Goal: Use online tool/utility: Utilize a website feature to perform a specific function

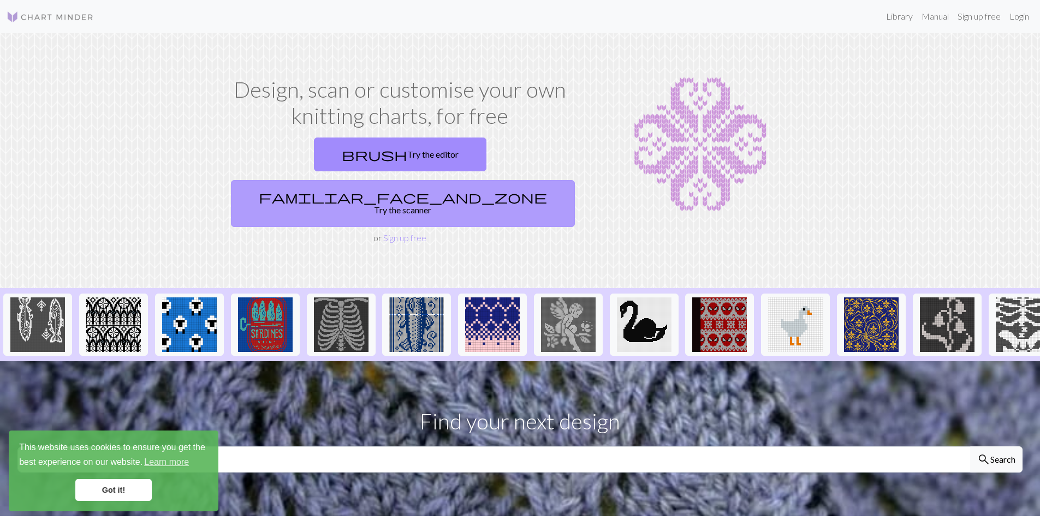
click at [494, 180] on link "familiar_face_and_zone Try the scanner" at bounding box center [403, 203] width 344 height 47
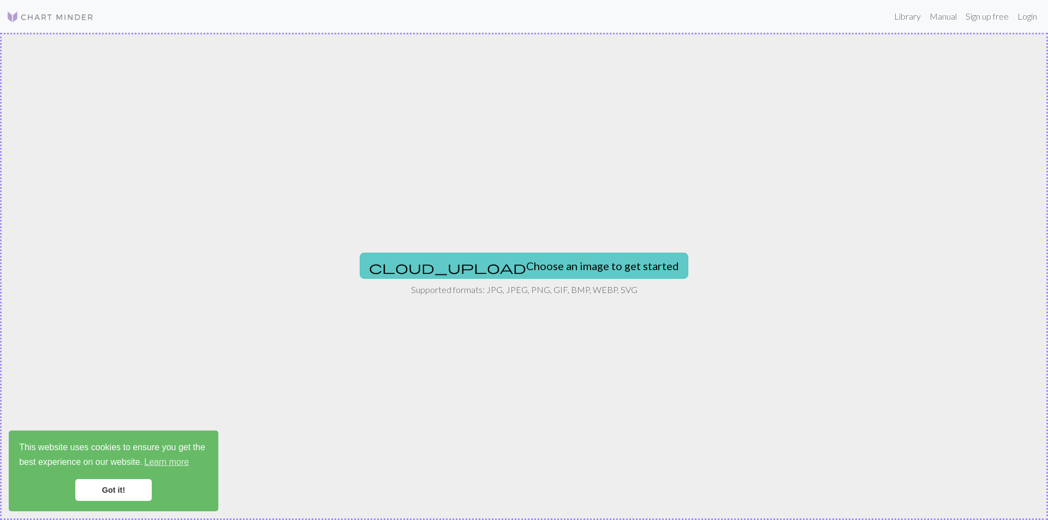
click at [593, 271] on button "cloud_upload Choose an image to get started" at bounding box center [524, 266] width 329 height 26
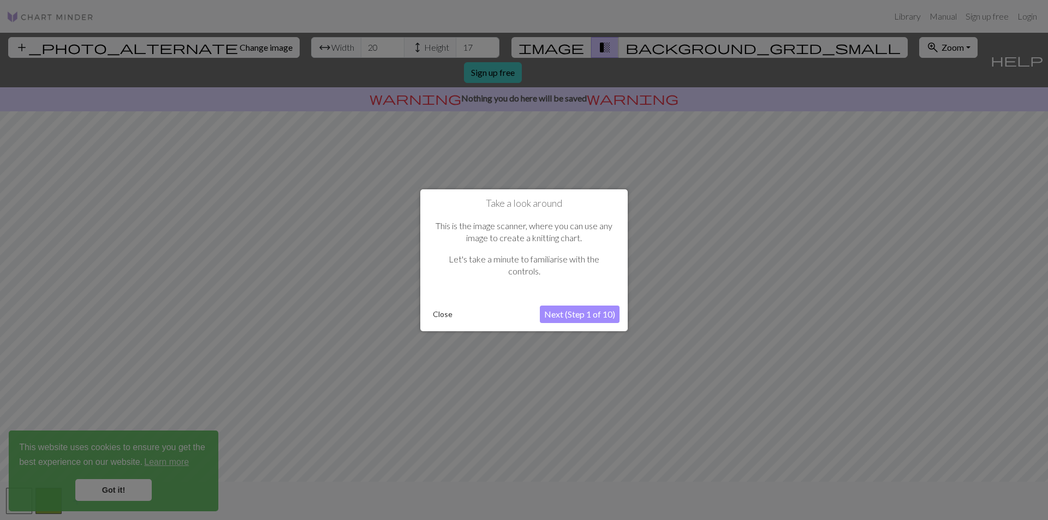
click at [606, 317] on button "Next (Step 1 of 10)" at bounding box center [580, 314] width 80 height 17
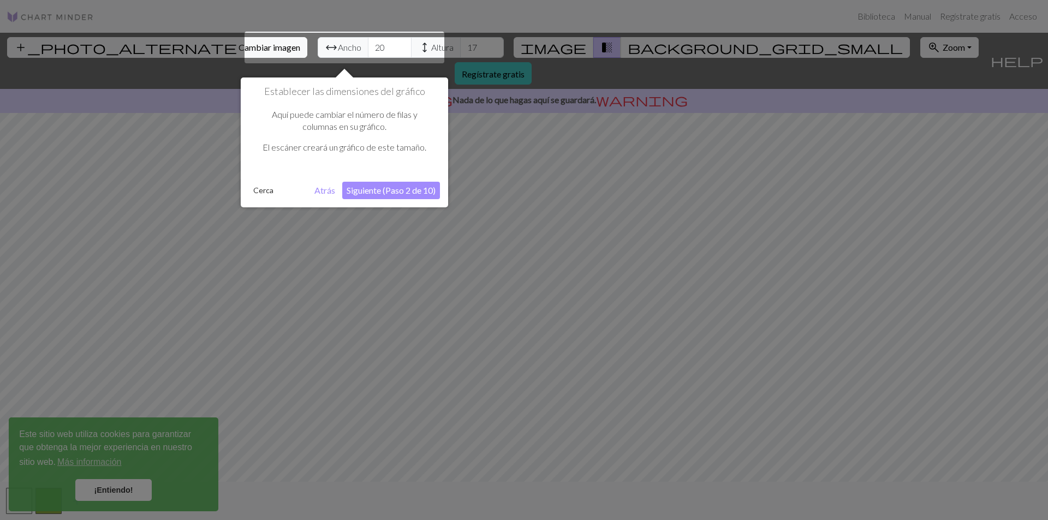
click at [379, 188] on font "Siguiente (Paso 2 de 10)" at bounding box center [391, 190] width 89 height 10
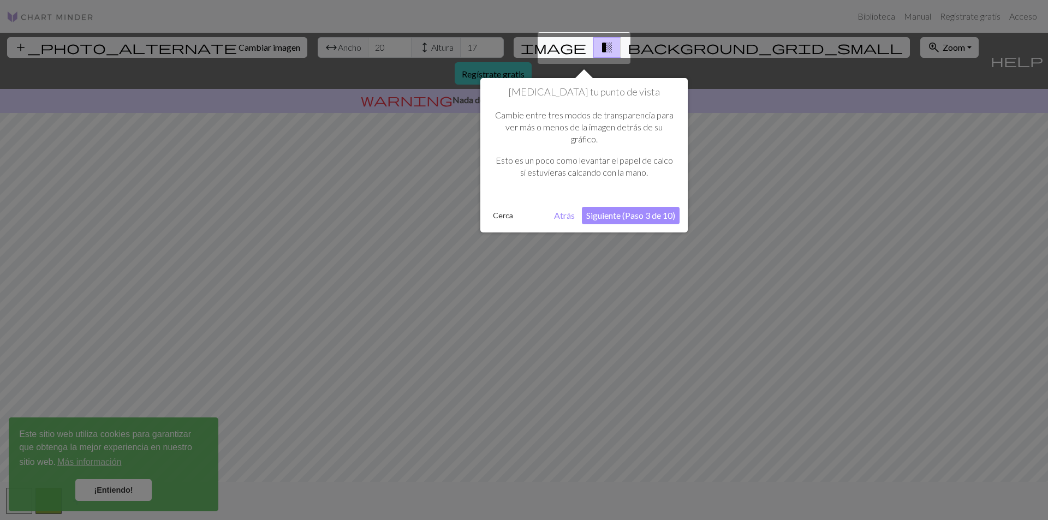
click at [651, 218] on font "Siguiente (Paso 3 de 10)" at bounding box center [630, 215] width 89 height 10
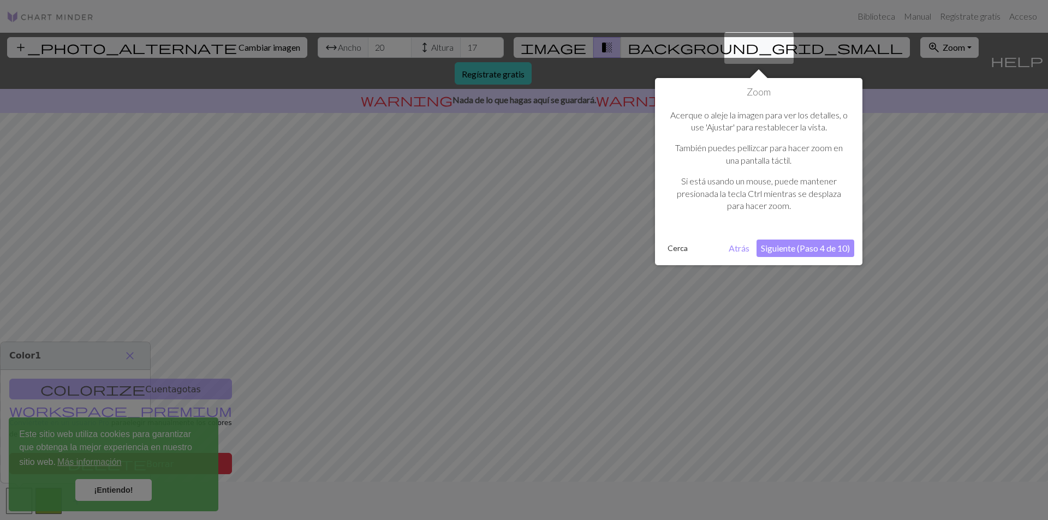
click at [823, 246] on font "Siguiente (Paso 4 de 10)" at bounding box center [805, 248] width 89 height 10
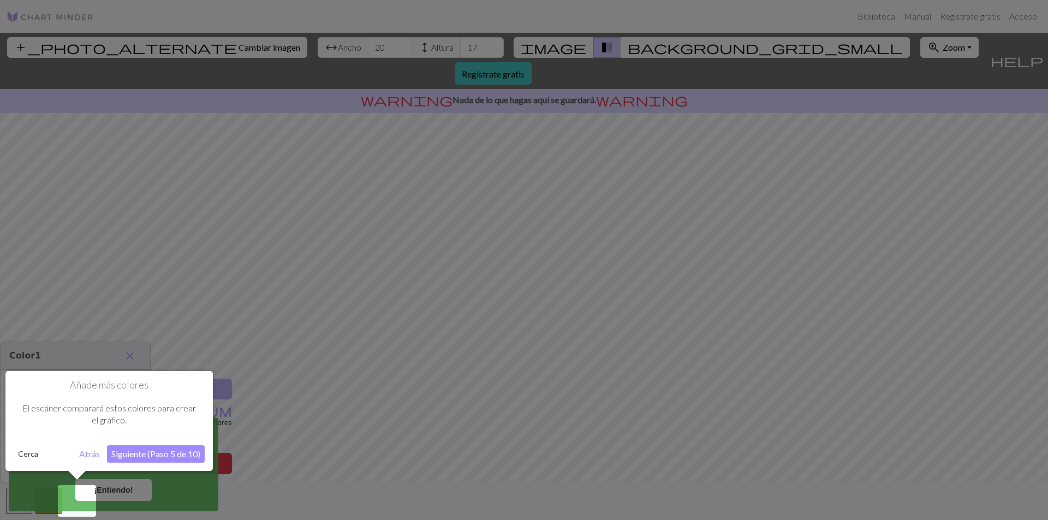
click at [163, 455] on font "Siguiente (Paso 5 de 10)" at bounding box center [155, 454] width 89 height 10
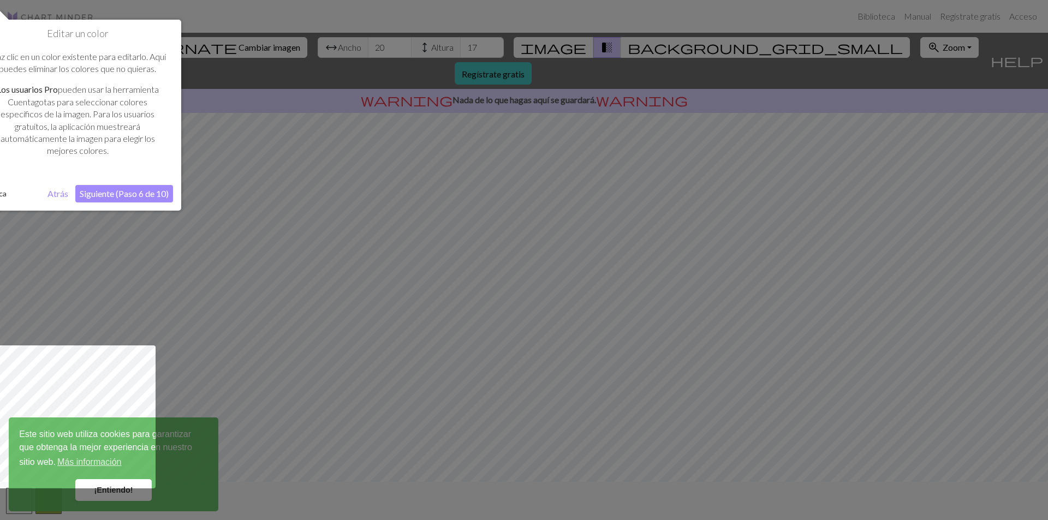
click at [128, 197] on font "Siguiente (Paso 6 de 10)" at bounding box center [124, 193] width 89 height 10
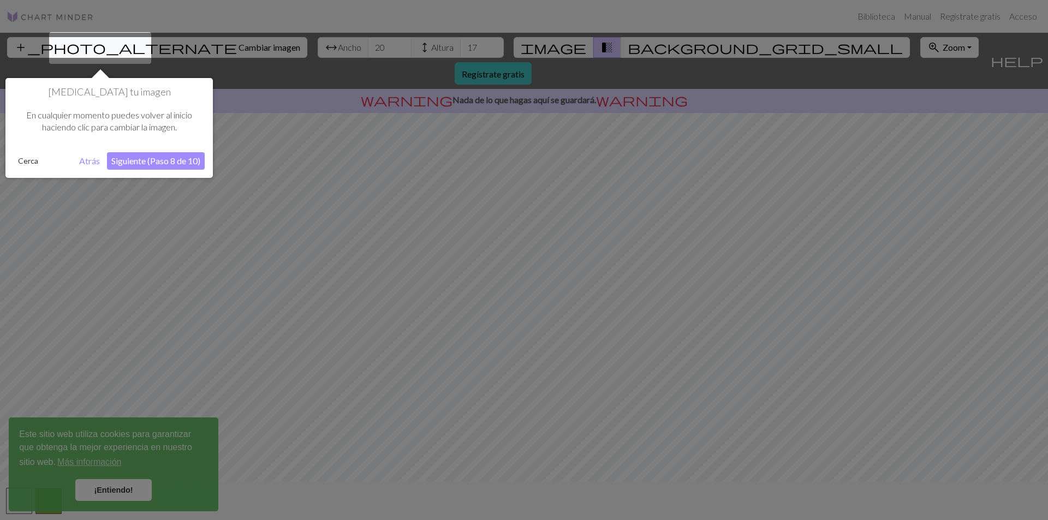
click at [156, 164] on font "Siguiente (Paso 8 de 10)" at bounding box center [155, 161] width 89 height 10
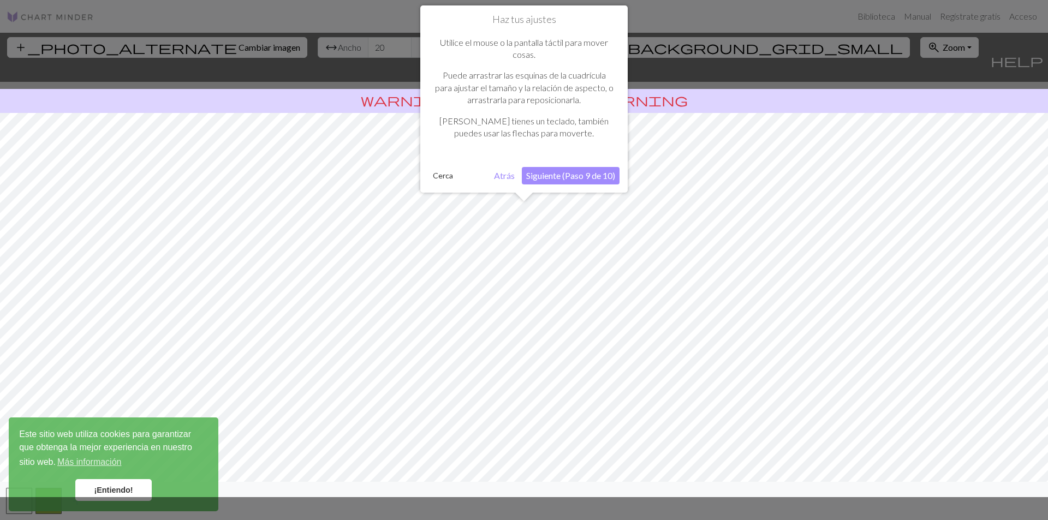
click at [571, 174] on font "Siguiente (Paso 9 de 10)" at bounding box center [570, 175] width 89 height 10
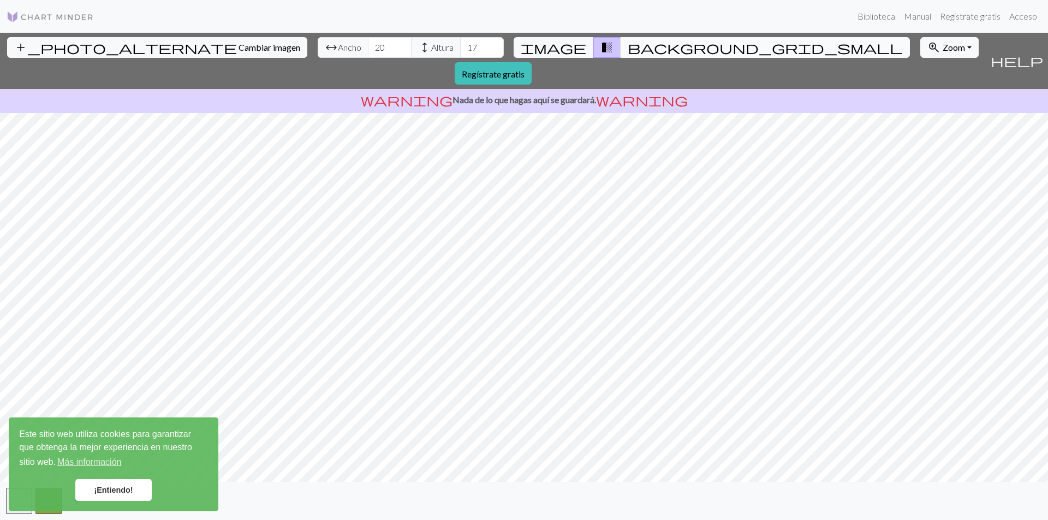
click at [628, 52] on span "background_grid_small" at bounding box center [765, 47] width 275 height 15
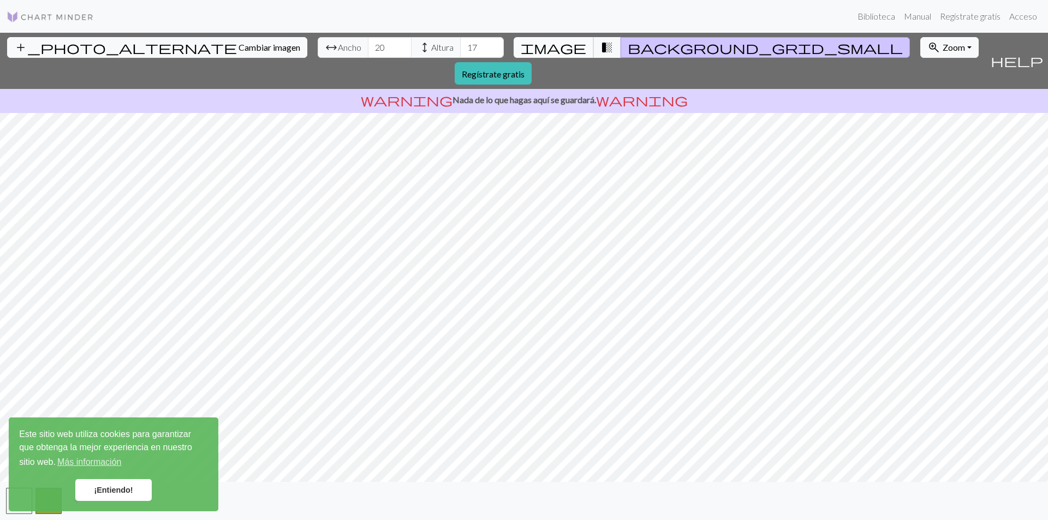
click at [563, 51] on span "image" at bounding box center [554, 47] width 66 height 15
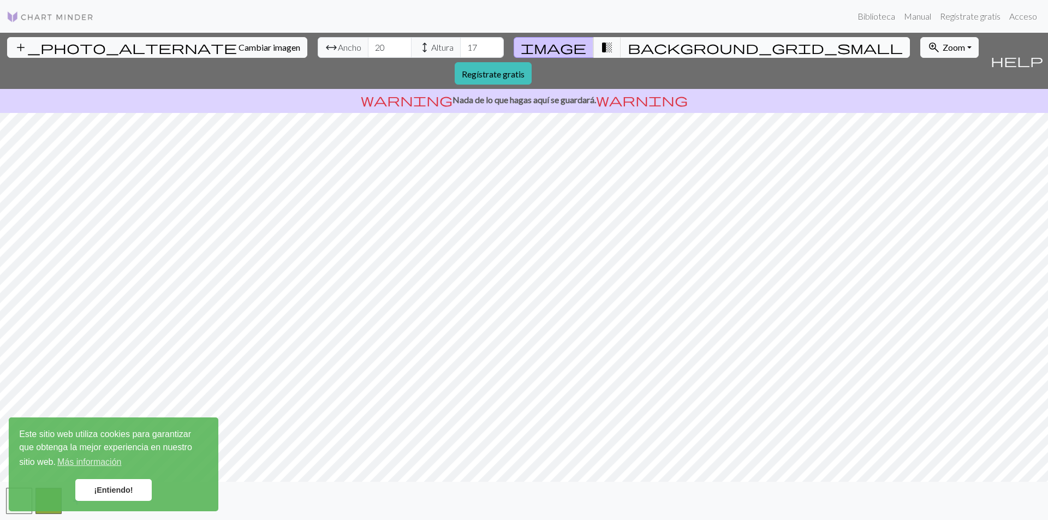
click at [628, 44] on span "background_grid_small" at bounding box center [765, 47] width 275 height 15
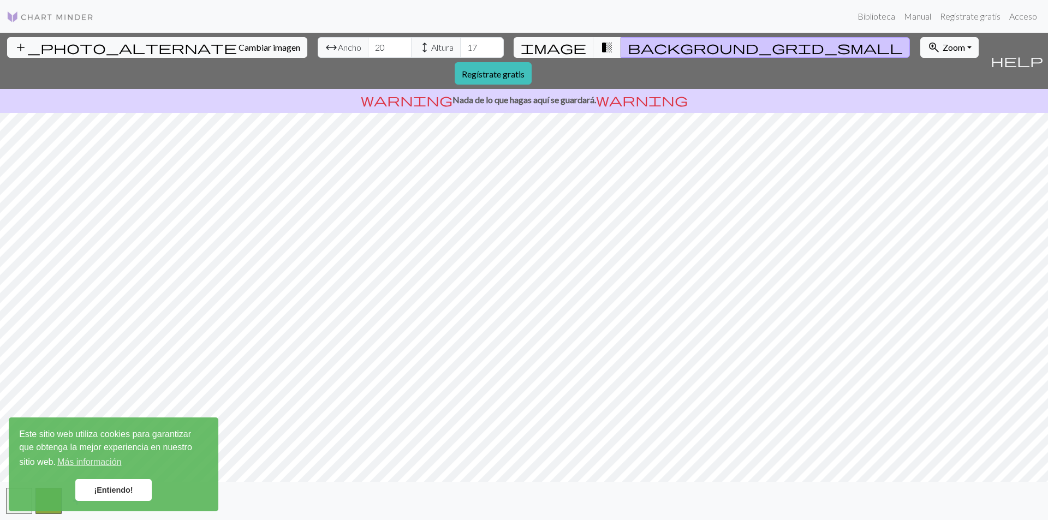
click at [132, 491] on font "¡Entiendo!" at bounding box center [113, 490] width 39 height 9
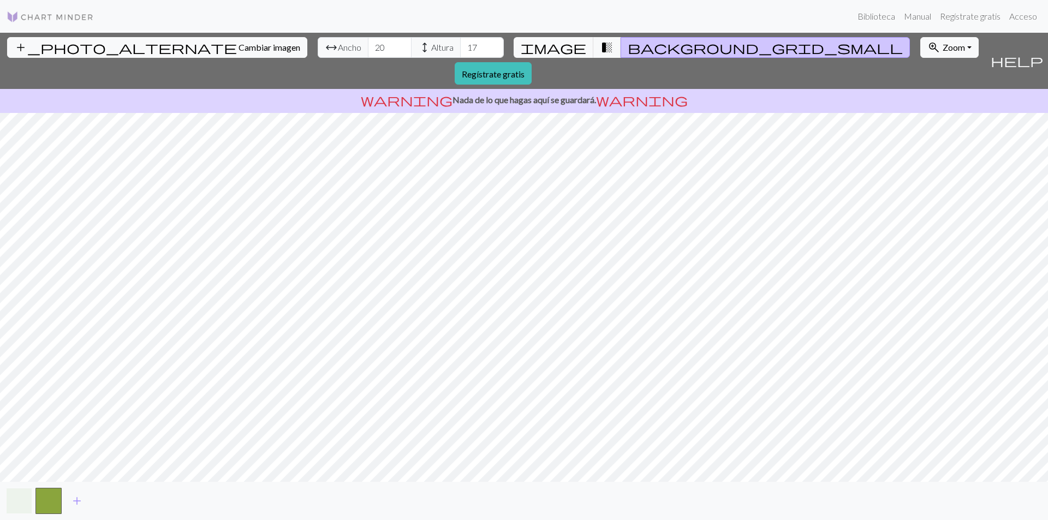
click at [22, 494] on button "button" at bounding box center [19, 501] width 26 height 26
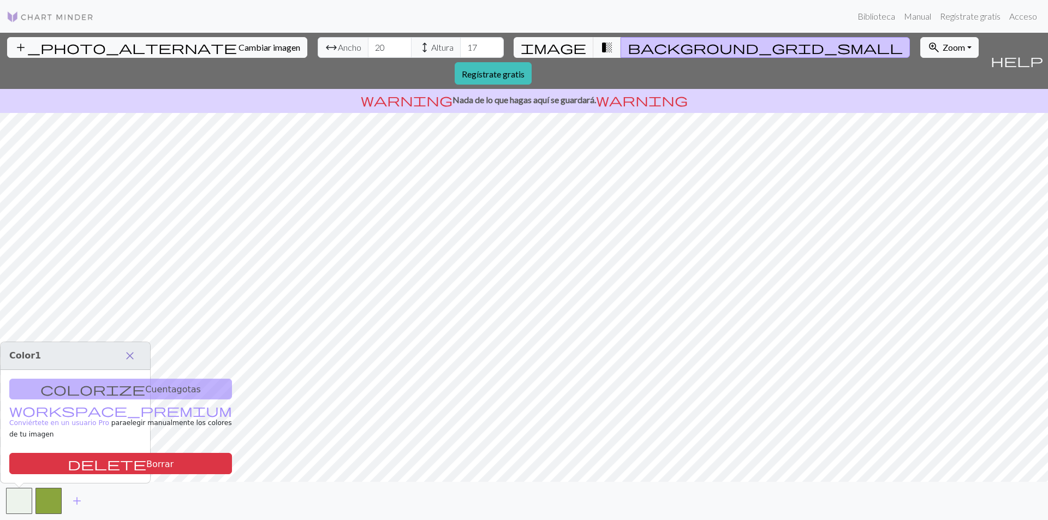
click at [135, 364] on span "close" at bounding box center [129, 355] width 13 height 15
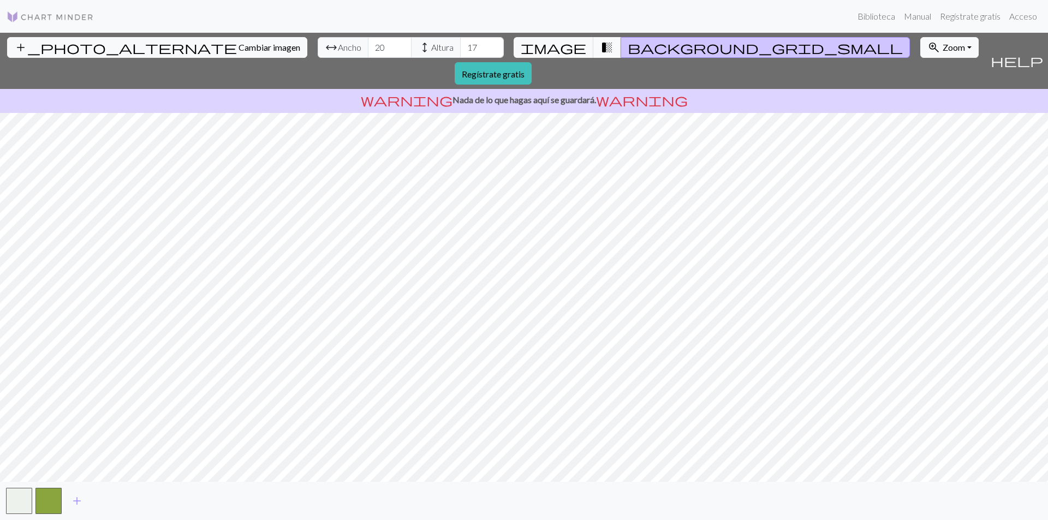
click at [601, 43] on span "transition_fade" at bounding box center [607, 47] width 13 height 15
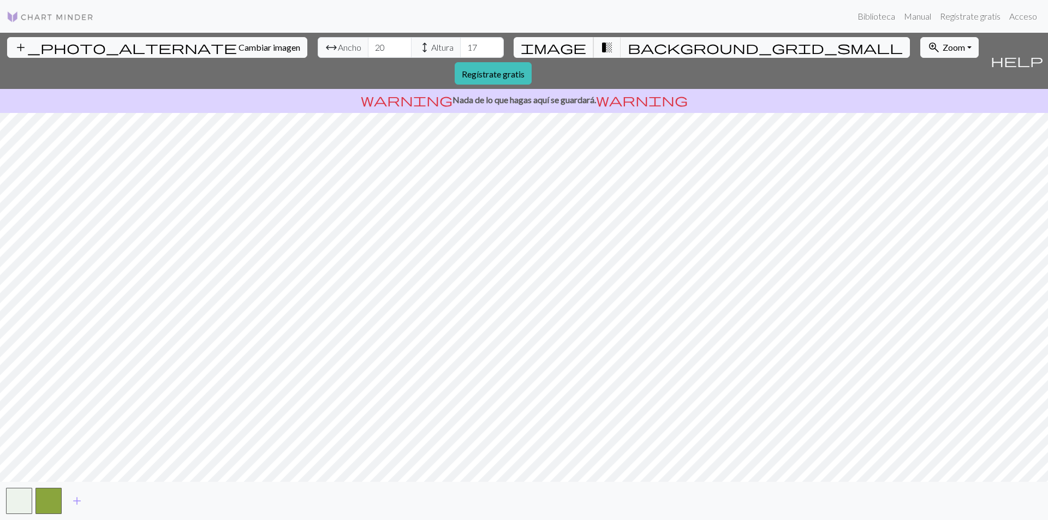
click at [560, 47] on span "image" at bounding box center [554, 47] width 66 height 15
click at [601, 50] on span "transition_fade" at bounding box center [607, 47] width 13 height 15
click at [628, 50] on span "background_grid_small" at bounding box center [765, 47] width 275 height 15
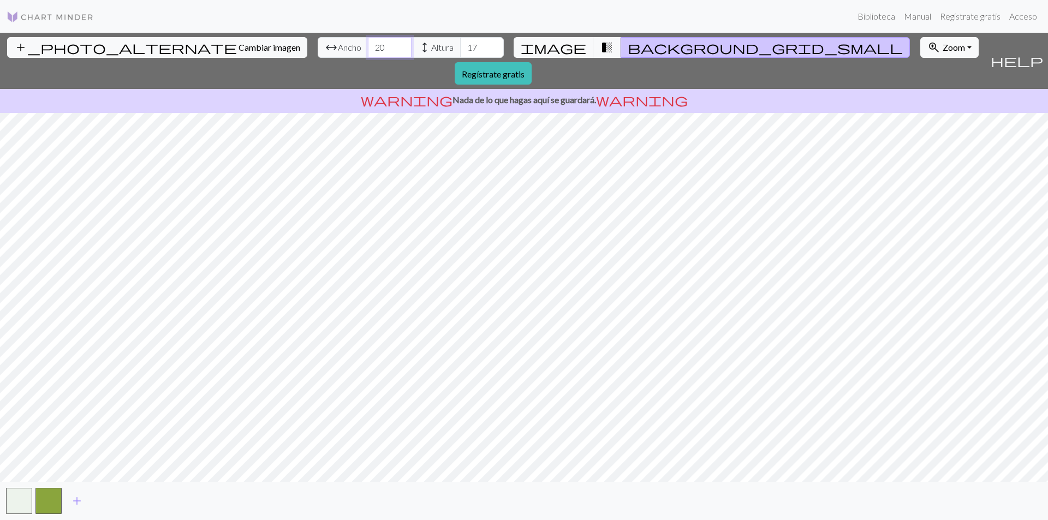
click at [368, 47] on input "20" at bounding box center [390, 47] width 44 height 21
click at [368, 44] on input "21" at bounding box center [390, 47] width 44 height 21
click at [368, 44] on input "22" at bounding box center [390, 47] width 44 height 21
click at [368, 44] on input "23" at bounding box center [390, 47] width 44 height 21
click at [368, 44] on input "24" at bounding box center [390, 47] width 44 height 21
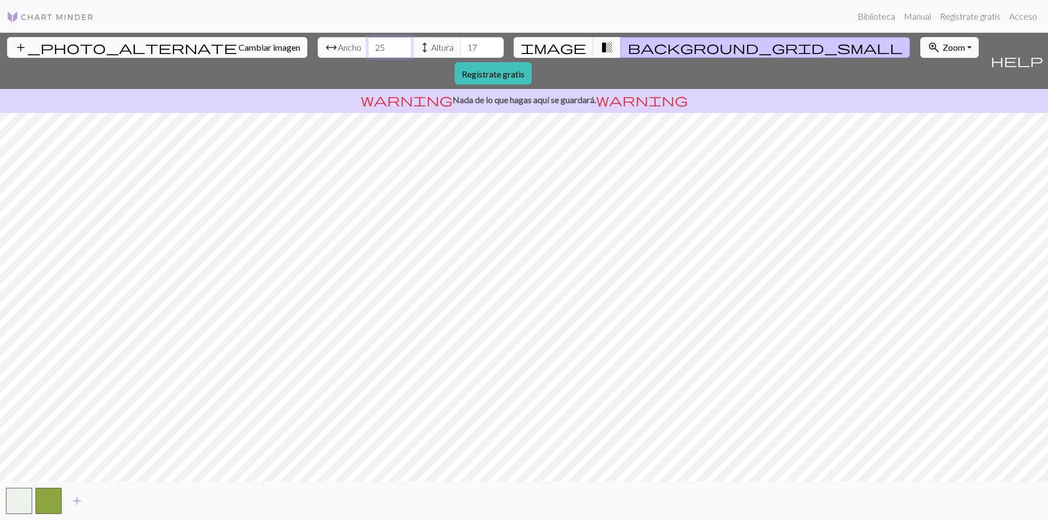
click at [368, 44] on input "25" at bounding box center [390, 47] width 44 height 21
click at [368, 44] on input "26" at bounding box center [390, 47] width 44 height 21
click at [368, 44] on input "27" at bounding box center [390, 47] width 44 height 21
click at [368, 44] on input "28" at bounding box center [390, 47] width 44 height 21
click at [368, 44] on input "29" at bounding box center [390, 47] width 44 height 21
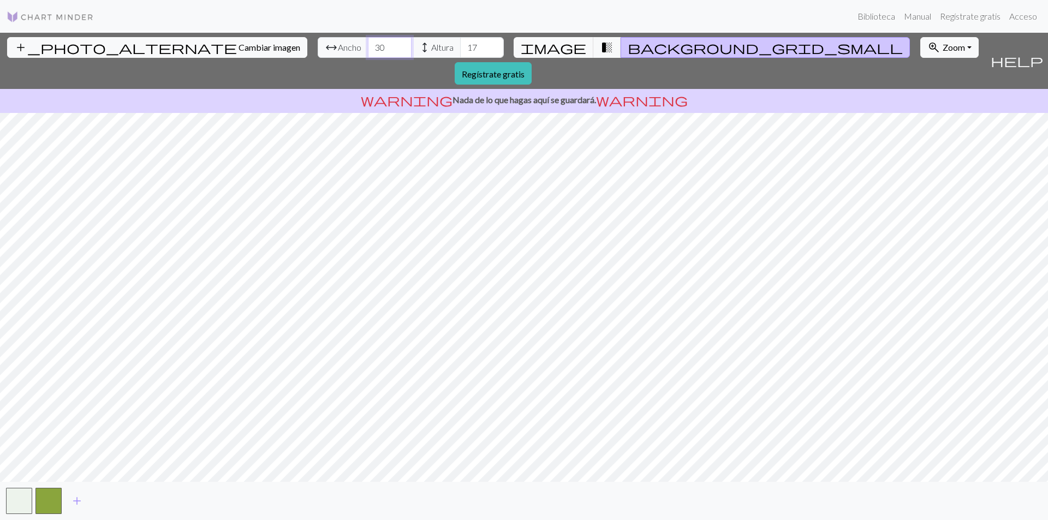
click at [368, 44] on input "30" at bounding box center [390, 47] width 44 height 21
click at [368, 44] on input "31" at bounding box center [390, 47] width 44 height 21
click at [368, 44] on input "32" at bounding box center [390, 47] width 44 height 21
click at [368, 44] on input "33" at bounding box center [390, 47] width 44 height 21
click at [368, 44] on input "34" at bounding box center [390, 47] width 44 height 21
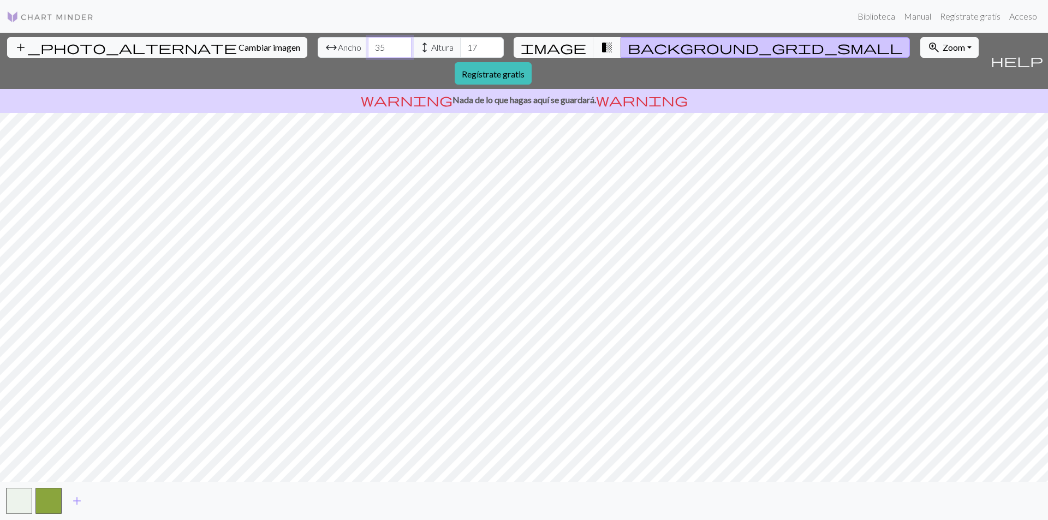
click at [368, 44] on input "35" at bounding box center [390, 47] width 44 height 21
click at [368, 44] on input "36" at bounding box center [390, 47] width 44 height 21
click at [368, 44] on input "37" at bounding box center [390, 47] width 44 height 21
click at [368, 44] on input "38" at bounding box center [390, 47] width 44 height 21
click at [368, 44] on input "39" at bounding box center [390, 47] width 44 height 21
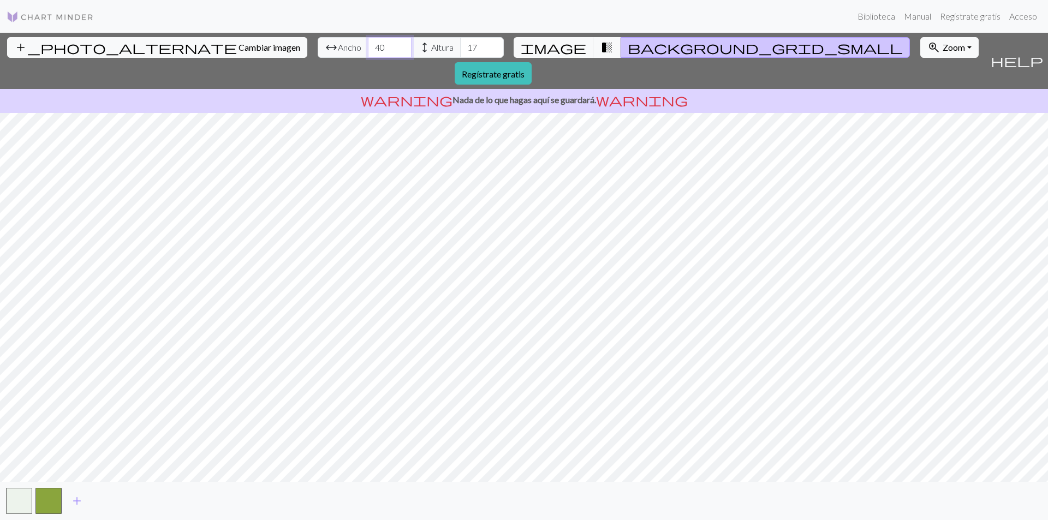
click at [368, 44] on input "40" at bounding box center [390, 47] width 44 height 21
click at [368, 44] on input "41" at bounding box center [390, 47] width 44 height 21
click at [368, 44] on input "42" at bounding box center [390, 47] width 44 height 21
drag, startPoint x: 318, startPoint y: 49, endPoint x: 300, endPoint y: 54, distance: 18.3
click at [318, 54] on div "arrow_range Ancho 42 height Altura 17" at bounding box center [411, 47] width 186 height 21
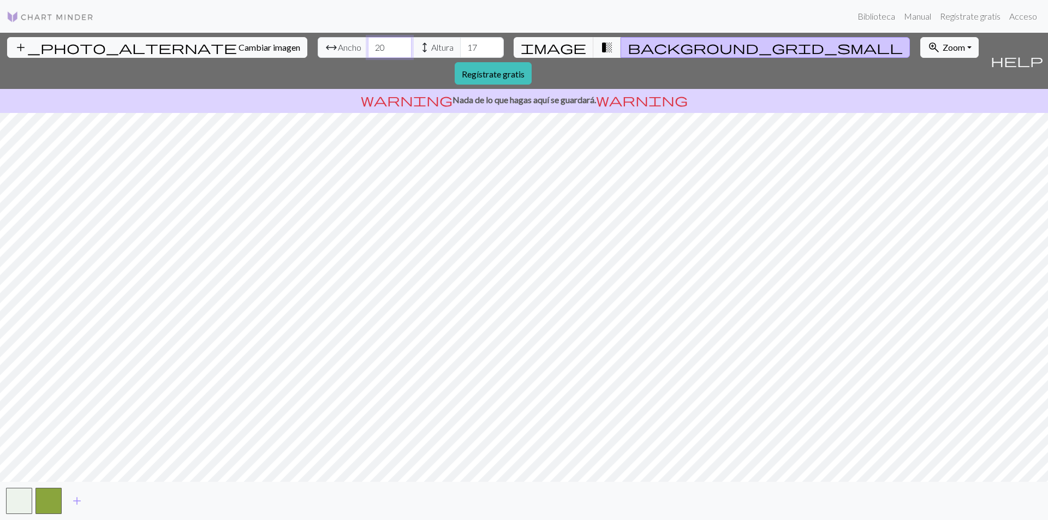
type input "20"
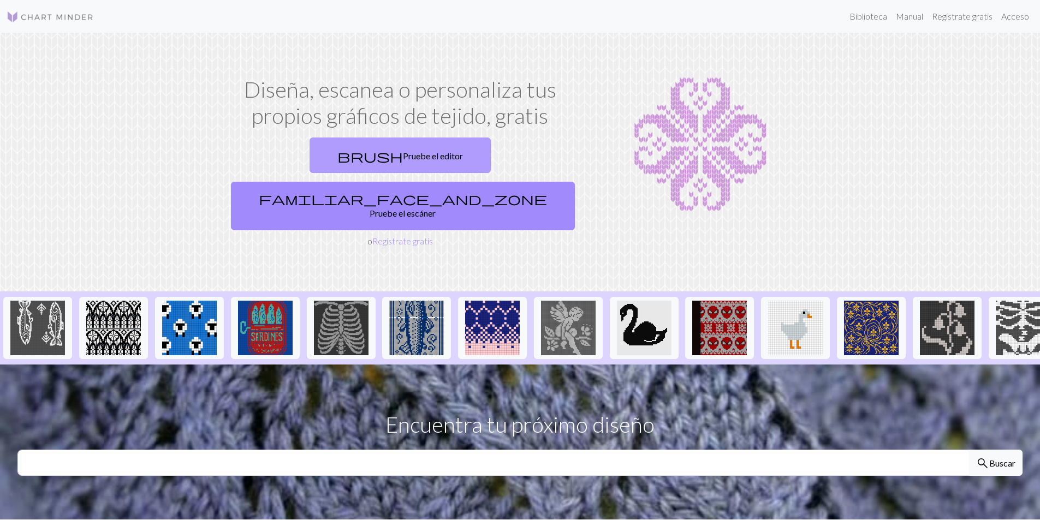
click at [403, 160] on font "Pruebe el editor" at bounding box center [433, 156] width 60 height 10
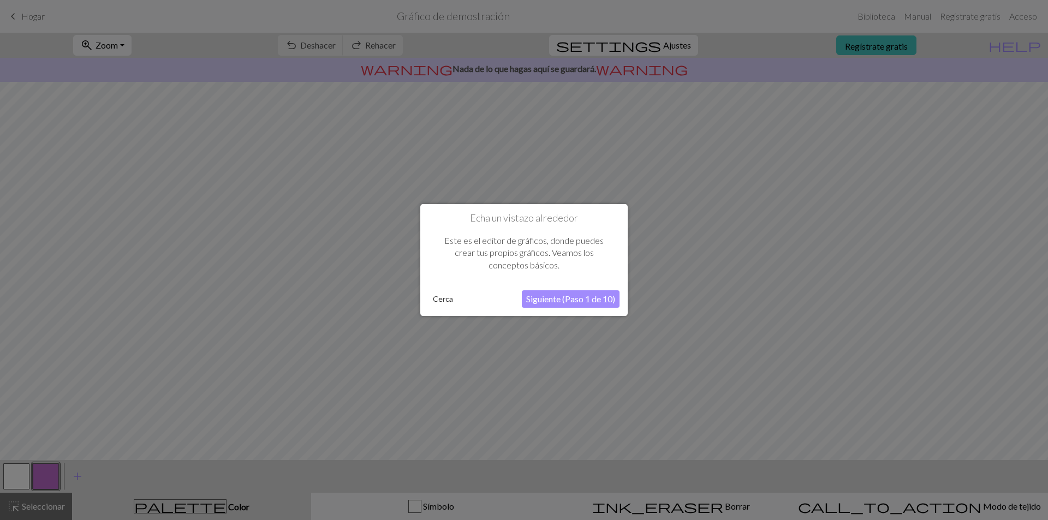
click at [588, 295] on font "Siguiente (Paso 1 de 10)" at bounding box center [570, 299] width 89 height 10
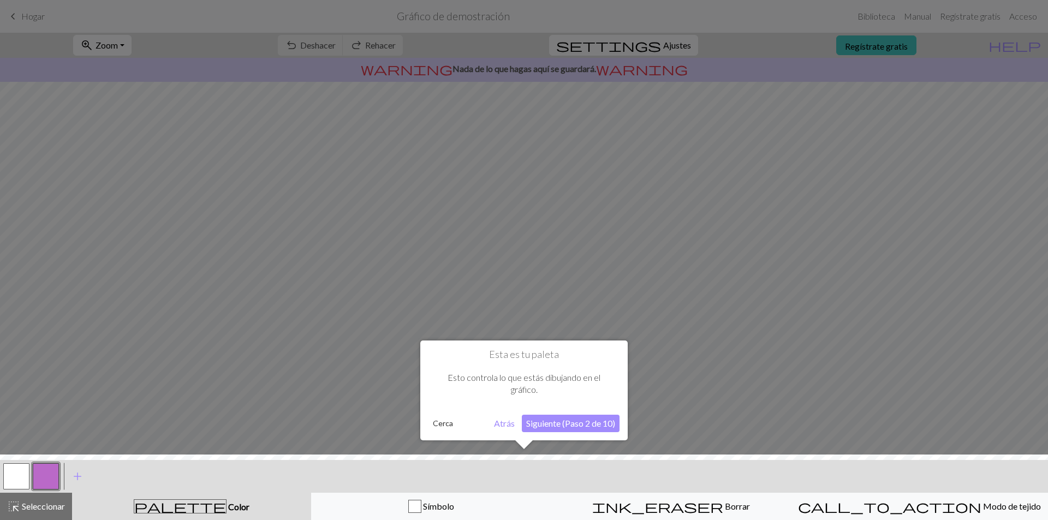
click at [578, 425] on font "Siguiente (Paso 2 de 10)" at bounding box center [570, 423] width 89 height 10
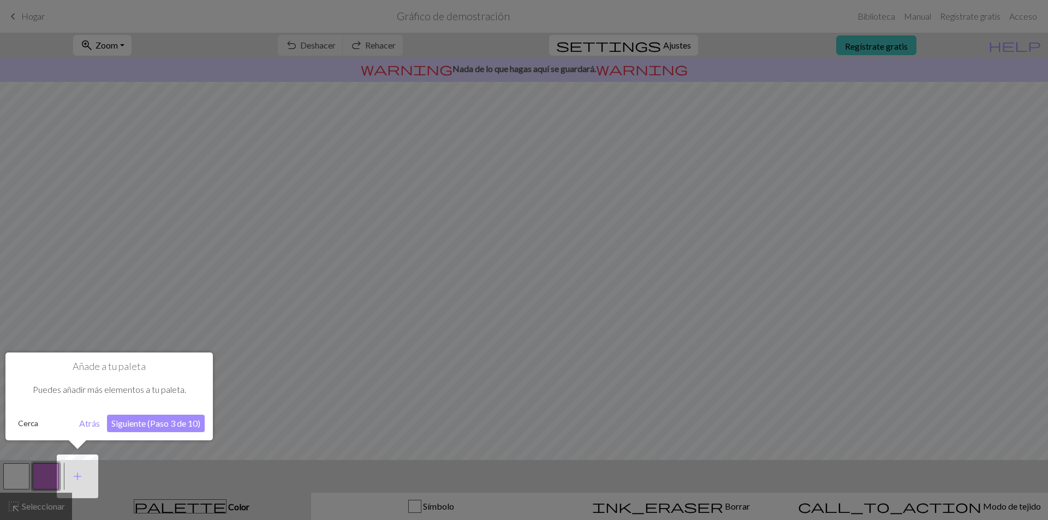
click at [177, 428] on font "Siguiente (Paso 3 de 10)" at bounding box center [155, 423] width 89 height 10
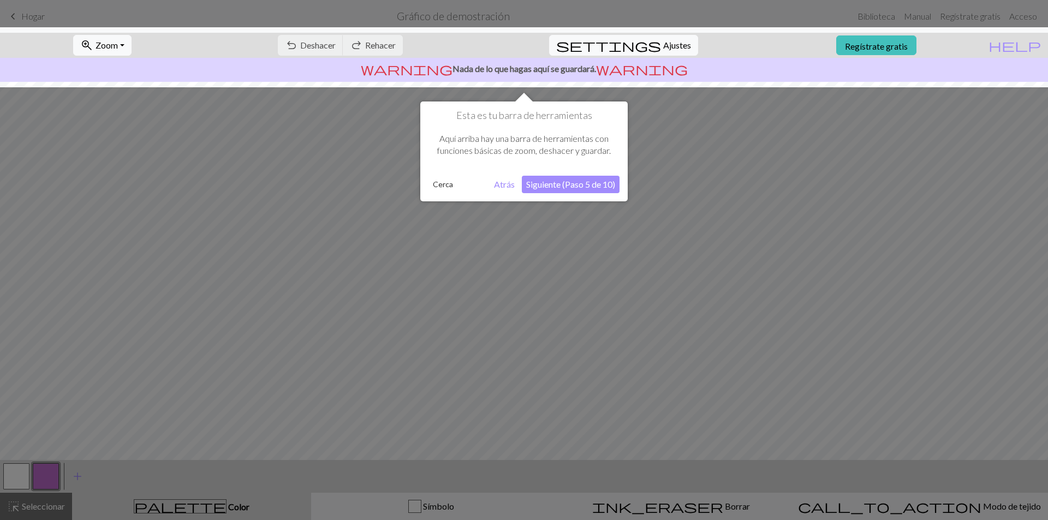
click at [583, 182] on font "Siguiente (Paso 5 de 10)" at bounding box center [570, 184] width 89 height 10
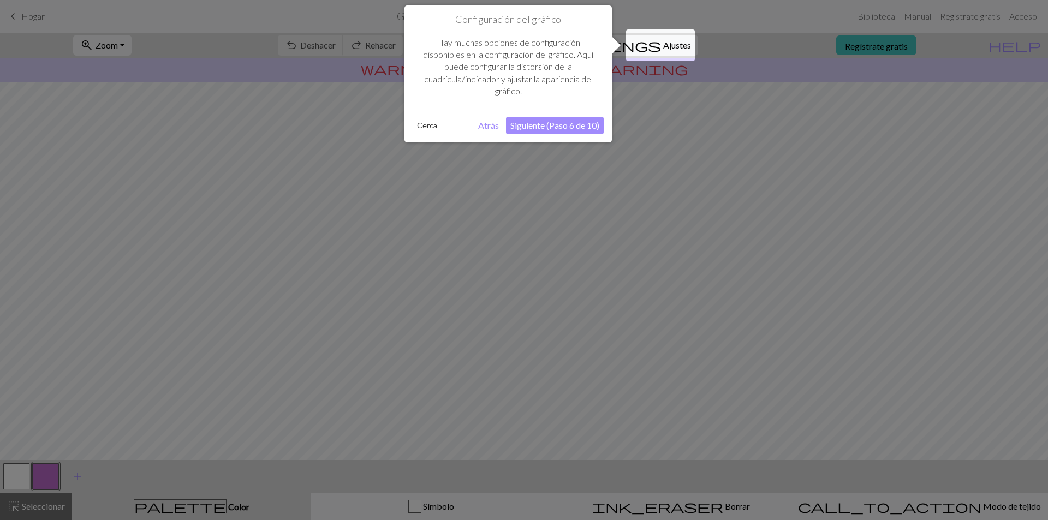
click at [592, 123] on font "Siguiente (Paso 6 de 10)" at bounding box center [555, 125] width 89 height 10
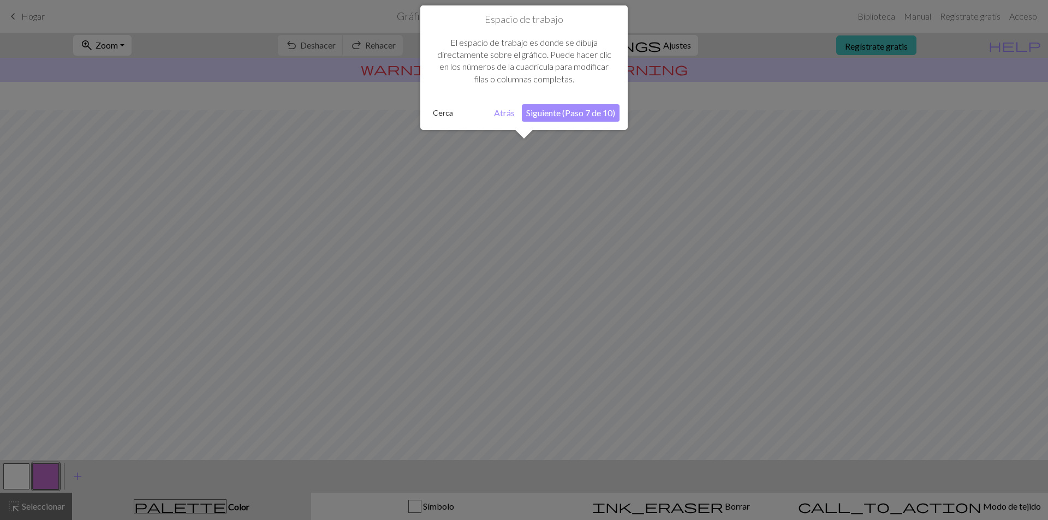
scroll to position [28, 0]
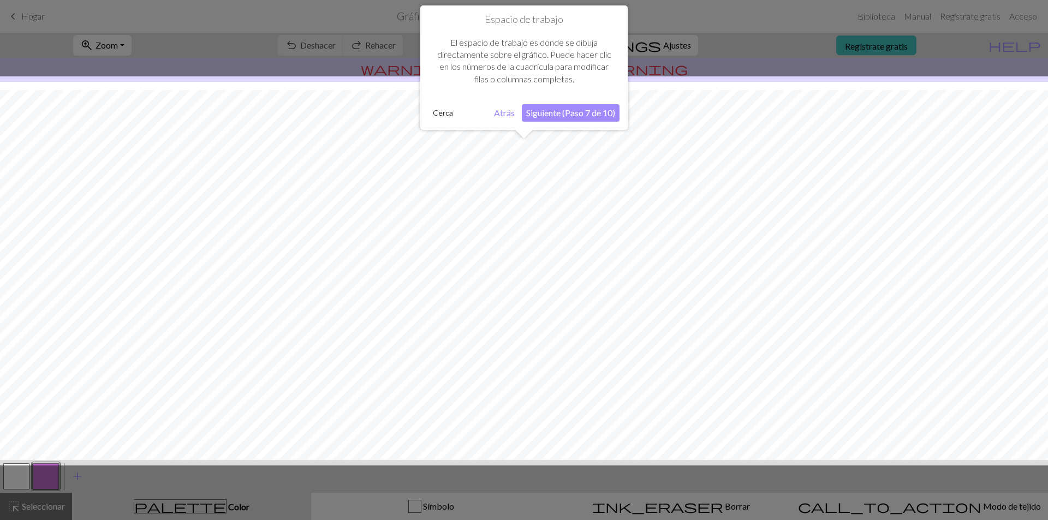
click at [592, 114] on font "Siguiente (Paso 7 de 10)" at bounding box center [570, 113] width 89 height 10
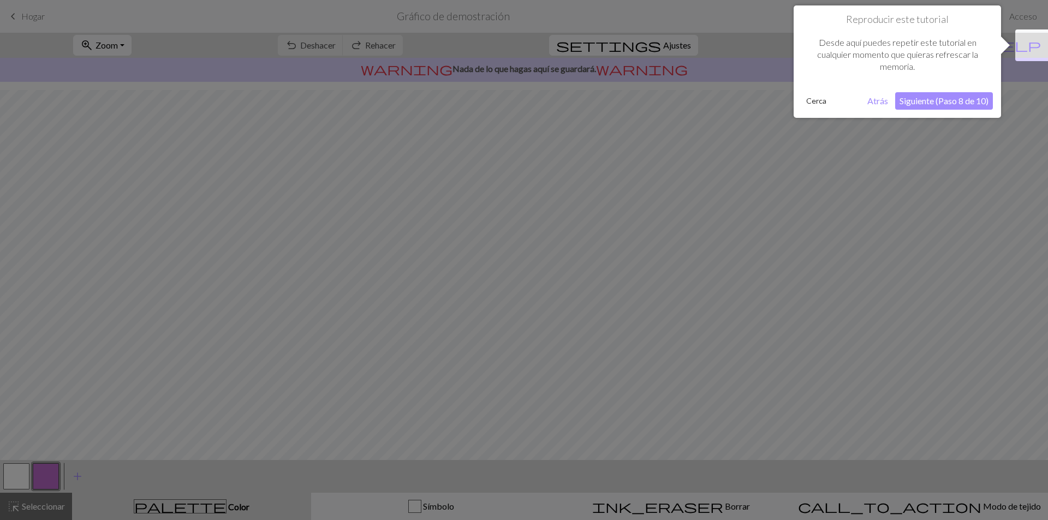
click at [983, 99] on font "Siguiente (Paso 8 de 10)" at bounding box center [944, 101] width 89 height 10
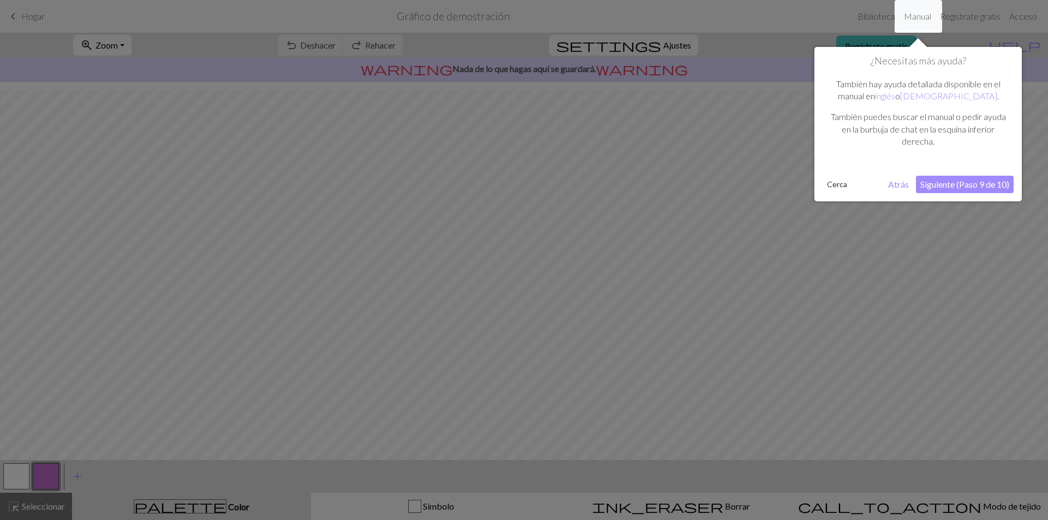
click at [986, 183] on font "Siguiente (Paso 9 de 10)" at bounding box center [965, 184] width 89 height 10
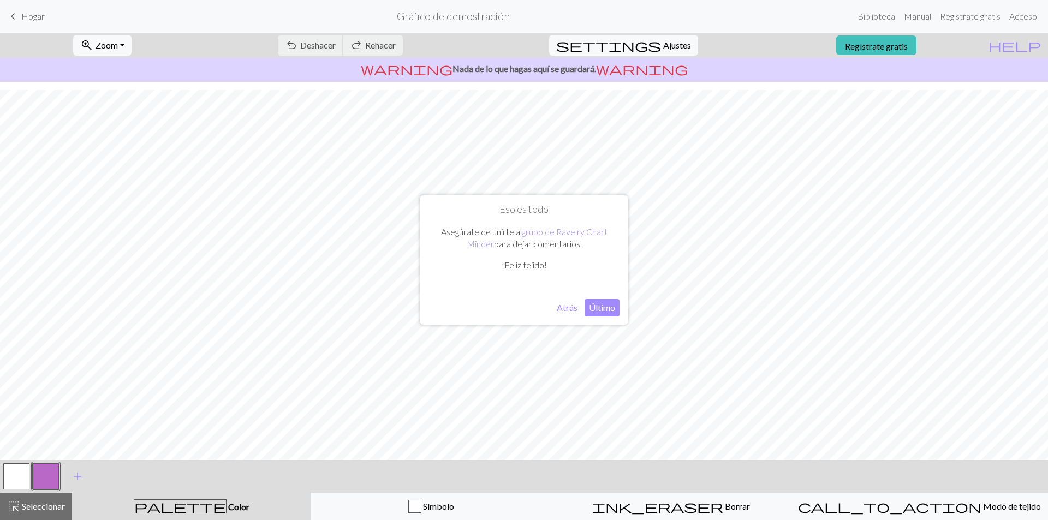
click at [566, 308] on font "Atrás" at bounding box center [567, 307] width 21 height 10
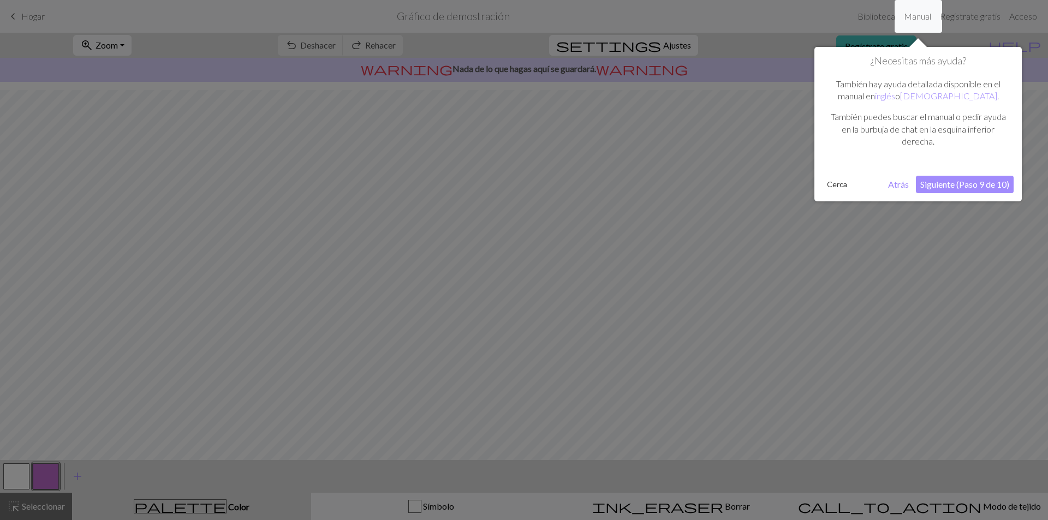
click at [930, 183] on font "Siguiente (Paso 9 de 10)" at bounding box center [965, 184] width 89 height 10
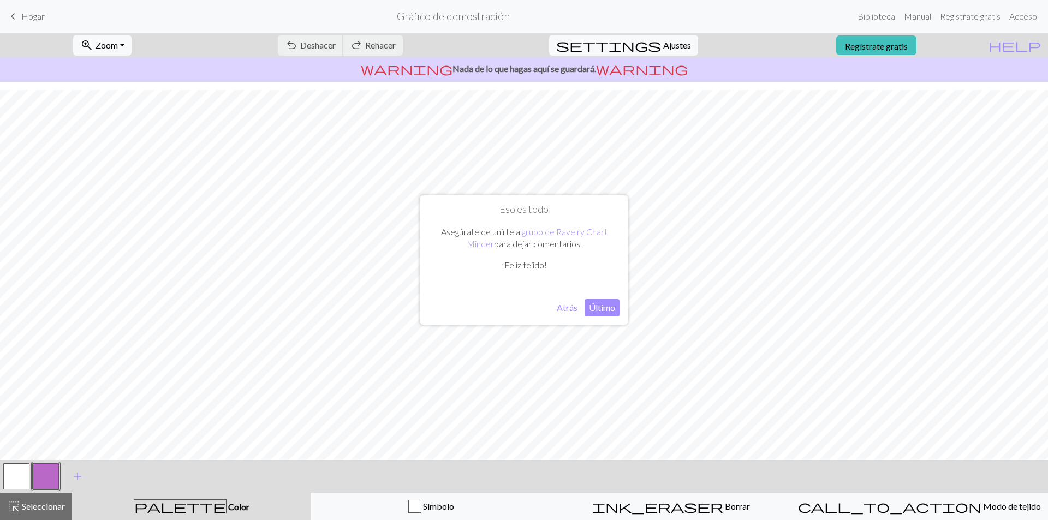
click at [596, 308] on font "Último" at bounding box center [602, 307] width 26 height 10
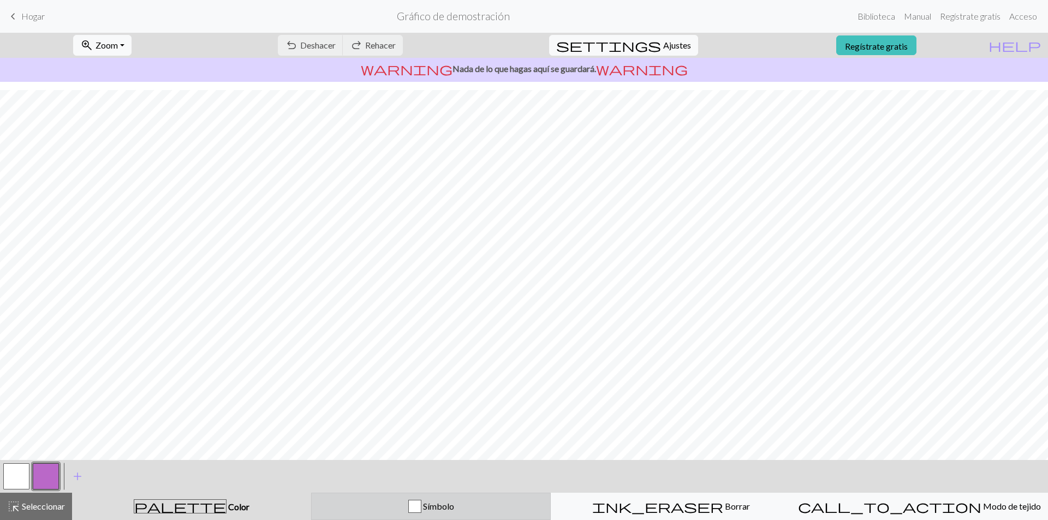
click at [430, 507] on font "Símbolo" at bounding box center [438, 506] width 31 height 10
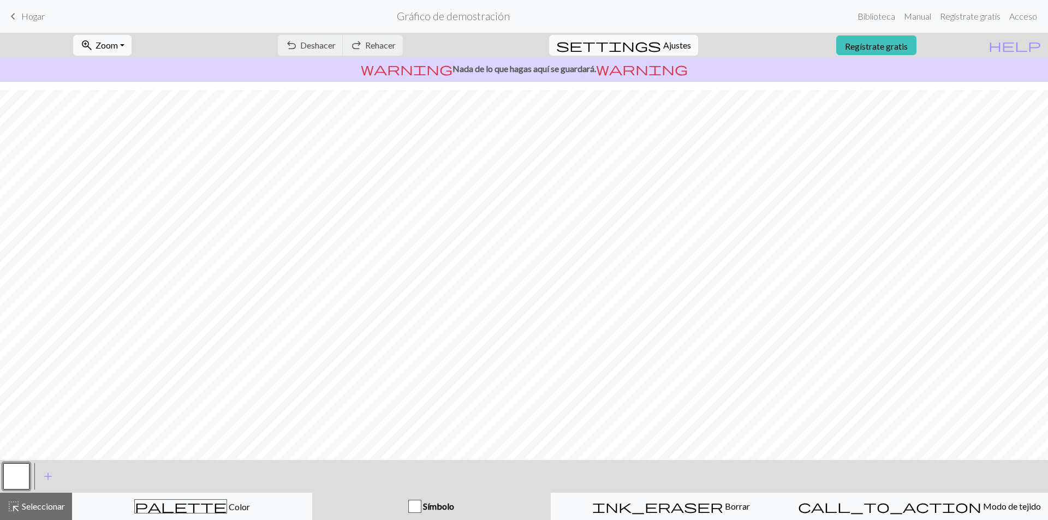
click at [429, 505] on span "Símbolo" at bounding box center [438, 506] width 33 height 10
click at [723, 502] on span "Borrar" at bounding box center [736, 506] width 27 height 10
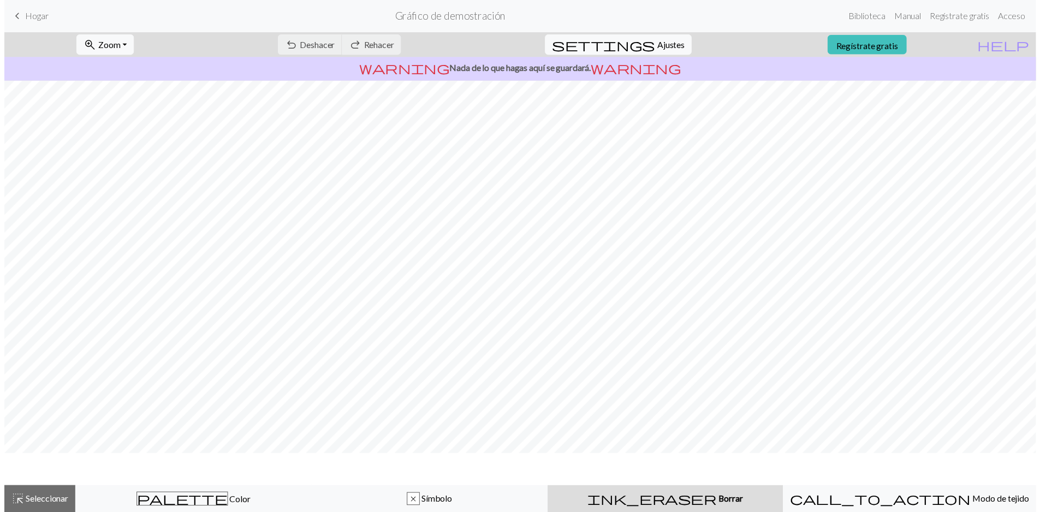
scroll to position [0, 0]
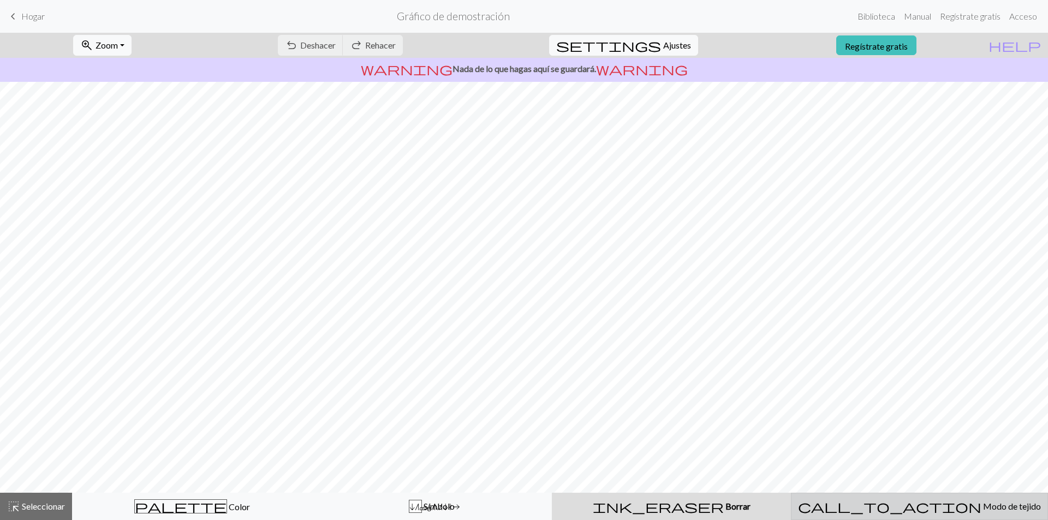
click at [859, 506] on div "call_to_action Modo de tejido Modo de tejido" at bounding box center [919, 506] width 243 height 13
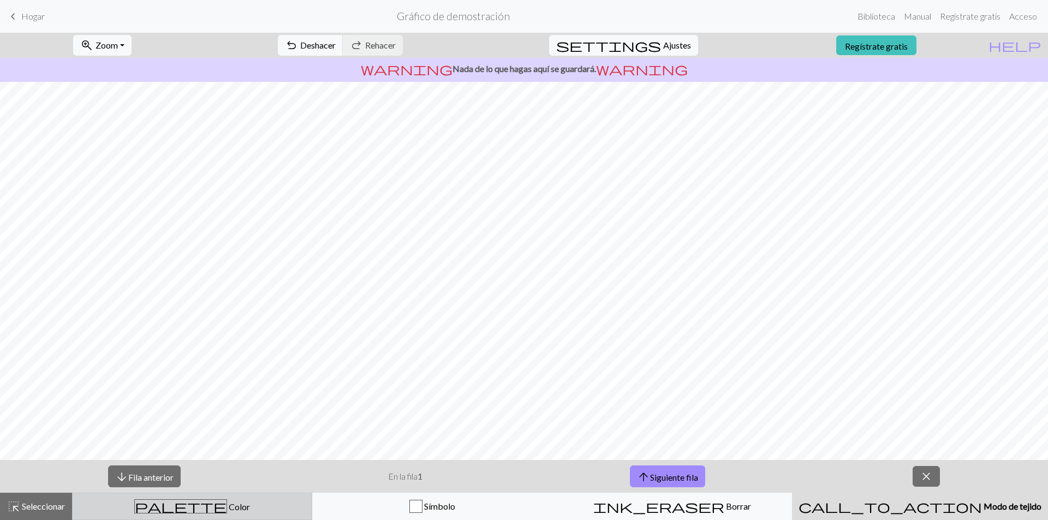
click at [204, 498] on button "palette Color Color" at bounding box center [192, 506] width 240 height 27
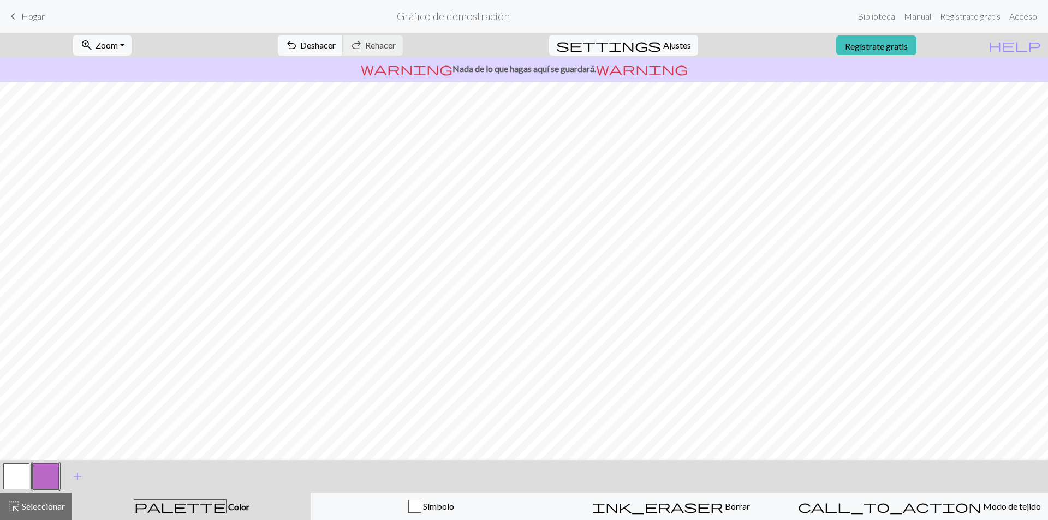
click at [20, 17] on link "keyboard_arrow_left [GEOGRAPHIC_DATA]" at bounding box center [26, 16] width 38 height 19
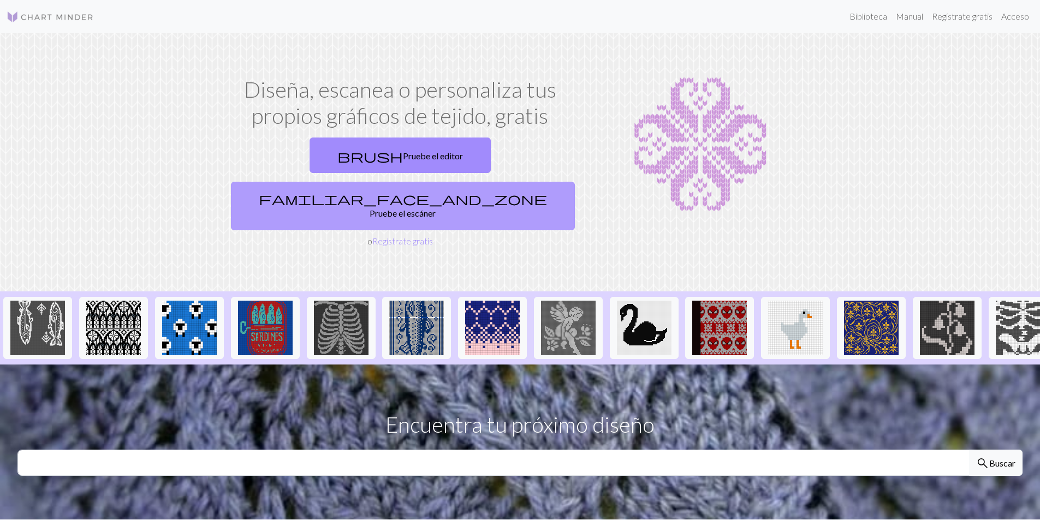
click at [436, 208] on font "Pruebe el escáner" at bounding box center [403, 213] width 66 height 10
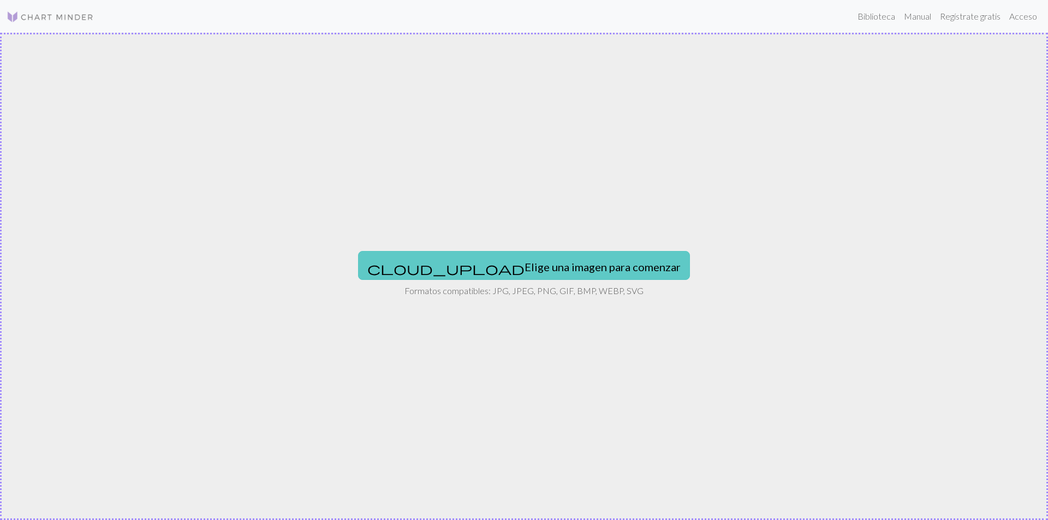
click at [548, 263] on font "Elige una imagen para comenzar" at bounding box center [603, 266] width 156 height 13
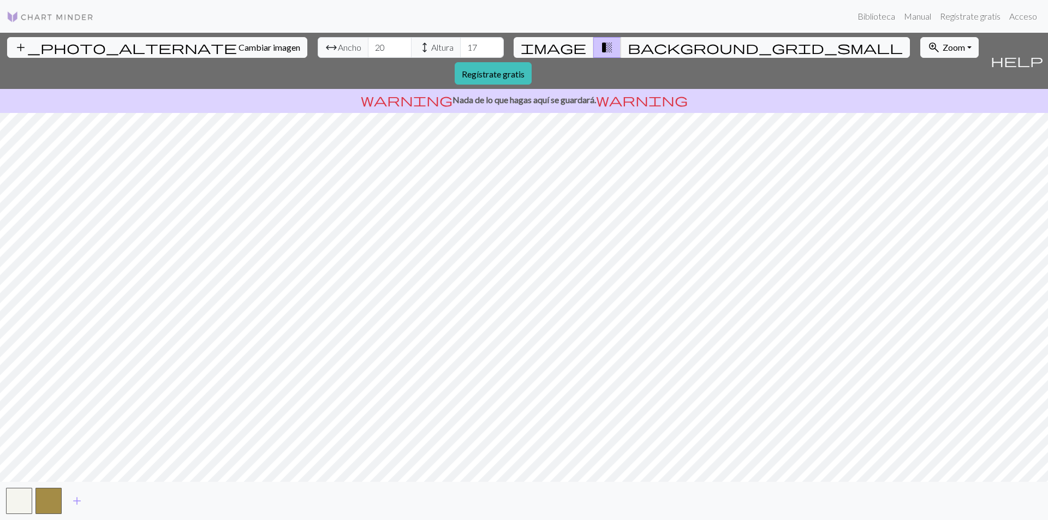
click at [609, 37] on div "add_photo_alternate Cambiar imagen arrow_range Ancho 20 height Altura 17 image …" at bounding box center [493, 61] width 986 height 56
click at [628, 43] on span "background_grid_small" at bounding box center [765, 47] width 275 height 15
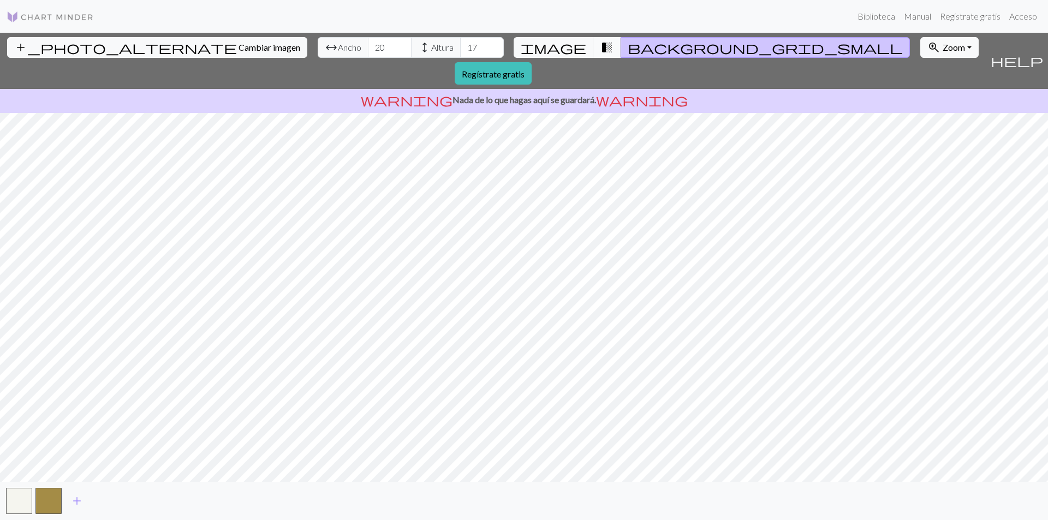
click at [593, 44] on button "transition_fade" at bounding box center [607, 47] width 28 height 21
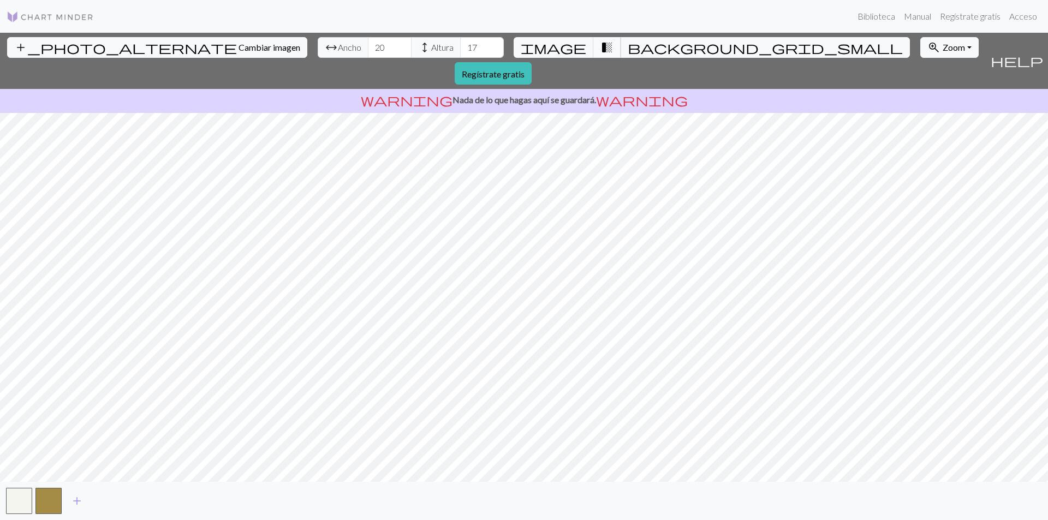
click at [601, 44] on span "transition_fade" at bounding box center [607, 47] width 13 height 15
click at [601, 45] on span "transition_fade" at bounding box center [607, 47] width 13 height 15
click at [562, 47] on span "image" at bounding box center [554, 47] width 66 height 15
click at [80, 502] on span "add" at bounding box center [76, 501] width 13 height 15
click at [101, 505] on span "add" at bounding box center [106, 501] width 13 height 15
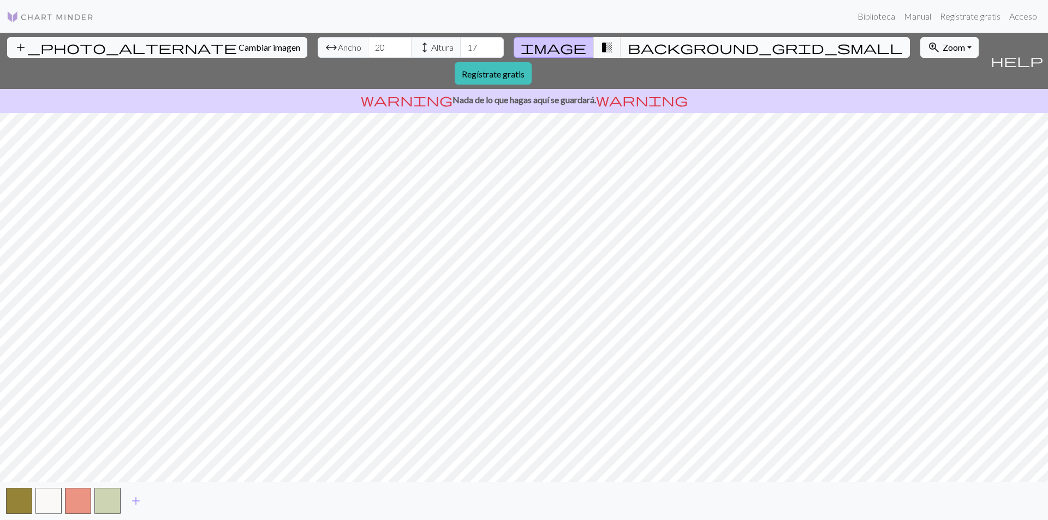
click at [628, 50] on span "background_grid_small" at bounding box center [765, 47] width 275 height 15
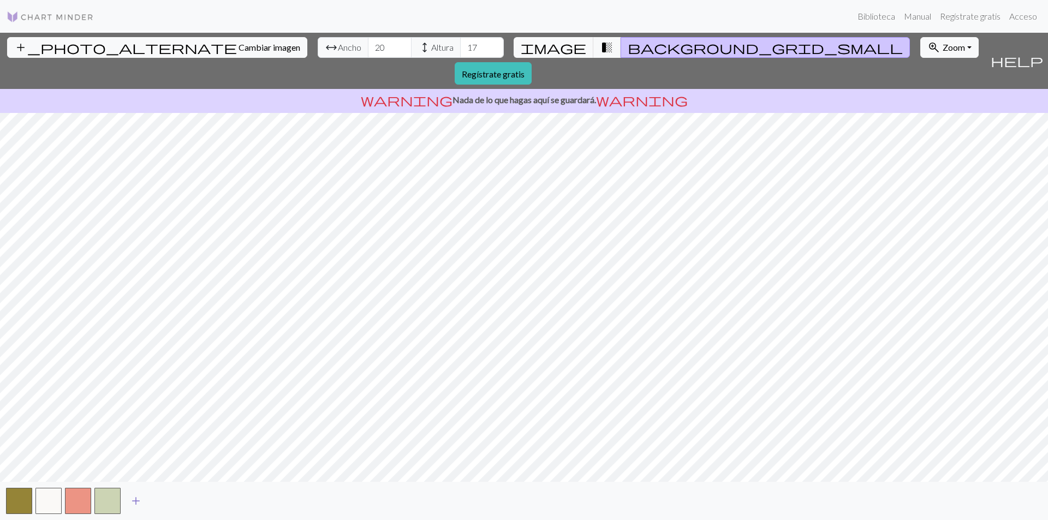
click at [134, 499] on span "add" at bounding box center [135, 501] width 13 height 15
click at [134, 498] on button "button" at bounding box center [137, 501] width 26 height 26
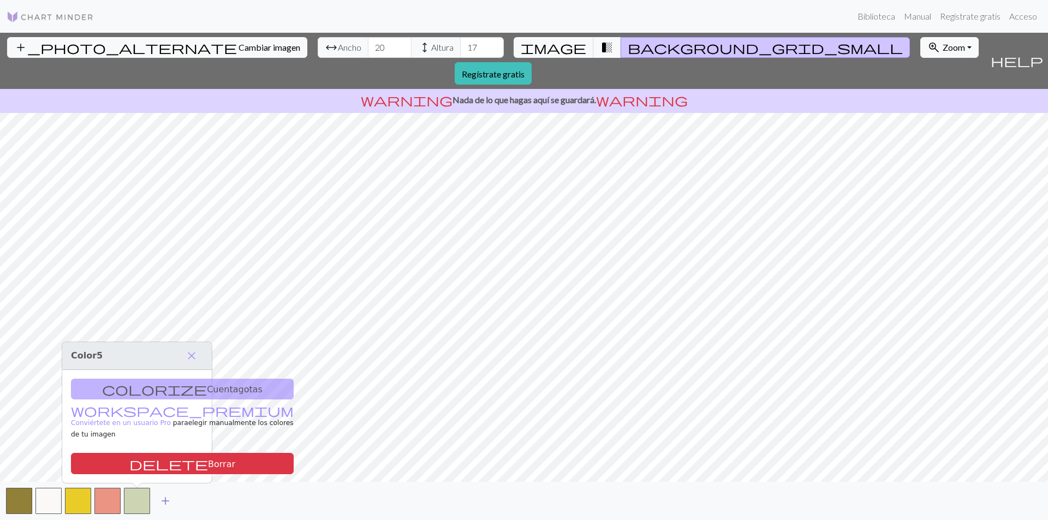
click at [169, 502] on span "add" at bounding box center [165, 501] width 13 height 15
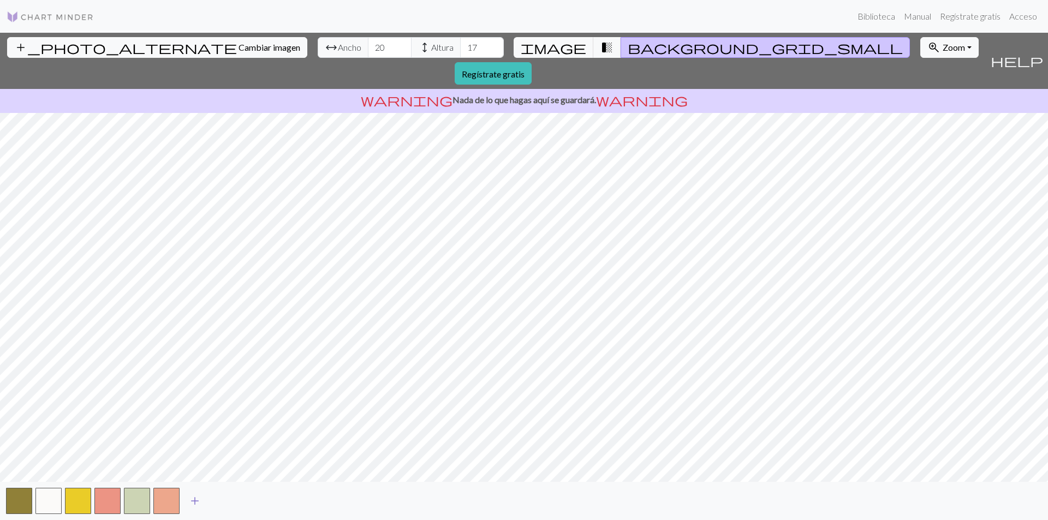
click at [201, 502] on span "add" at bounding box center [194, 501] width 13 height 15
click at [225, 500] on span "add" at bounding box center [224, 501] width 13 height 15
click at [266, 501] on button "add" at bounding box center [253, 501] width 27 height 21
click at [291, 501] on button "add" at bounding box center [283, 501] width 27 height 21
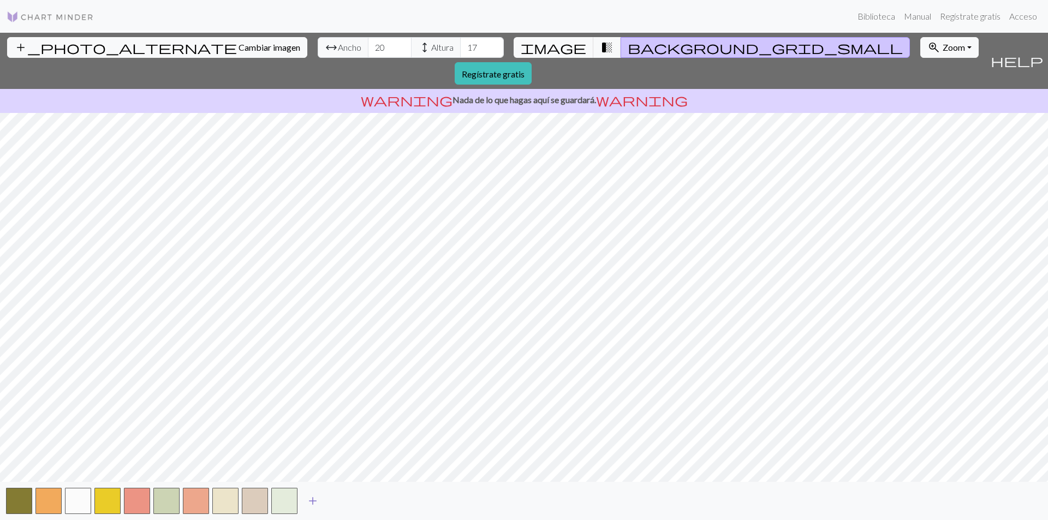
click at [307, 501] on span "add" at bounding box center [312, 501] width 13 height 15
click at [341, 502] on span "add" at bounding box center [342, 501] width 13 height 15
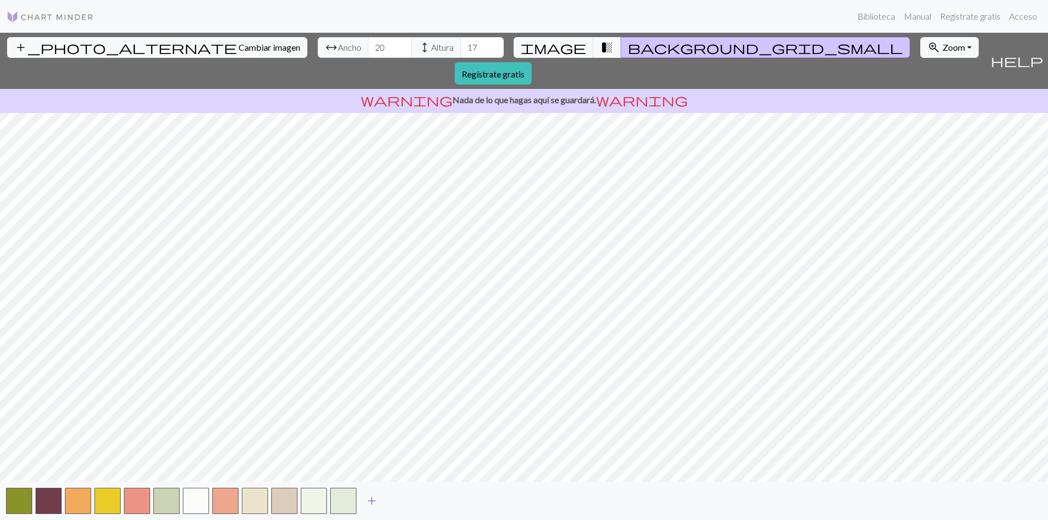
click at [367, 503] on span "add" at bounding box center [371, 501] width 13 height 15
click at [399, 504] on span "add" at bounding box center [401, 501] width 13 height 15
click at [429, 502] on span "add" at bounding box center [430, 501] width 13 height 15
click at [460, 501] on span "add" at bounding box center [460, 501] width 13 height 15
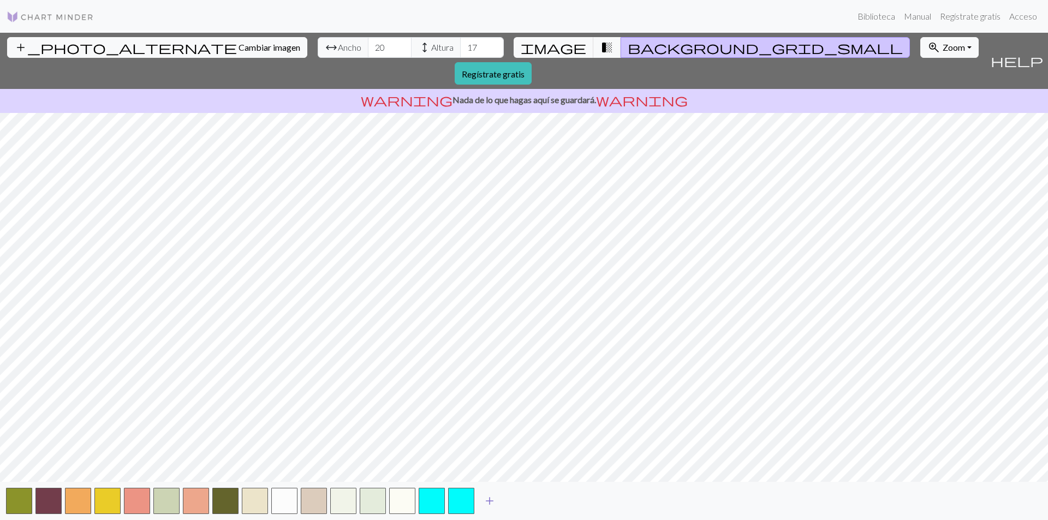
click at [491, 500] on span "add" at bounding box center [489, 501] width 13 height 15
click at [516, 498] on span "add" at bounding box center [519, 501] width 13 height 15
click at [547, 500] on span "add" at bounding box center [548, 501] width 13 height 15
click at [574, 501] on span "add" at bounding box center [578, 501] width 13 height 15
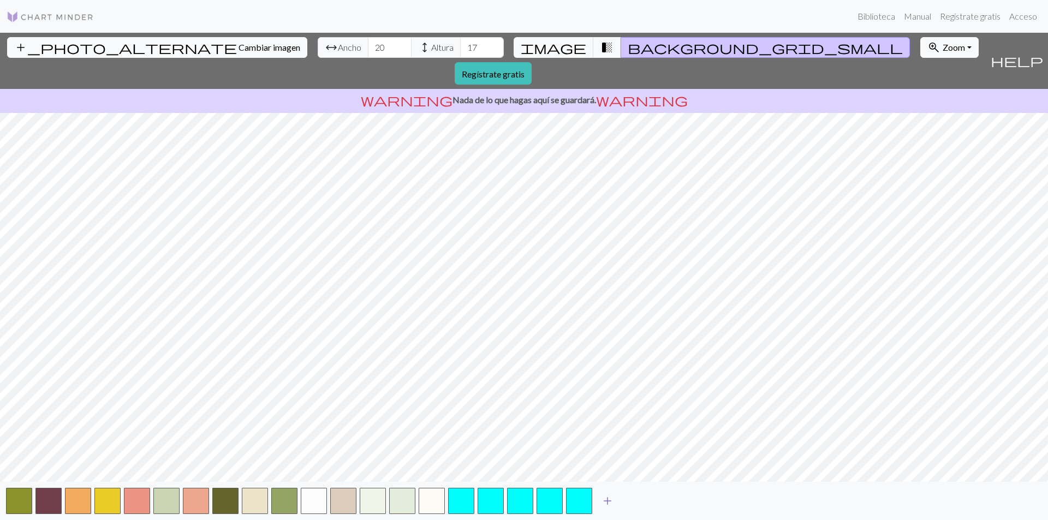
click at [610, 505] on span "add" at bounding box center [607, 501] width 13 height 15
click at [637, 501] on span "add" at bounding box center [637, 501] width 13 height 15
click at [465, 504] on button "button" at bounding box center [461, 501] width 26 height 26
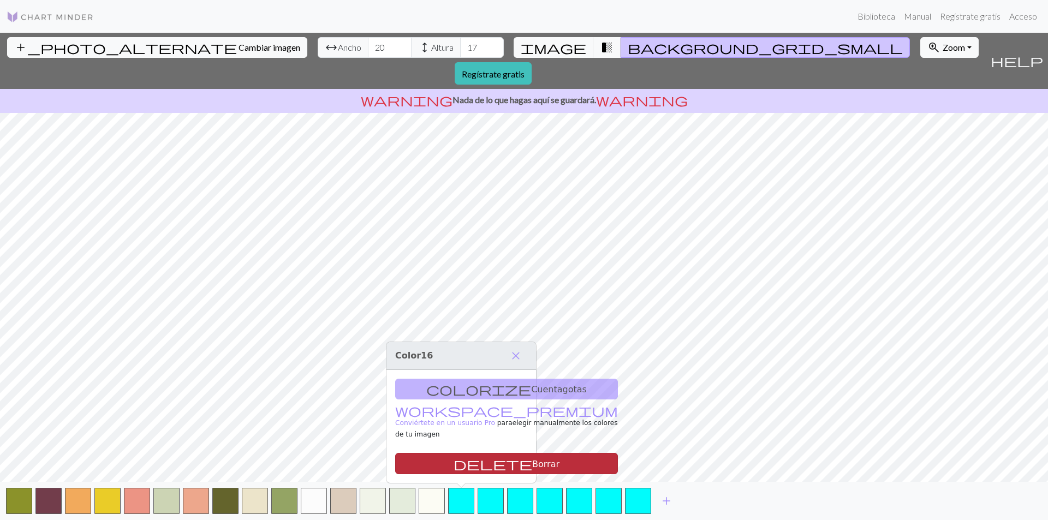
click at [532, 466] on font "Borrar" at bounding box center [545, 464] width 27 height 10
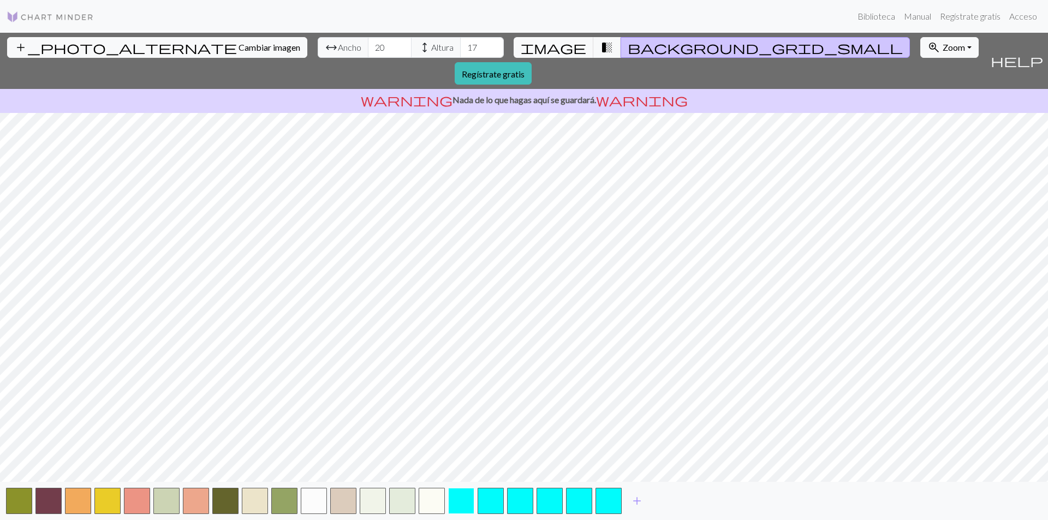
click at [470, 508] on button "button" at bounding box center [461, 501] width 26 height 26
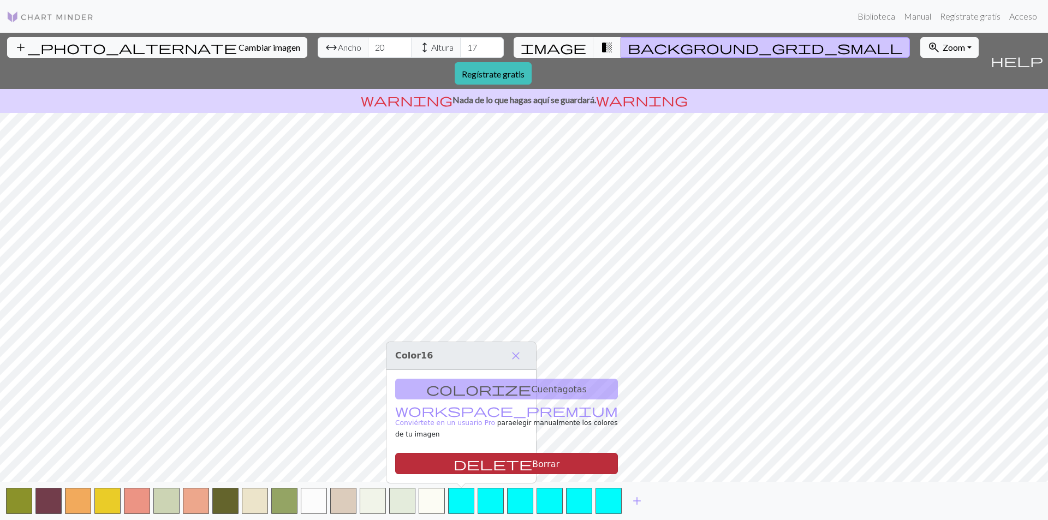
click at [532, 459] on font "Borrar" at bounding box center [545, 464] width 27 height 10
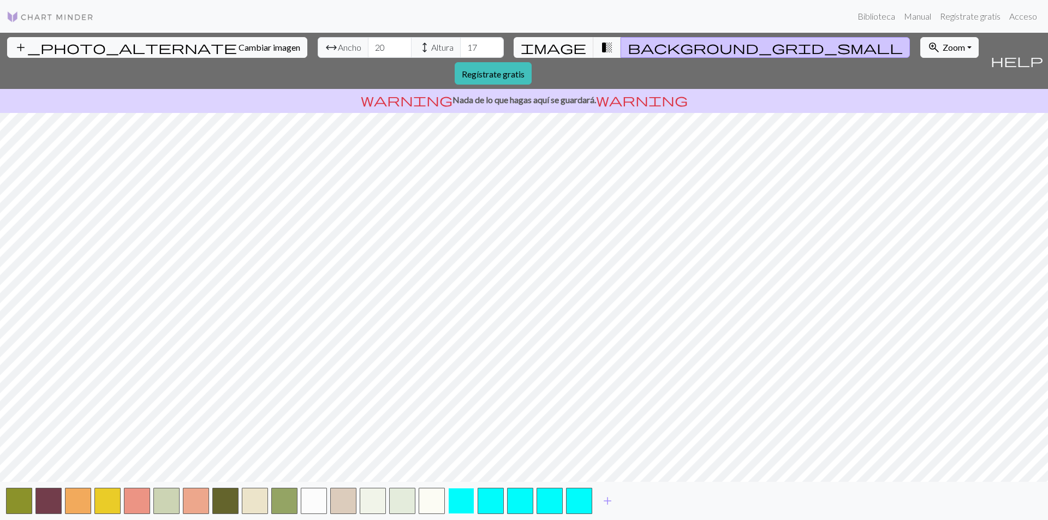
click at [466, 502] on button "button" at bounding box center [461, 501] width 26 height 26
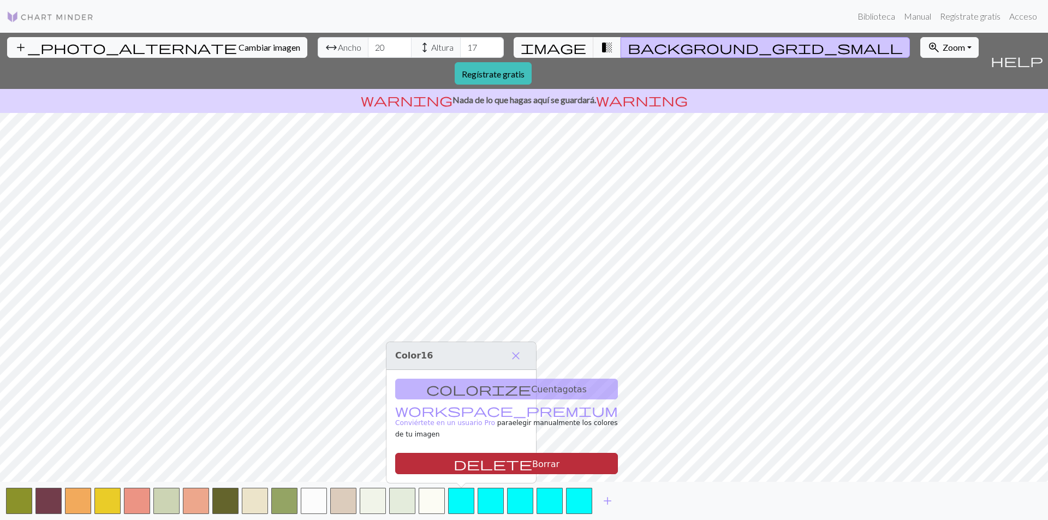
click at [485, 467] on button "delete Borrar" at bounding box center [506, 463] width 223 height 21
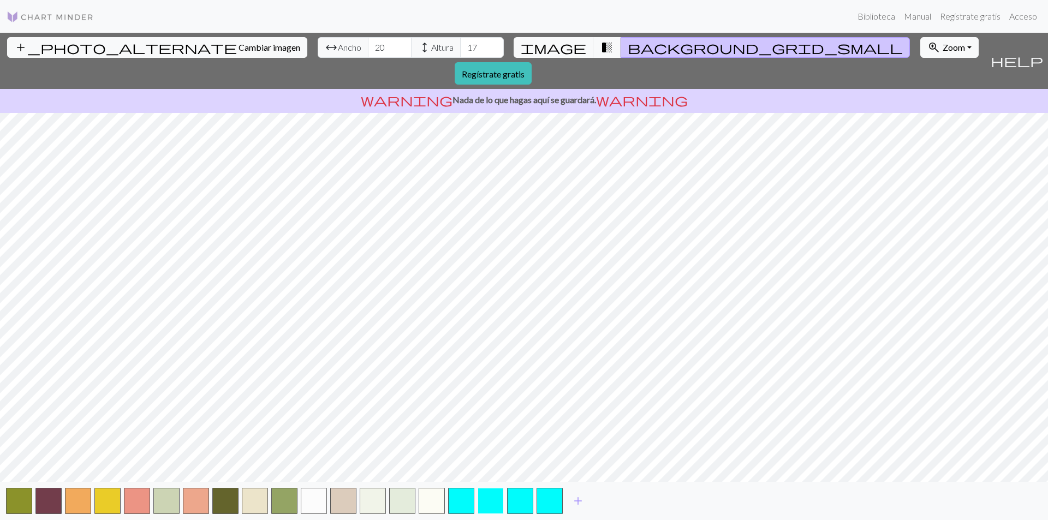
click at [493, 503] on button "button" at bounding box center [491, 501] width 26 height 26
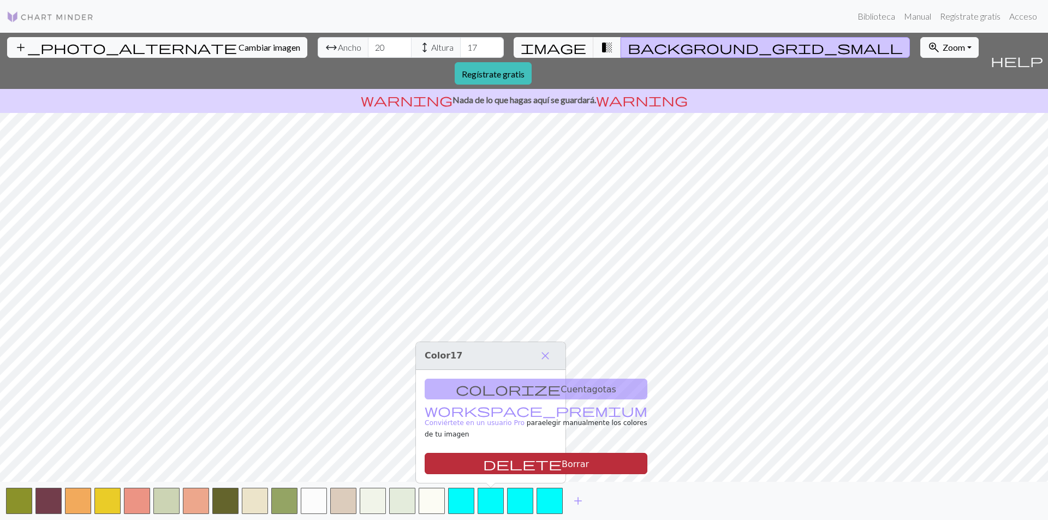
click at [513, 464] on button "delete Borrar" at bounding box center [536, 463] width 223 height 21
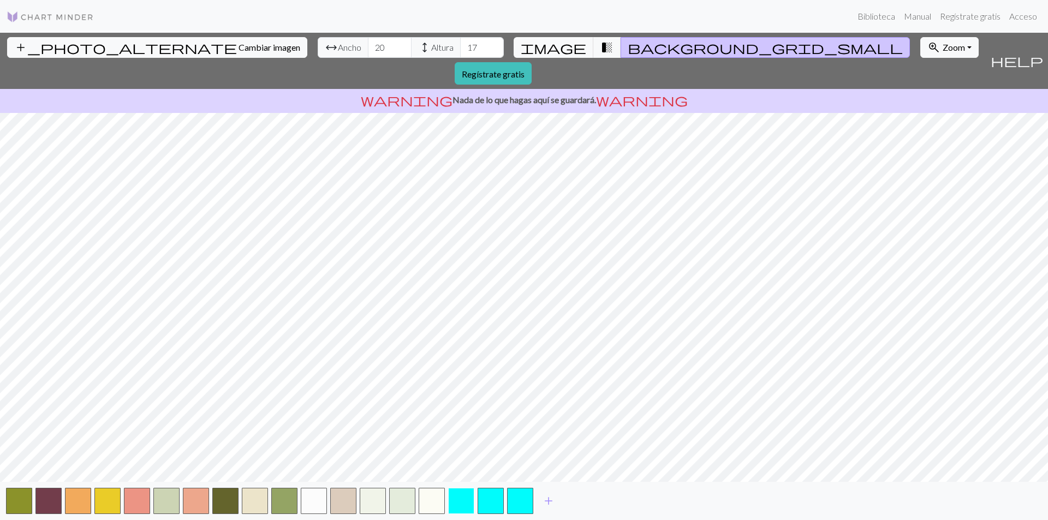
click at [464, 496] on button "button" at bounding box center [461, 501] width 26 height 26
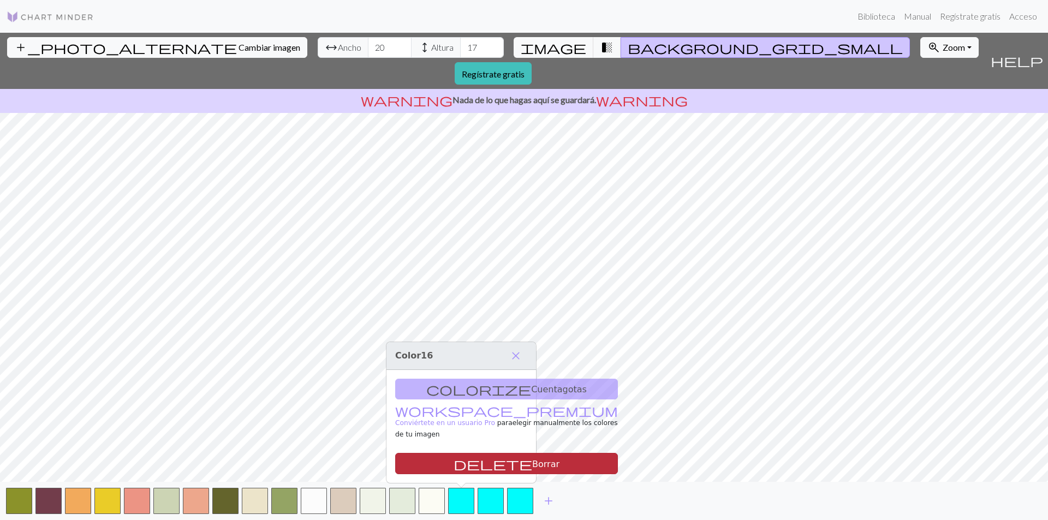
click at [494, 471] on button "delete Borrar" at bounding box center [506, 463] width 223 height 21
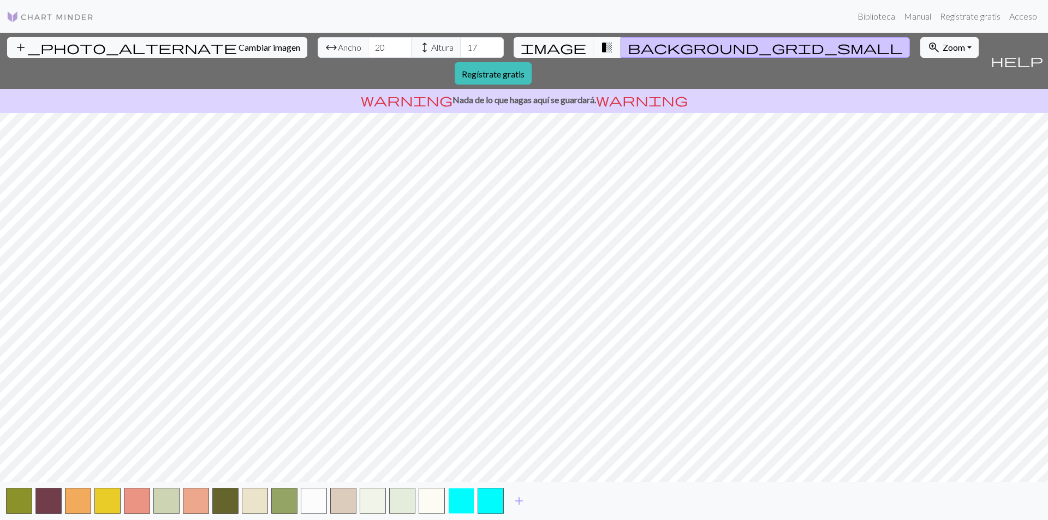
click at [470, 497] on button "button" at bounding box center [461, 501] width 26 height 26
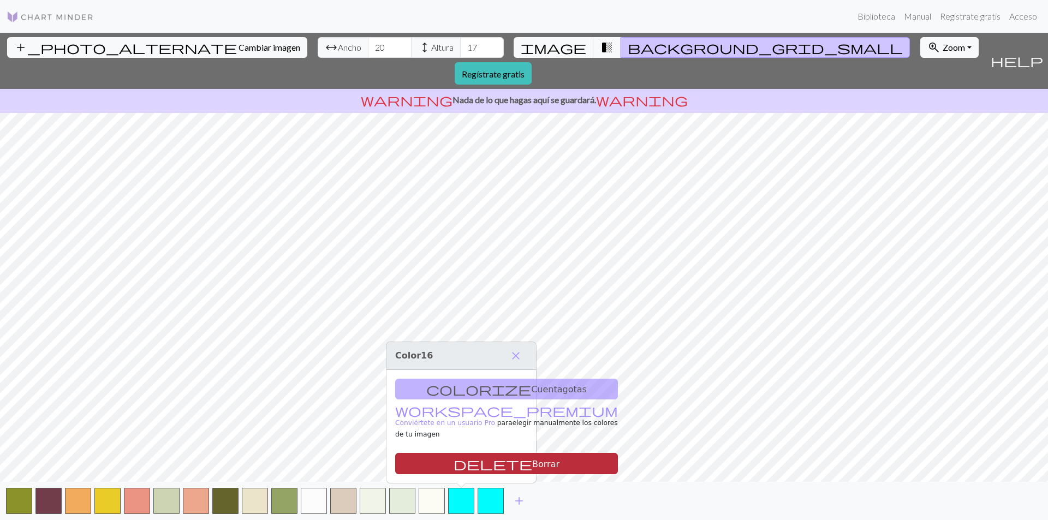
click at [494, 463] on button "delete Borrar" at bounding box center [506, 463] width 223 height 21
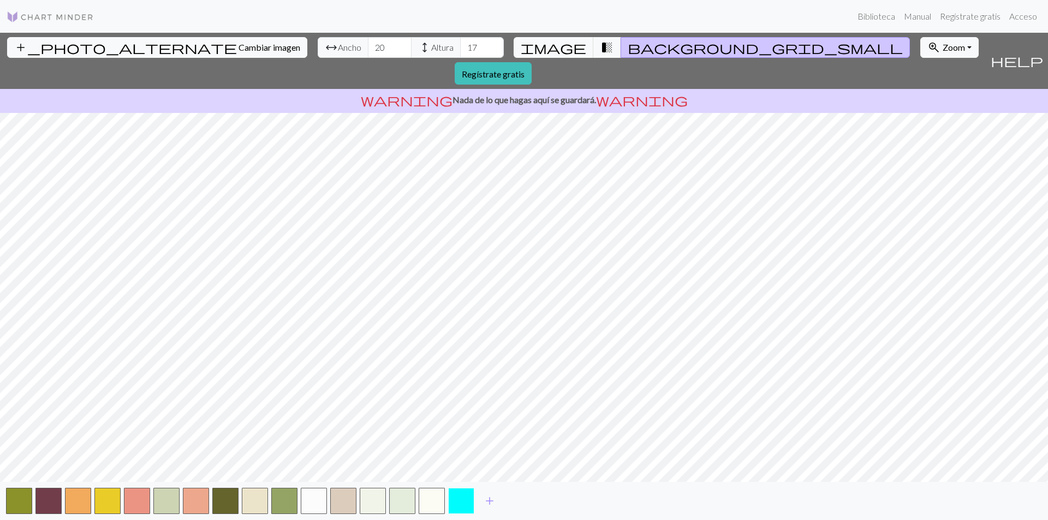
click at [468, 500] on button "button" at bounding box center [461, 501] width 26 height 26
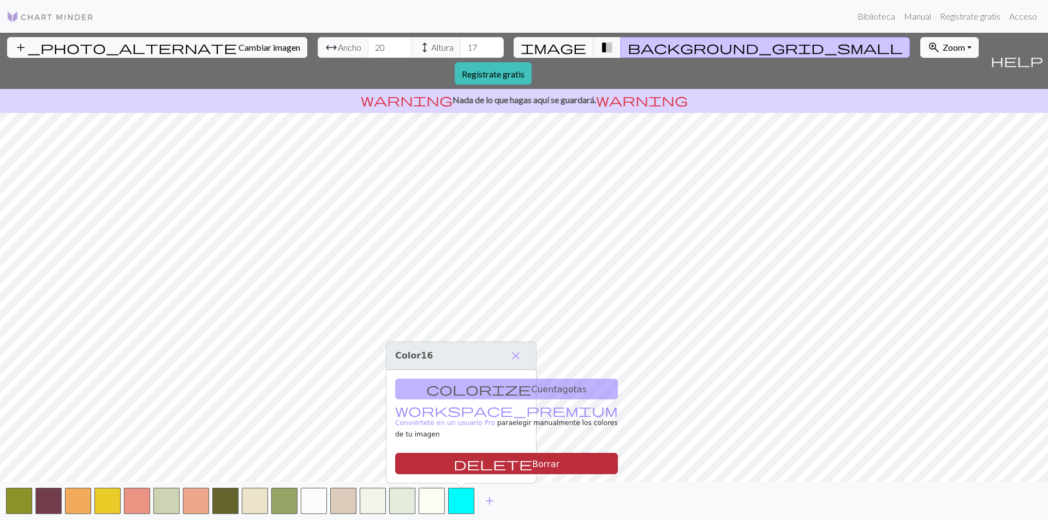
click at [483, 466] on button "delete Borrar" at bounding box center [506, 463] width 223 height 21
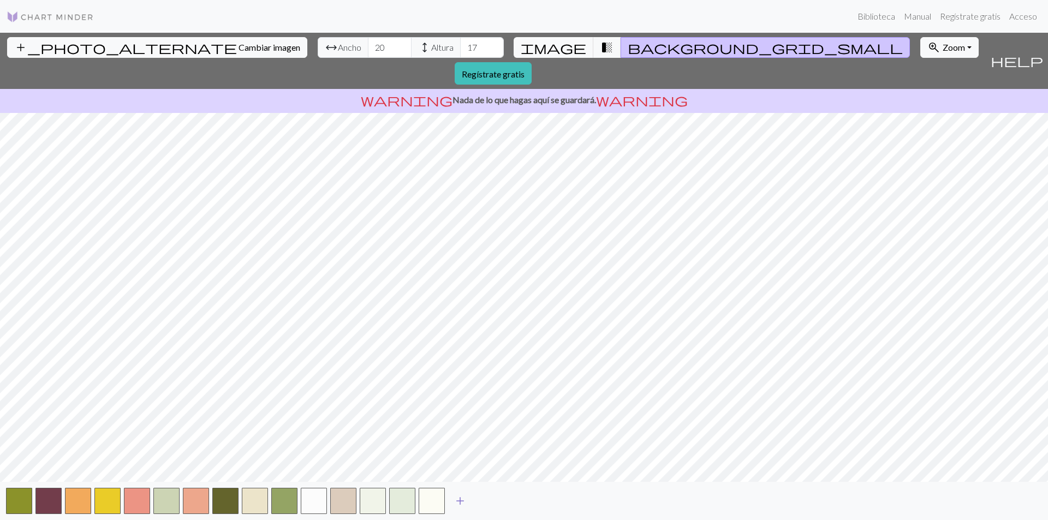
click at [467, 506] on button "add" at bounding box center [460, 501] width 27 height 21
click at [485, 504] on span "add" at bounding box center [489, 501] width 13 height 15
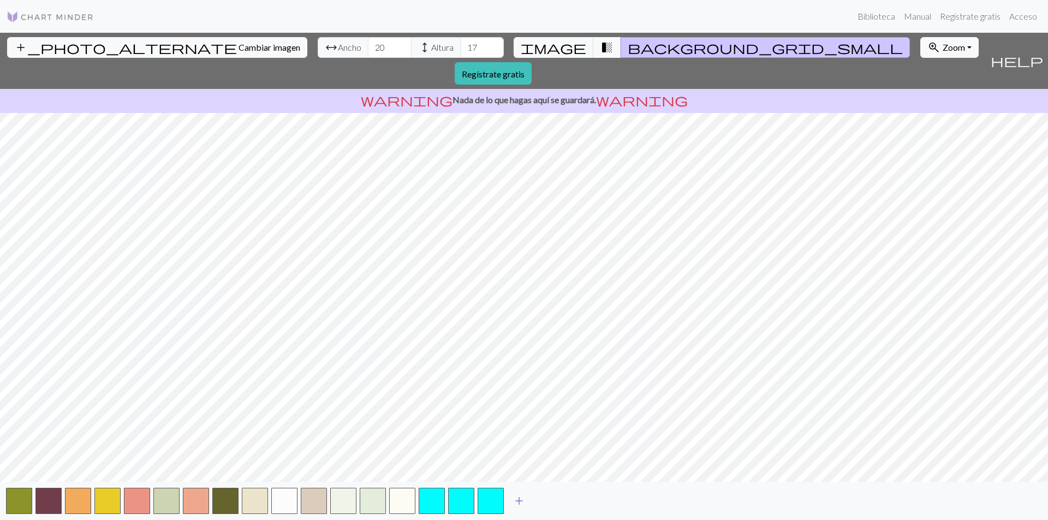
click at [509, 502] on button "add" at bounding box center [519, 501] width 27 height 21
click at [526, 498] on button "button" at bounding box center [520, 501] width 26 height 26
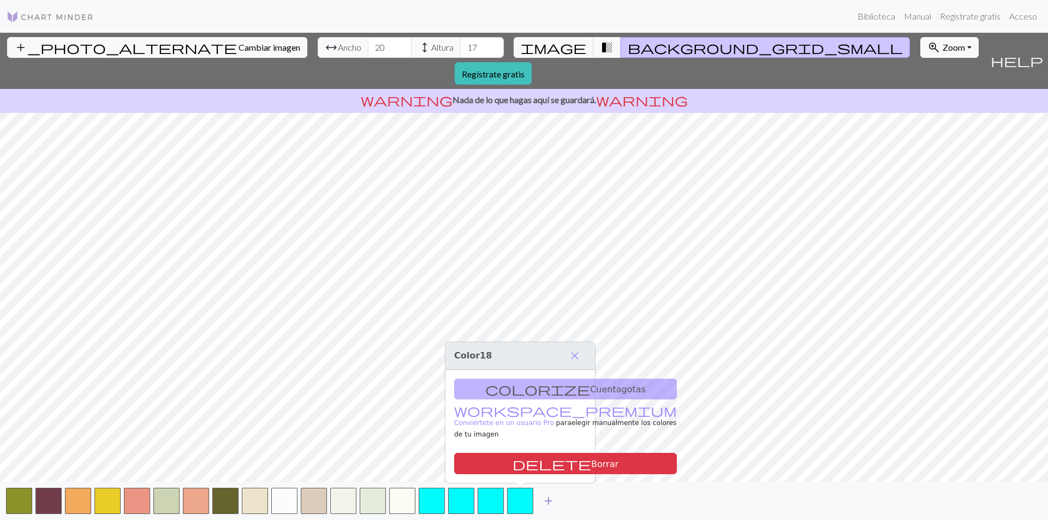
click at [552, 499] on span "add" at bounding box center [548, 501] width 13 height 15
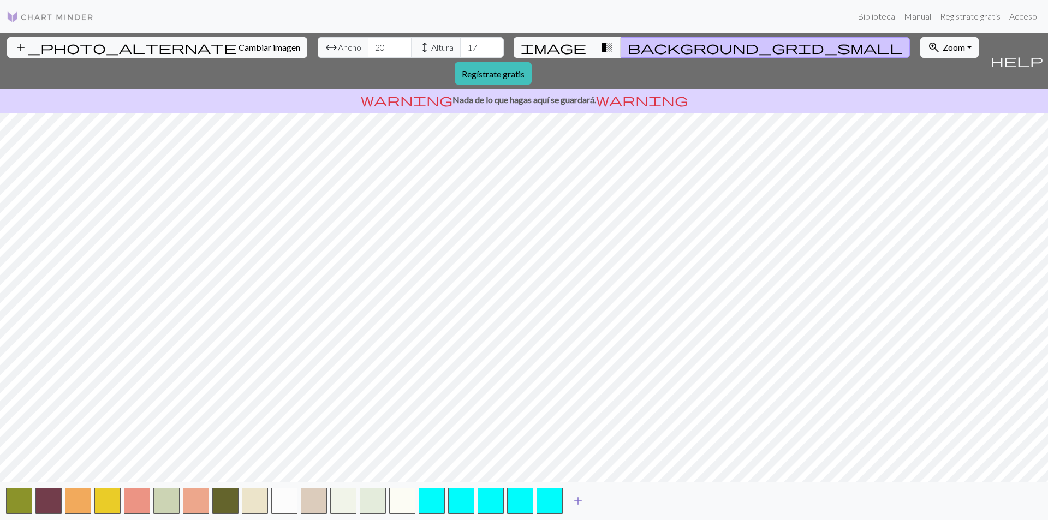
click at [586, 504] on button "add" at bounding box center [578, 501] width 27 height 21
click at [581, 503] on button "button" at bounding box center [579, 501] width 26 height 26
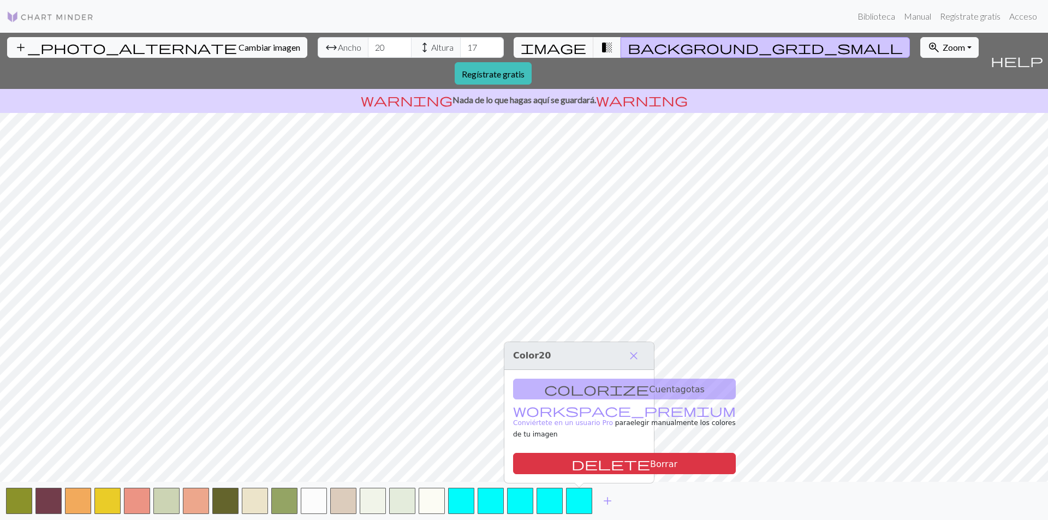
click at [595, 394] on div "colorize Cuentagotas workspace_premium Conviértete en un usuario Pro para elegi…" at bounding box center [580, 427] width 150 height 114
click at [618, 500] on button "add" at bounding box center [607, 501] width 27 height 21
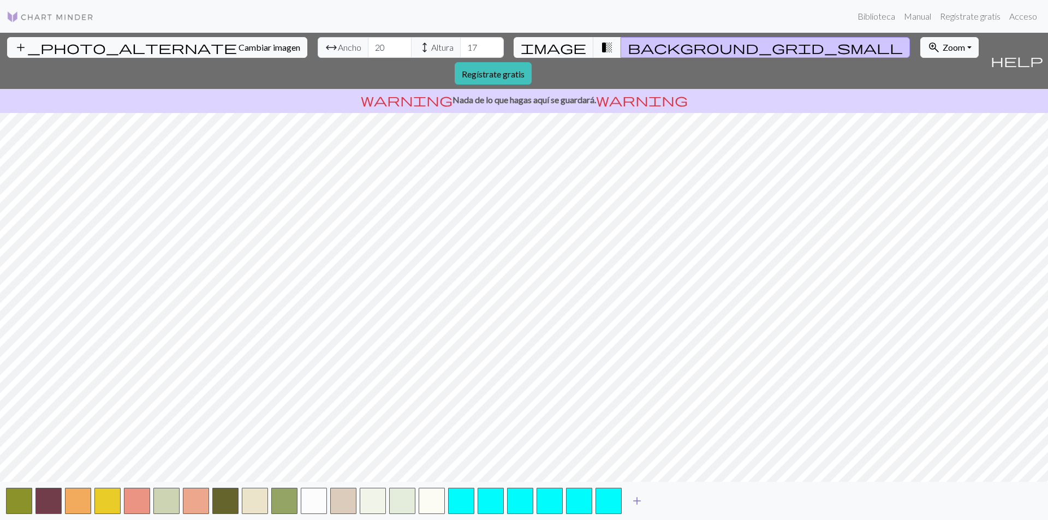
click at [639, 501] on span "add" at bounding box center [637, 501] width 13 height 15
click at [673, 500] on button "add" at bounding box center [666, 501] width 27 height 21
click at [708, 502] on button "add" at bounding box center [695, 501] width 27 height 21
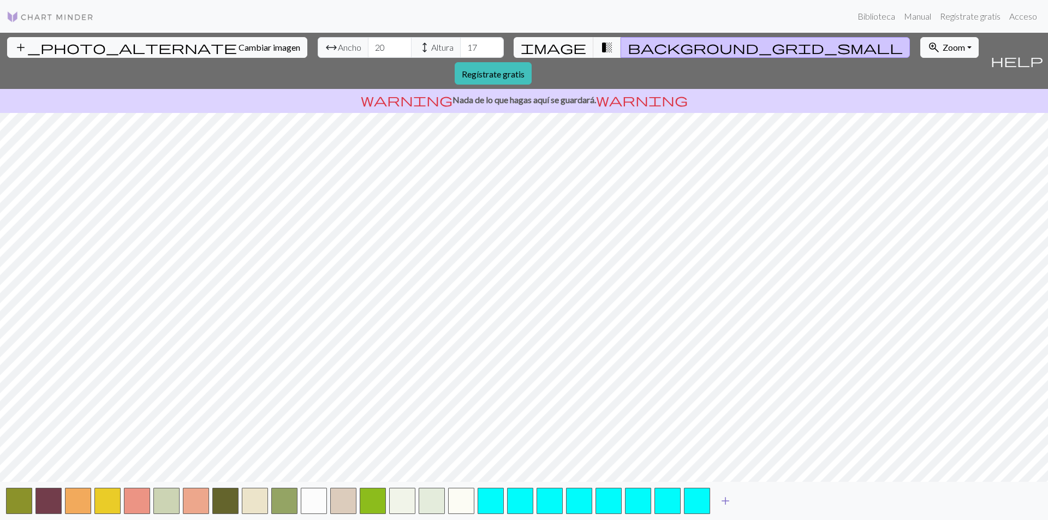
click at [732, 503] on button "add" at bounding box center [725, 501] width 27 height 21
click at [752, 503] on span "add" at bounding box center [755, 501] width 13 height 15
click at [785, 502] on span "add" at bounding box center [784, 501] width 13 height 15
click at [811, 503] on span "add" at bounding box center [814, 501] width 13 height 15
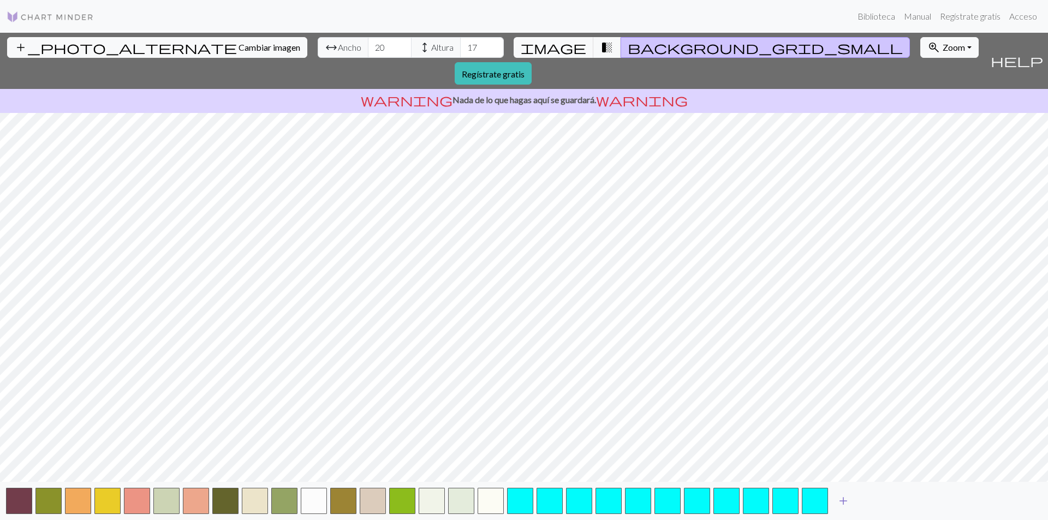
click at [853, 502] on button "add" at bounding box center [843, 501] width 27 height 21
click at [870, 501] on span "add" at bounding box center [872, 501] width 13 height 15
click at [910, 501] on button "add" at bounding box center [902, 501] width 27 height 21
click at [939, 501] on button "add" at bounding box center [931, 501] width 27 height 21
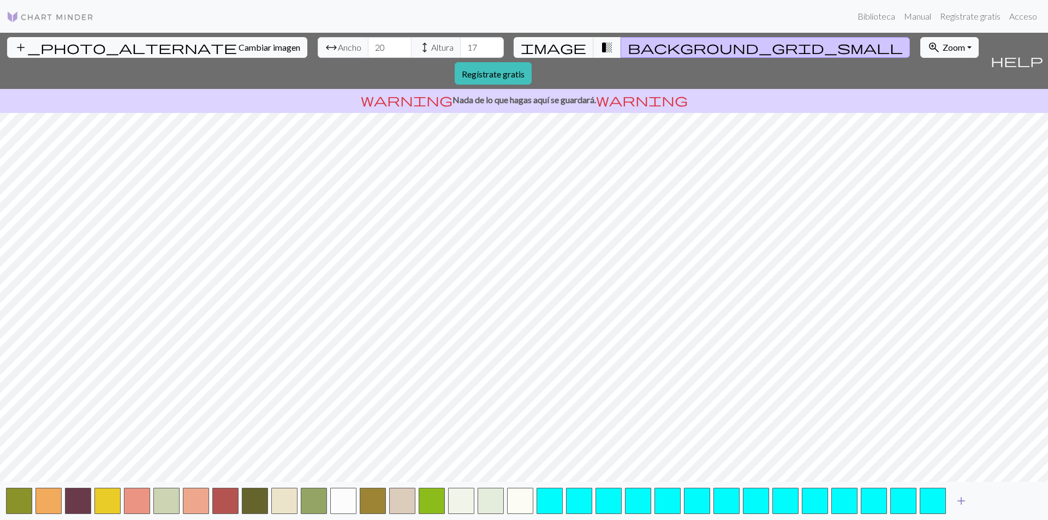
click at [963, 502] on span "add" at bounding box center [961, 501] width 13 height 15
click at [989, 501] on span "add" at bounding box center [990, 501] width 13 height 15
click at [1025, 501] on span "add" at bounding box center [1020, 501] width 13 height 15
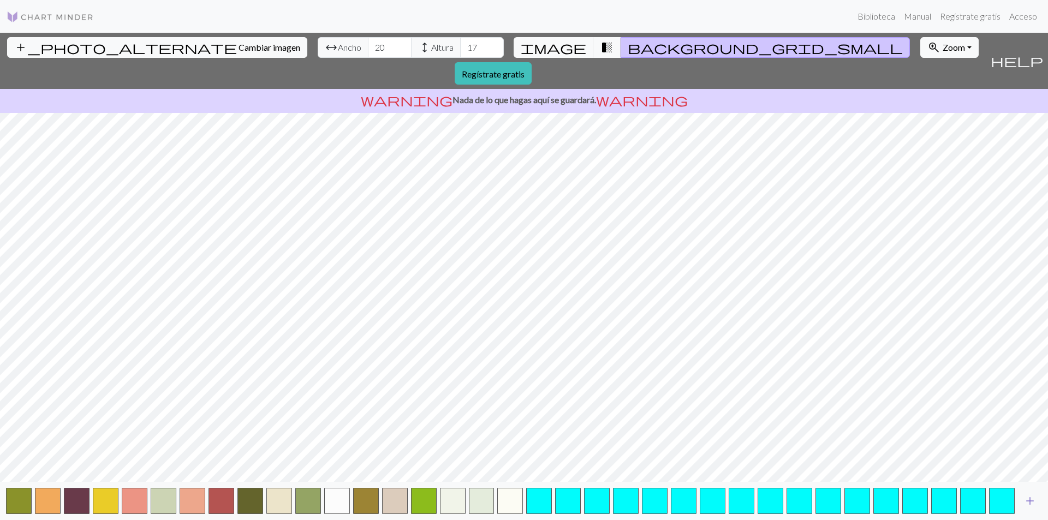
click at [1032, 501] on span "add" at bounding box center [1030, 501] width 13 height 15
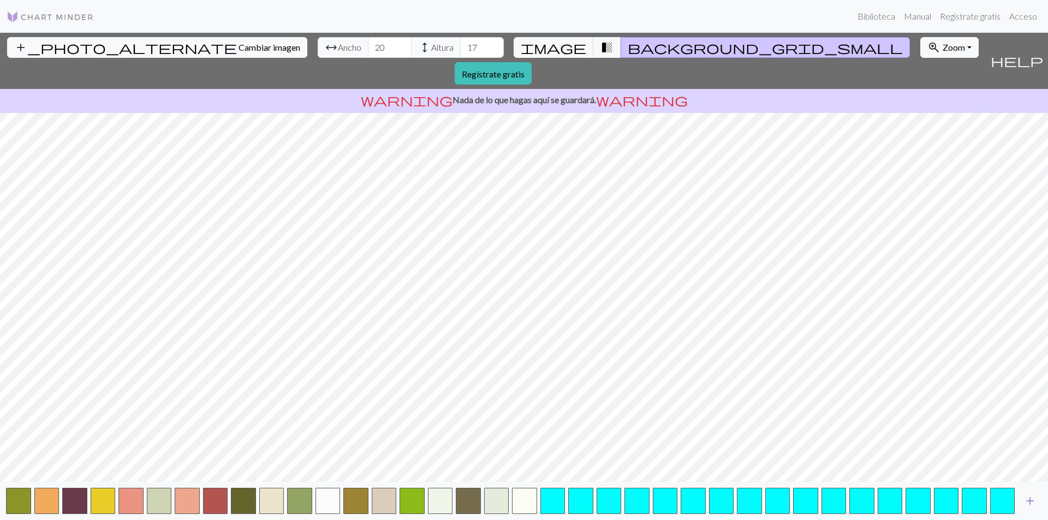
click at [1032, 501] on span "add" at bounding box center [1030, 501] width 13 height 15
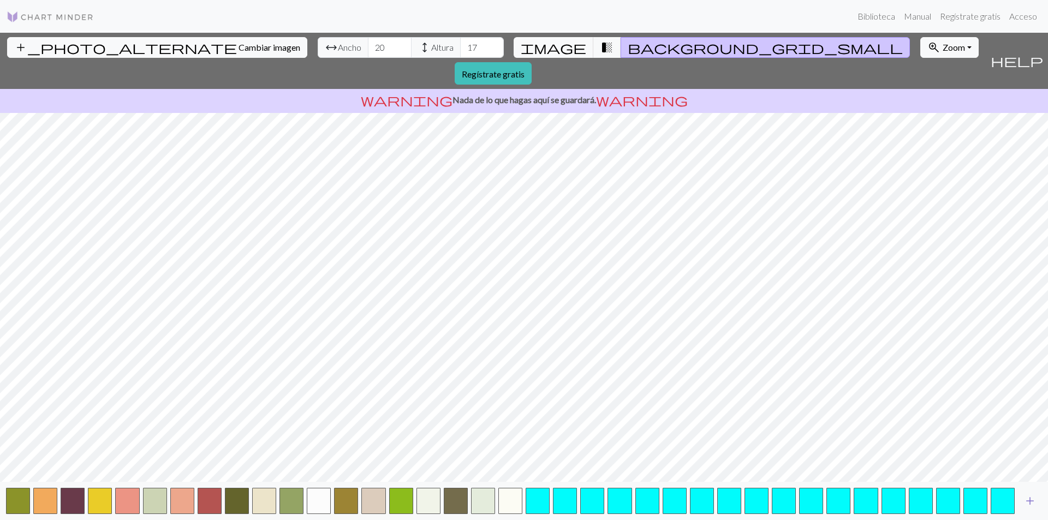
click at [1032, 501] on span "add" at bounding box center [1030, 501] width 13 height 15
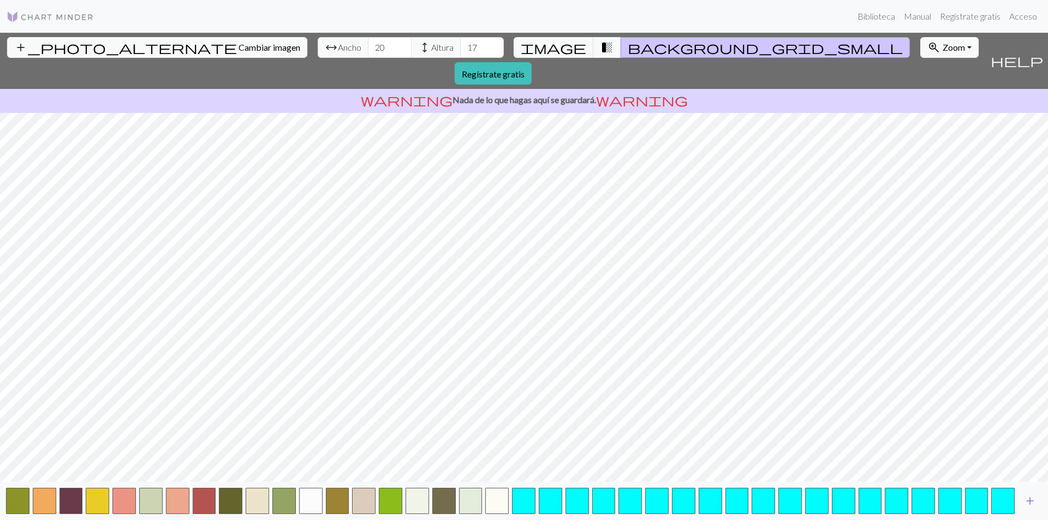
click at [1032, 501] on span "add" at bounding box center [1030, 501] width 13 height 15
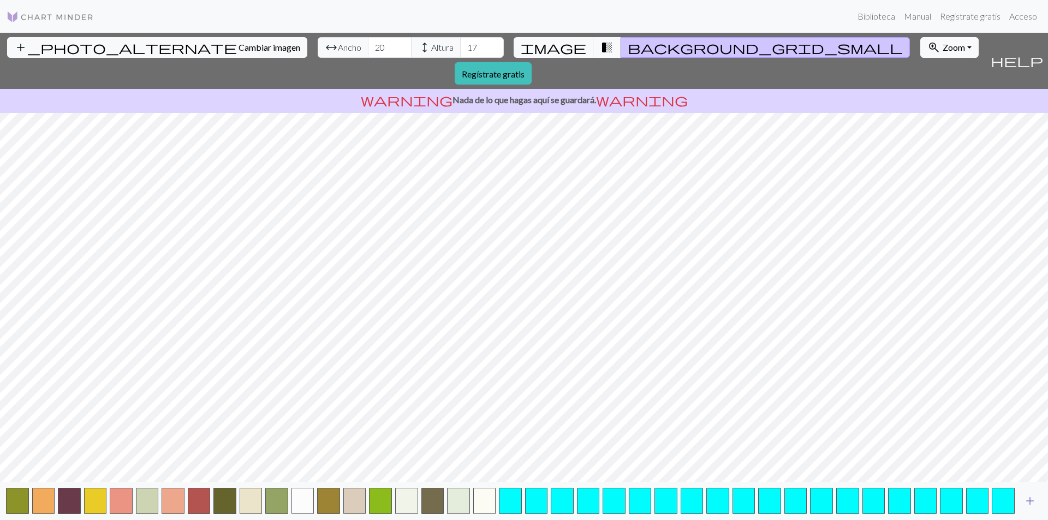
click at [1032, 501] on span "add" at bounding box center [1030, 501] width 13 height 15
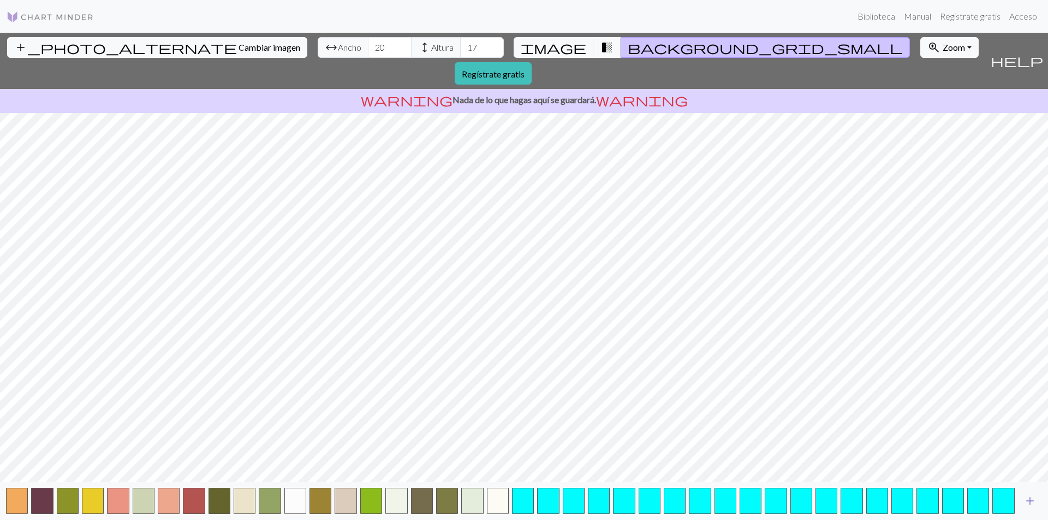
click at [1032, 501] on span "add" at bounding box center [1030, 501] width 13 height 15
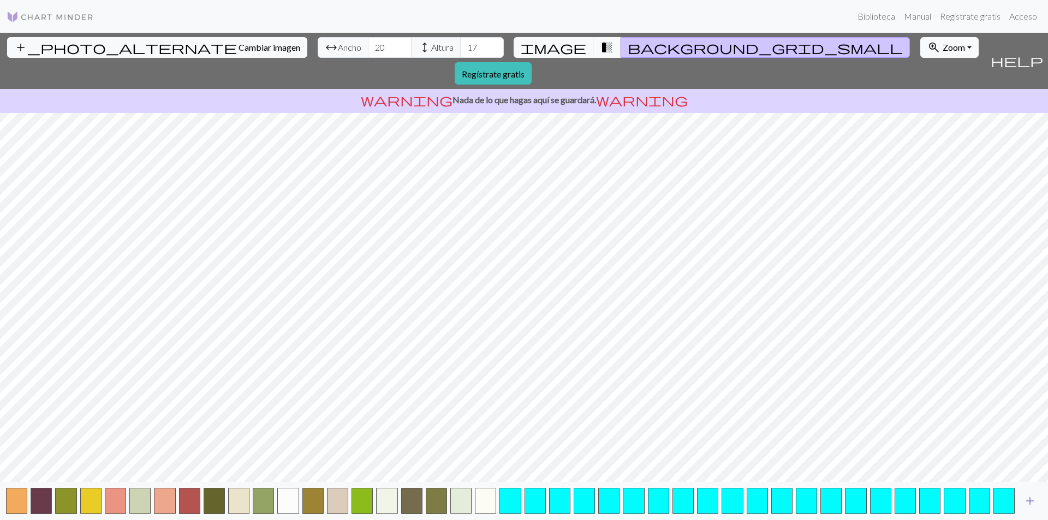
click at [1032, 501] on span "add" at bounding box center [1030, 501] width 13 height 15
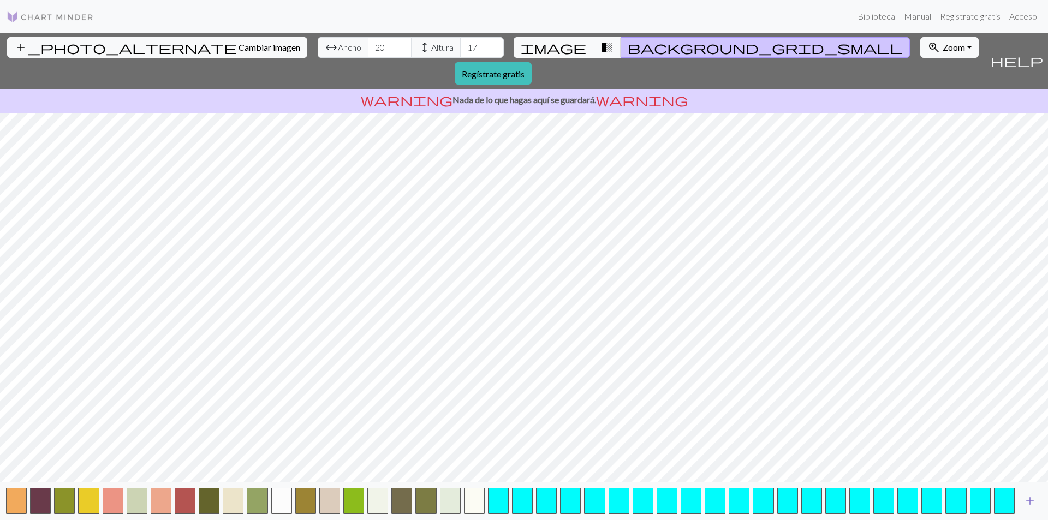
click at [1032, 501] on span "add" at bounding box center [1030, 501] width 13 height 15
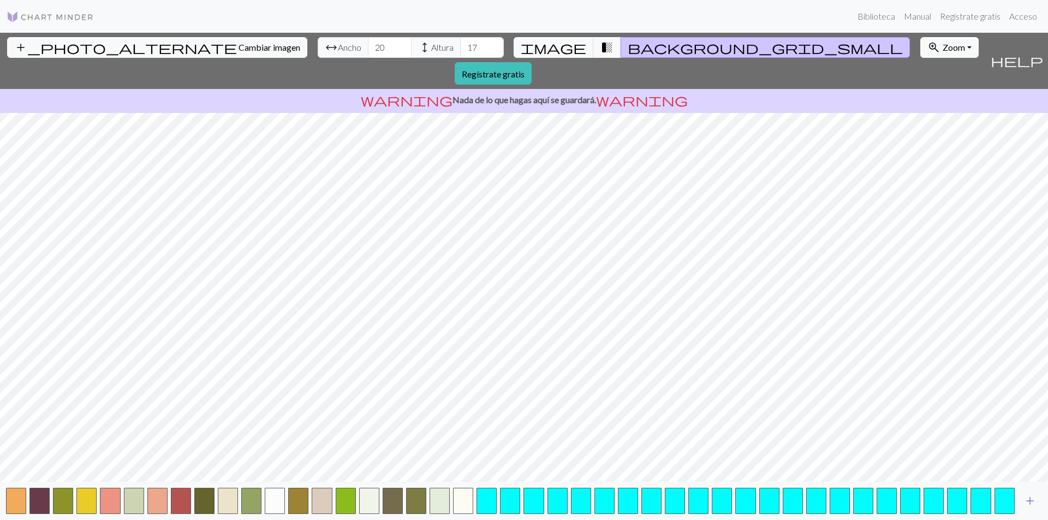
click at [1032, 501] on span "add" at bounding box center [1030, 501] width 13 height 15
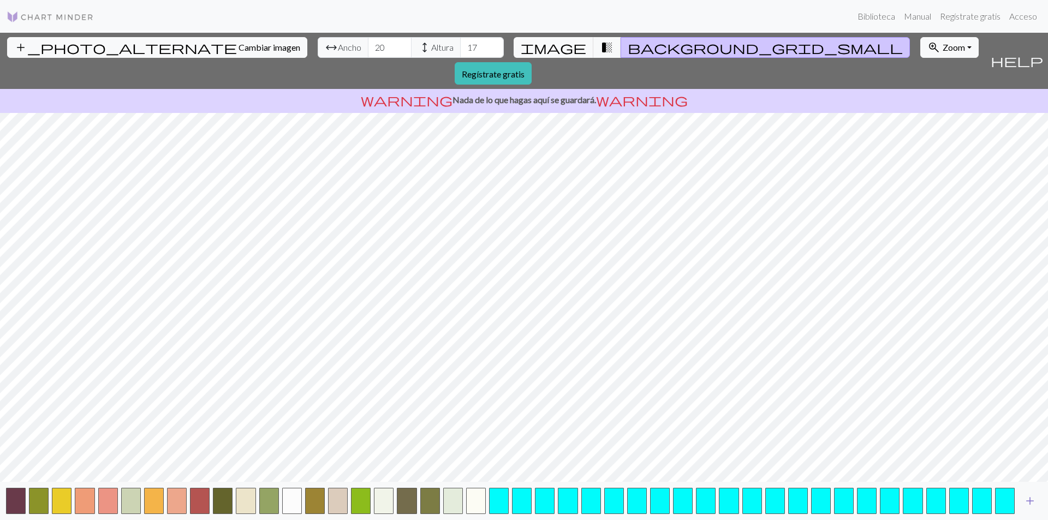
click at [1032, 501] on span "add" at bounding box center [1030, 501] width 13 height 15
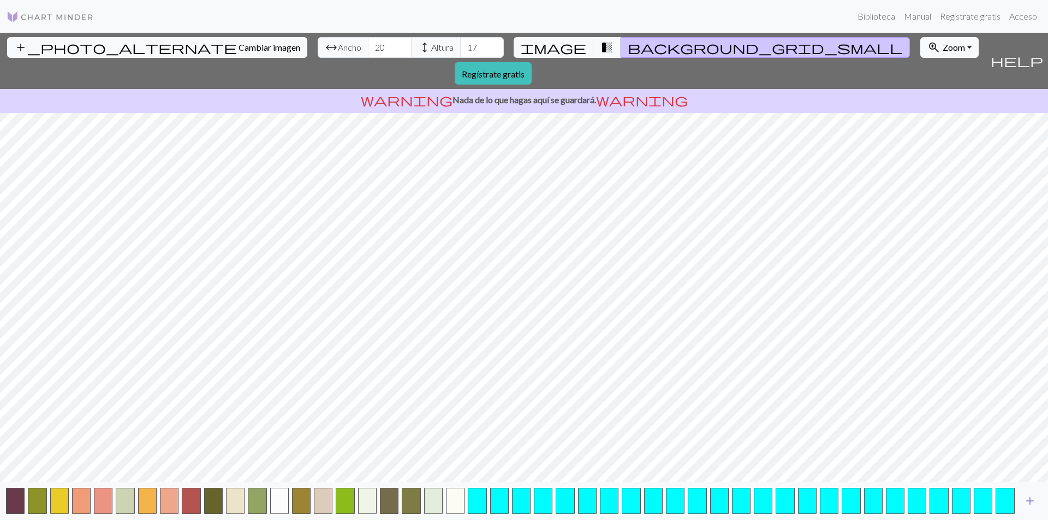
click at [1032, 501] on span "add" at bounding box center [1030, 501] width 13 height 15
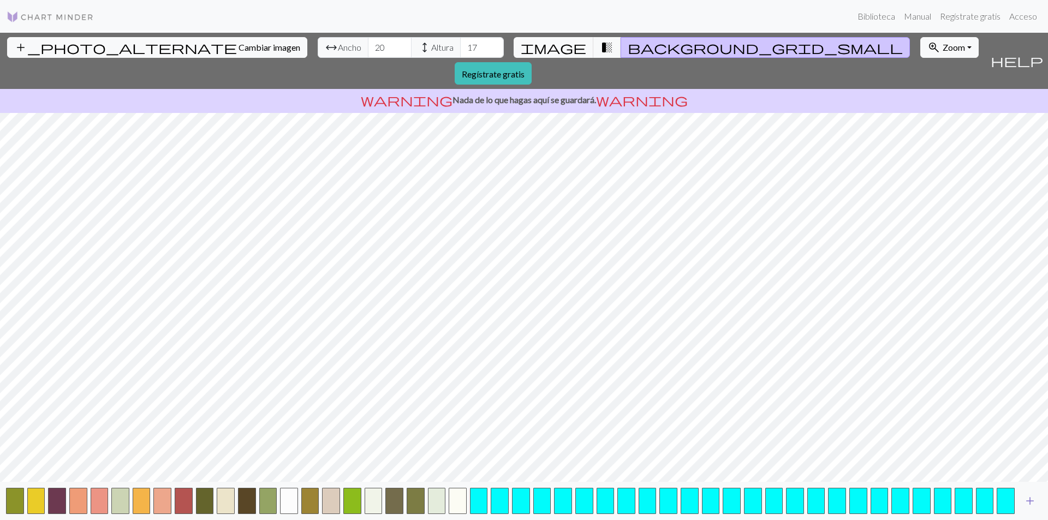
click at [1032, 501] on span "add" at bounding box center [1030, 501] width 13 height 15
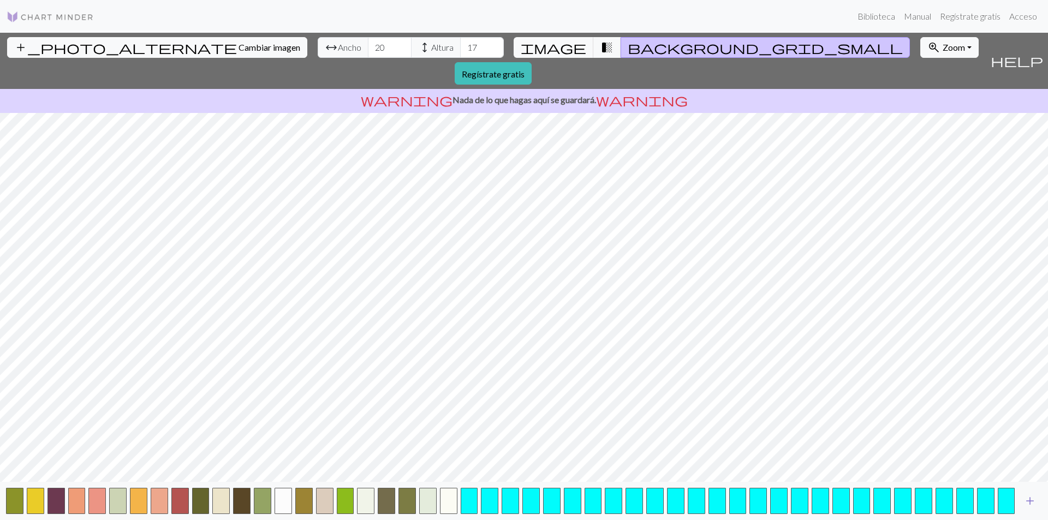
click at [1032, 501] on span "add" at bounding box center [1030, 501] width 13 height 15
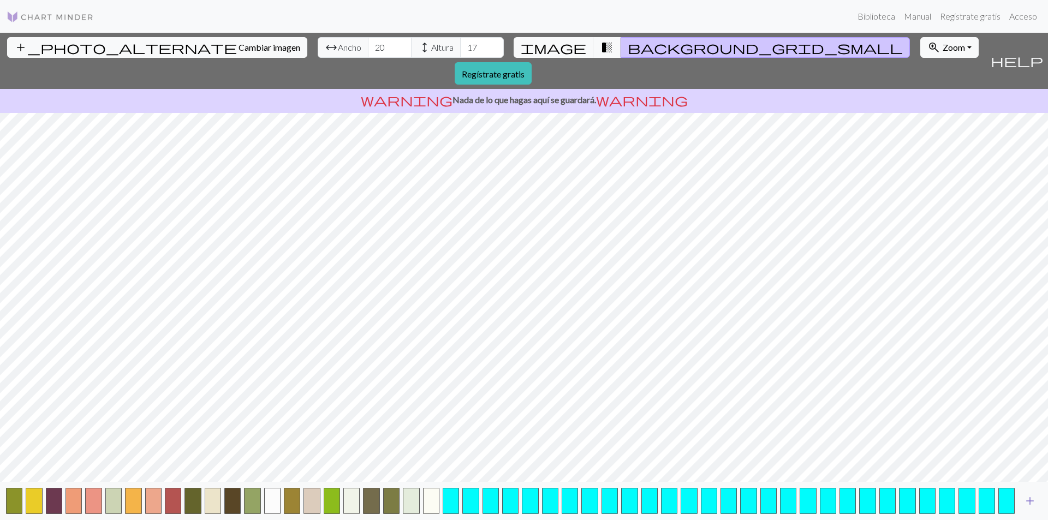
click at [1032, 501] on span "add" at bounding box center [1030, 501] width 13 height 15
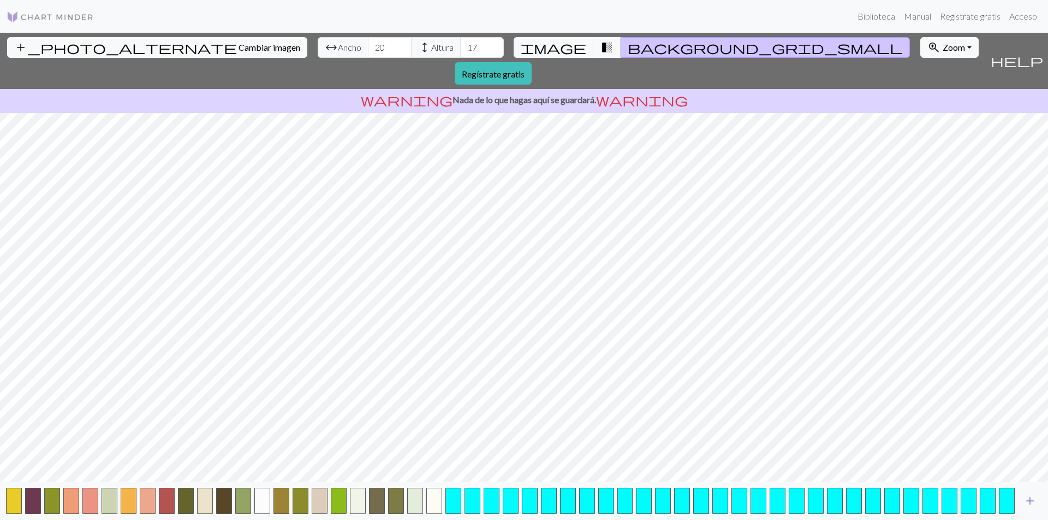
click at [1032, 501] on span "add" at bounding box center [1030, 501] width 13 height 15
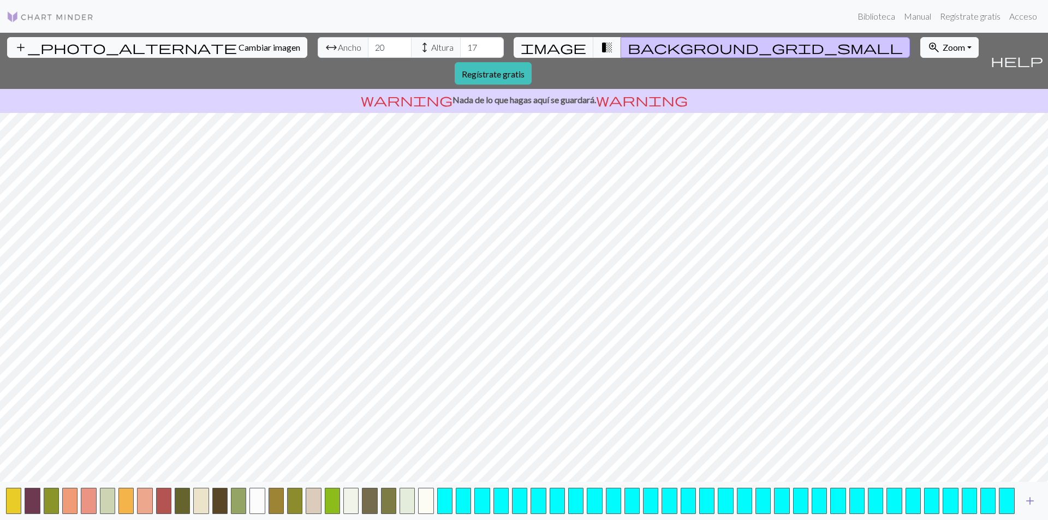
click at [1032, 501] on span "add" at bounding box center [1030, 501] width 13 height 15
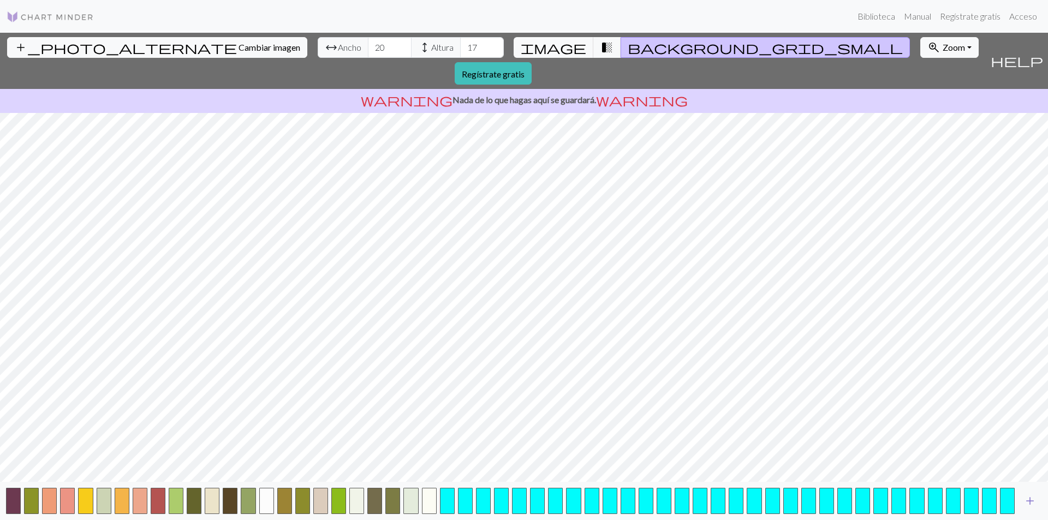
click at [1032, 501] on span "add" at bounding box center [1030, 501] width 13 height 15
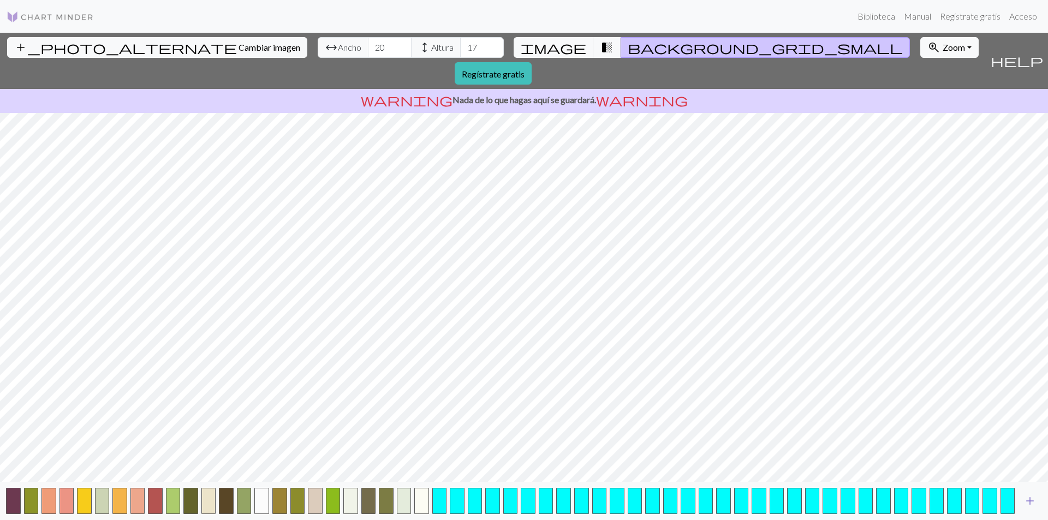
click at [1032, 501] on span "add" at bounding box center [1030, 501] width 13 height 15
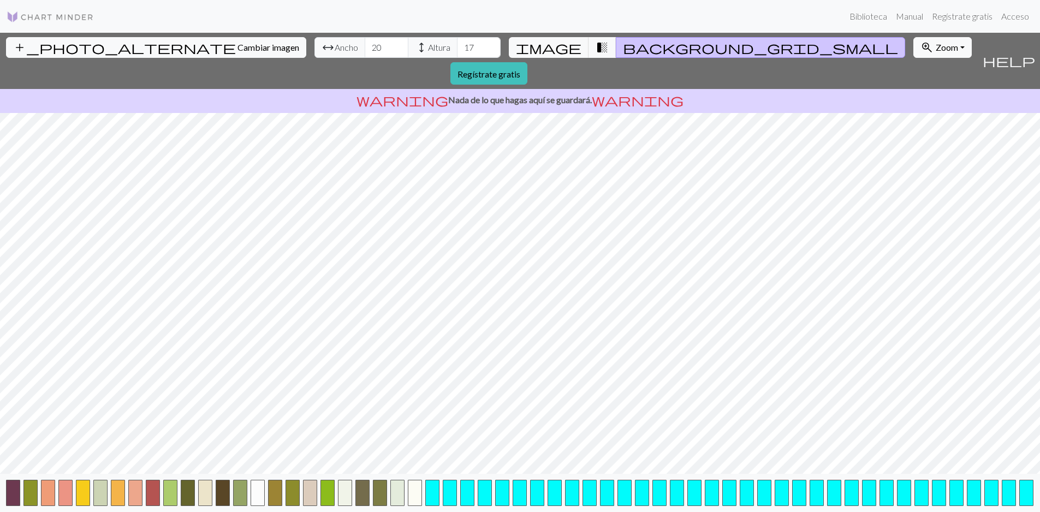
click at [1032, 501] on button "button" at bounding box center [1026, 493] width 14 height 26
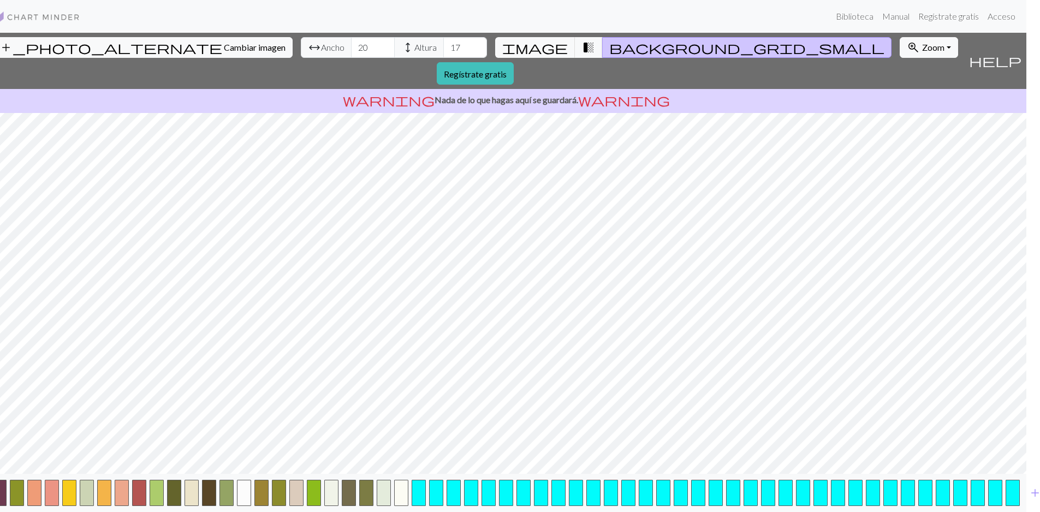
scroll to position [0, 22]
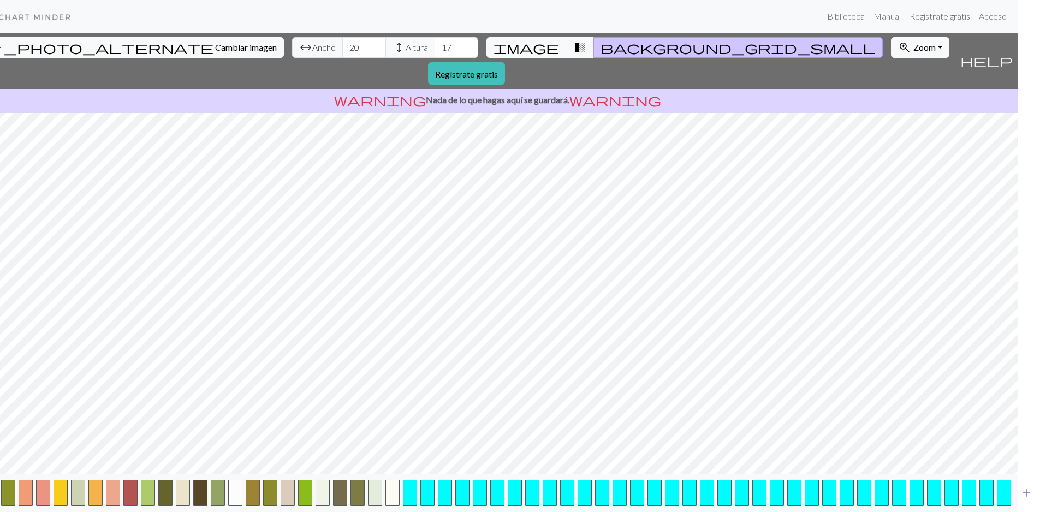
click at [1029, 501] on span "add" at bounding box center [1026, 492] width 13 height 15
click at [1018, 505] on html "Este sitio web utiliza cookies para garantizar que obtenga la mejor experiencia…" at bounding box center [498, 256] width 1040 height 512
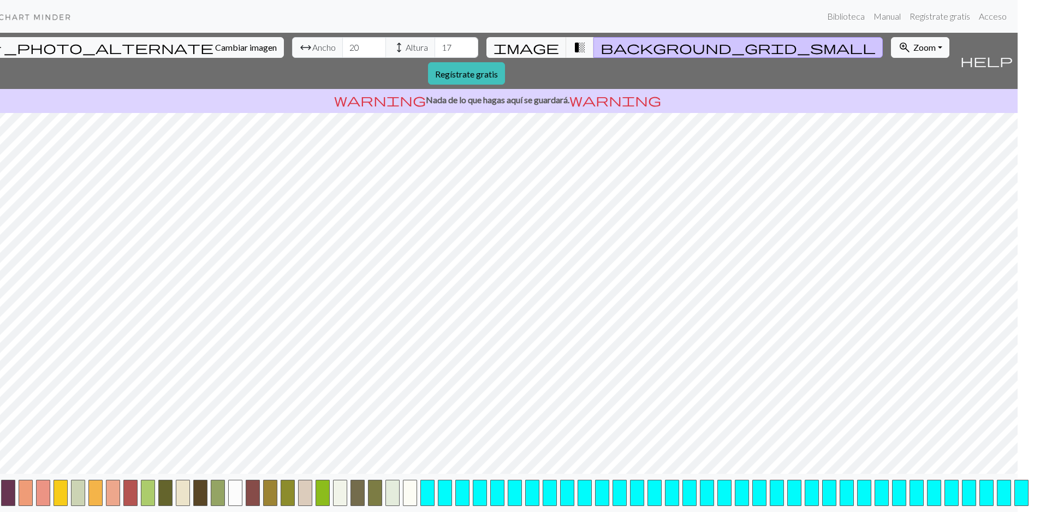
click at [1018, 505] on html "Este sitio web utiliza cookies para garantizar que obtenga la mejor experiencia…" at bounding box center [498, 256] width 1040 height 512
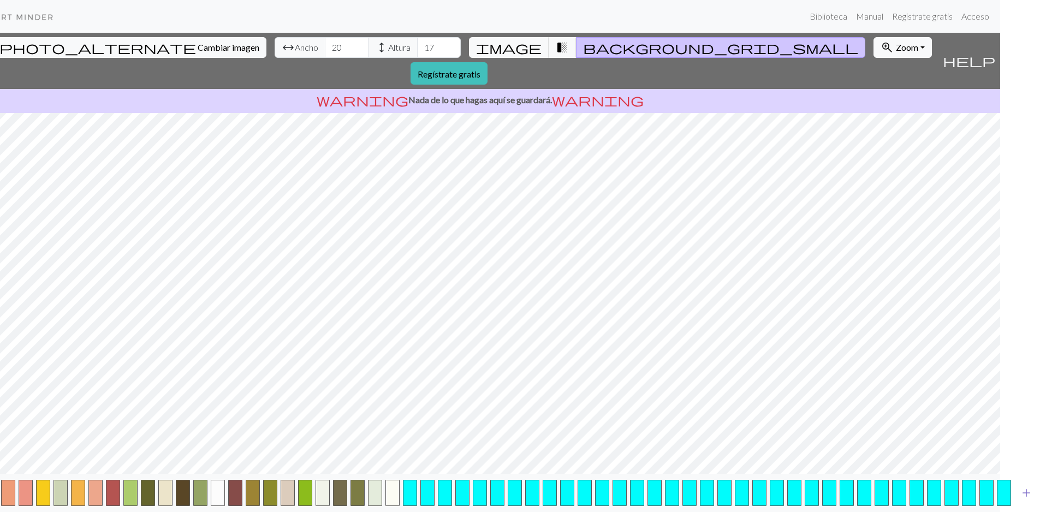
click at [1033, 503] on button "add" at bounding box center [1026, 493] width 27 height 21
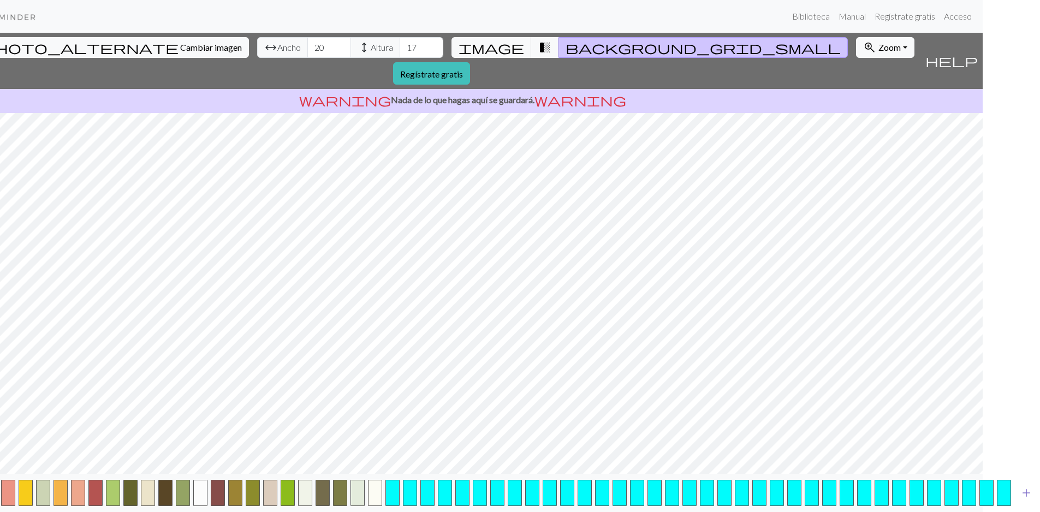
click at [1030, 501] on span "add" at bounding box center [1026, 492] width 13 height 15
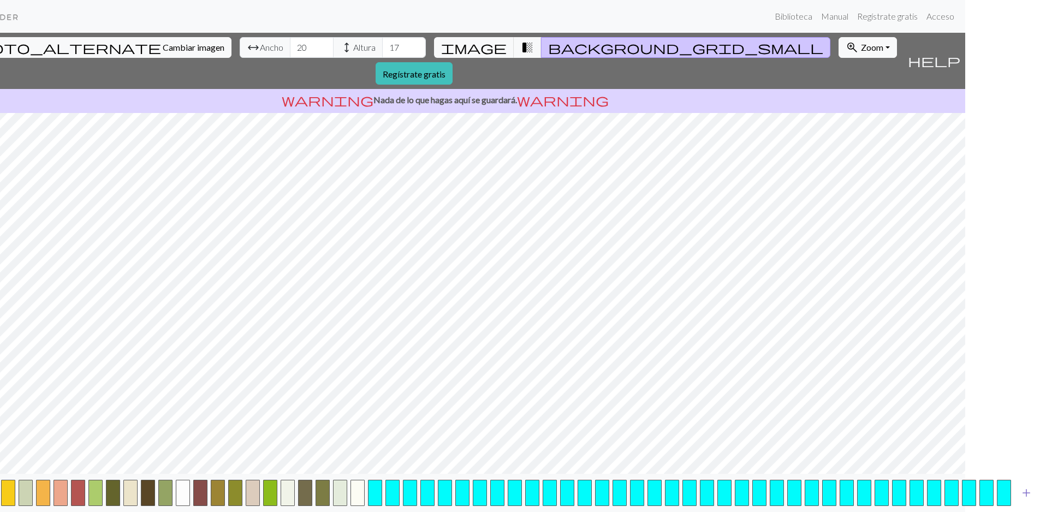
click at [1029, 495] on span "add" at bounding box center [1026, 492] width 13 height 15
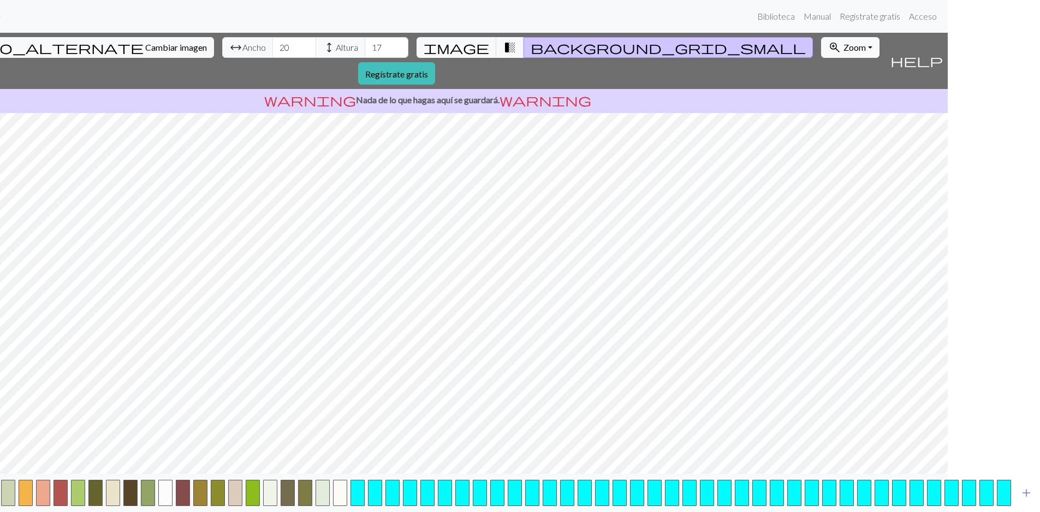
click at [1035, 496] on button "add" at bounding box center [1026, 493] width 27 height 21
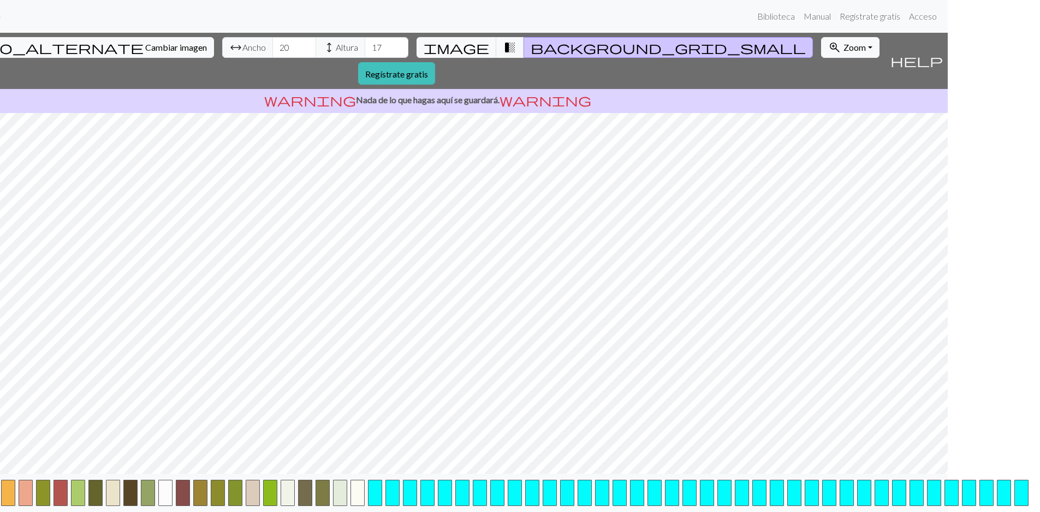
scroll to position [8, 110]
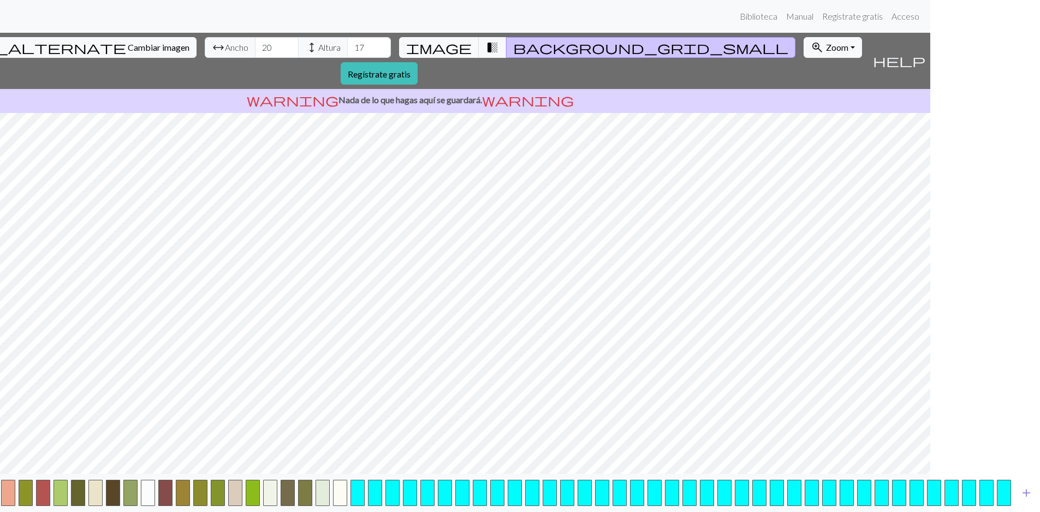
click at [1025, 490] on span "add" at bounding box center [1026, 492] width 13 height 15
click at [437, 40] on span "image" at bounding box center [439, 47] width 66 height 15
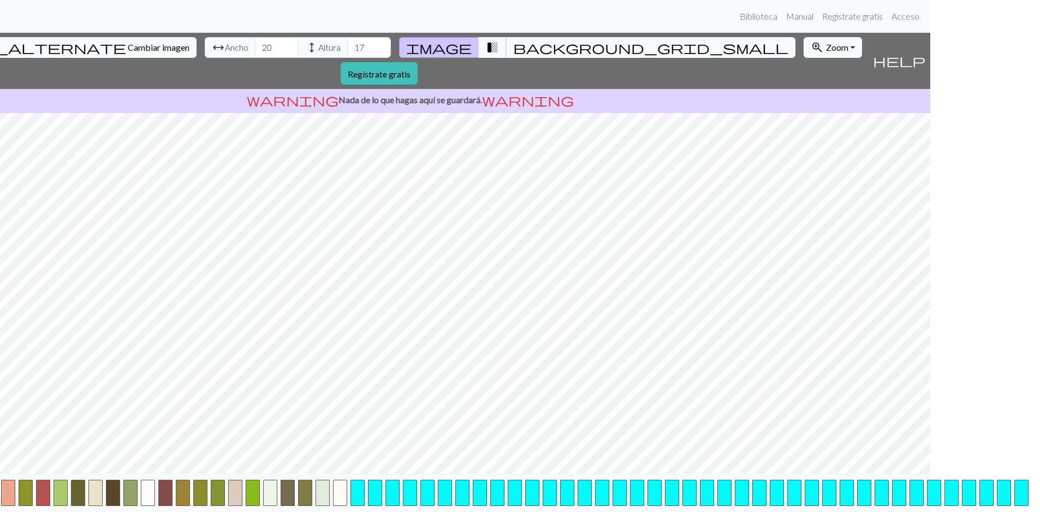
click at [486, 40] on span "transition_fade" at bounding box center [492, 47] width 13 height 15
click at [442, 40] on span "image" at bounding box center [439, 47] width 66 height 15
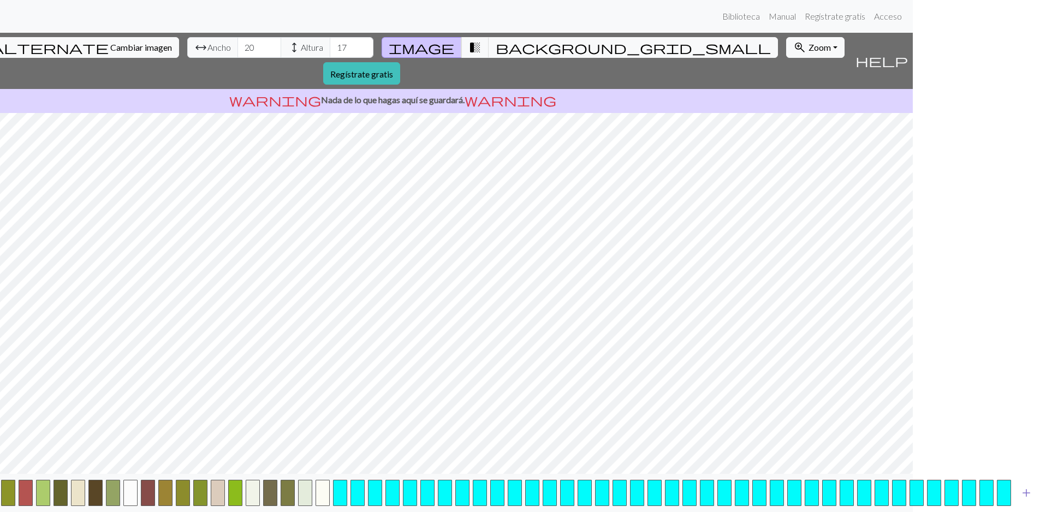
click at [1023, 485] on span "add" at bounding box center [1026, 492] width 13 height 15
click at [496, 41] on span "background_grid_small" at bounding box center [633, 47] width 275 height 15
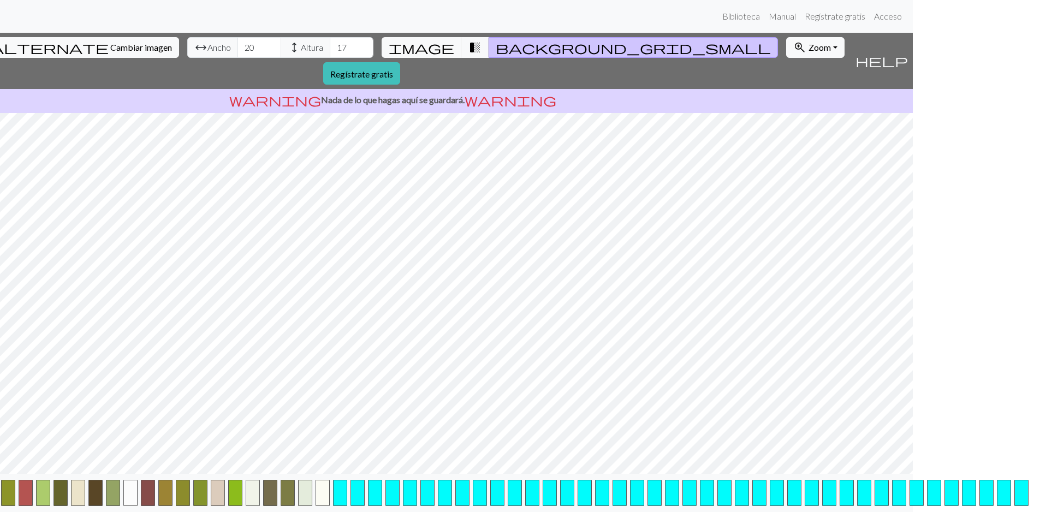
scroll to position [8, 145]
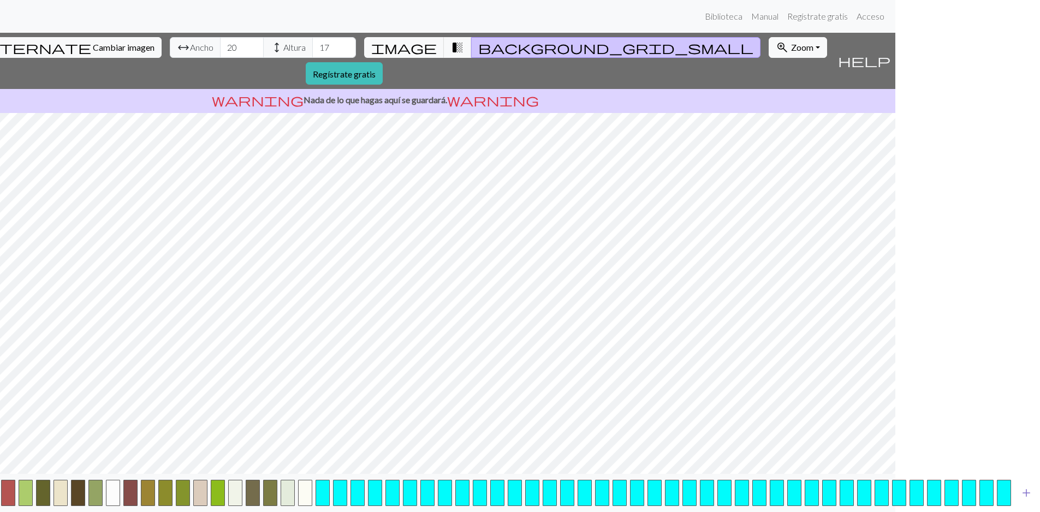
click at [1029, 494] on span "add" at bounding box center [1026, 492] width 13 height 15
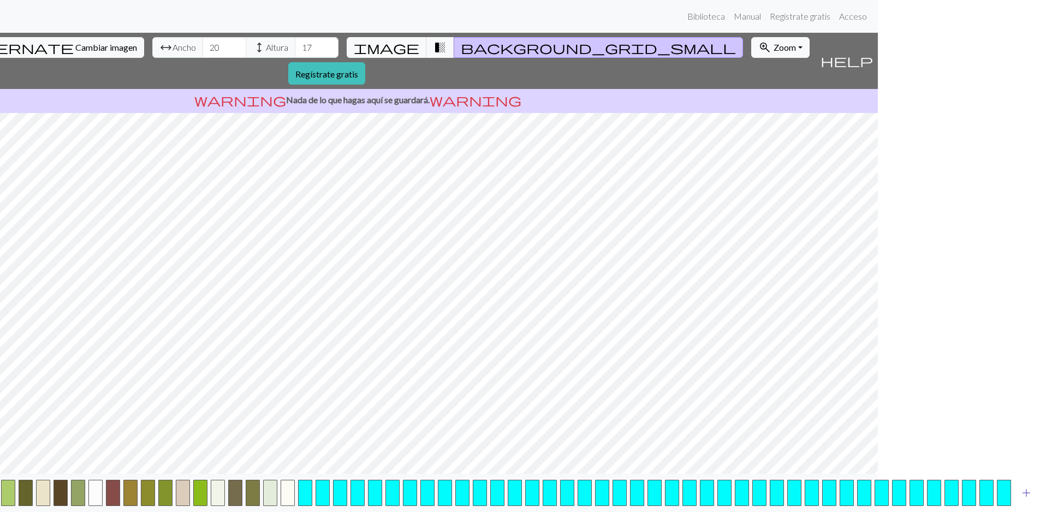
click at [1029, 497] on span "add" at bounding box center [1026, 492] width 13 height 15
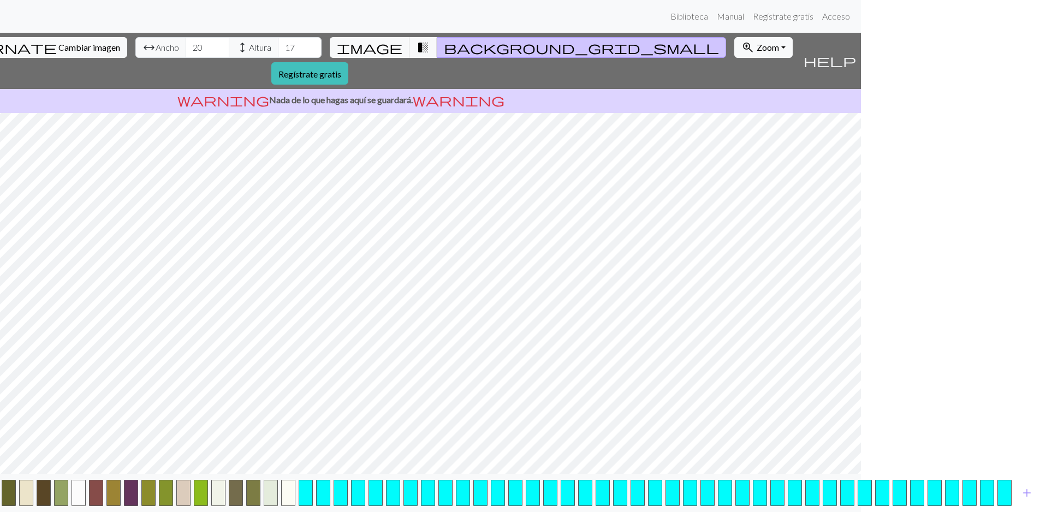
scroll to position [8, 180]
click at [1031, 494] on span "add" at bounding box center [1026, 492] width 13 height 15
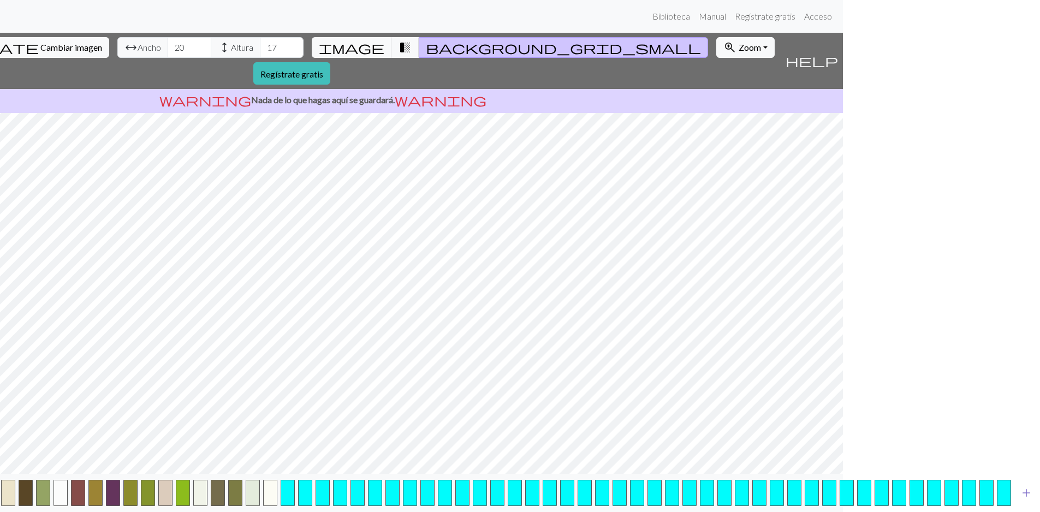
click at [1028, 493] on span "add" at bounding box center [1026, 492] width 13 height 15
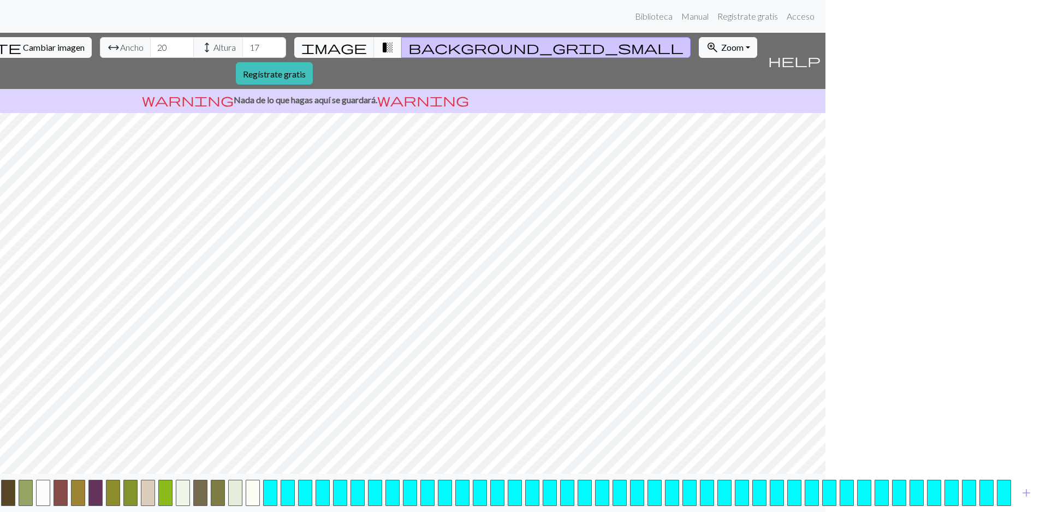
click at [381, 40] on span "transition_fade" at bounding box center [387, 47] width 13 height 15
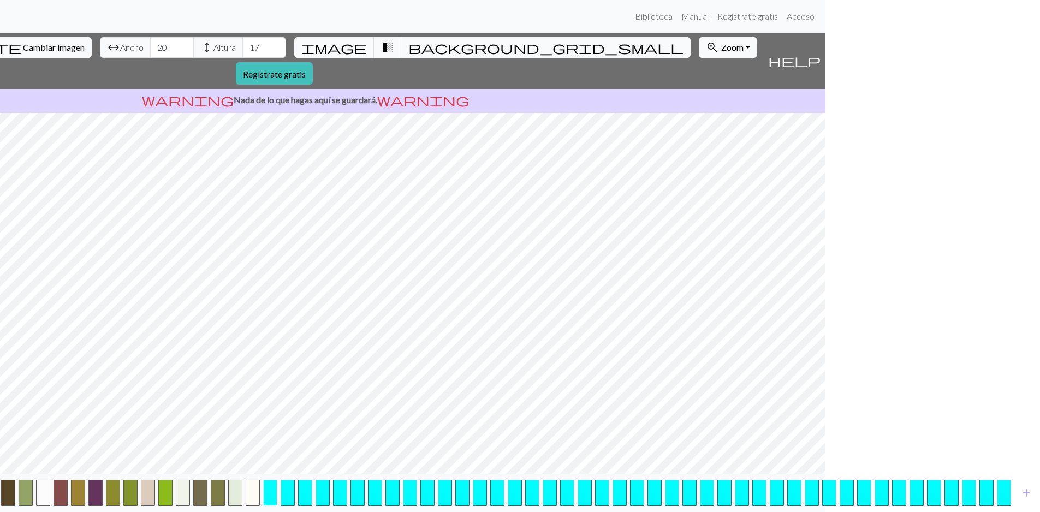
click at [273, 486] on button "button" at bounding box center [270, 493] width 14 height 26
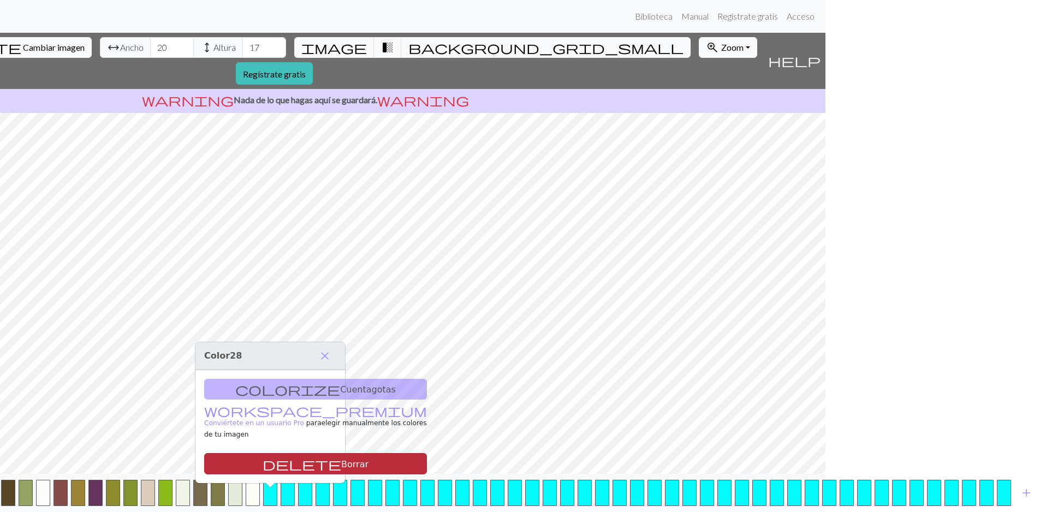
click at [302, 453] on button "delete Borrar" at bounding box center [315, 463] width 223 height 21
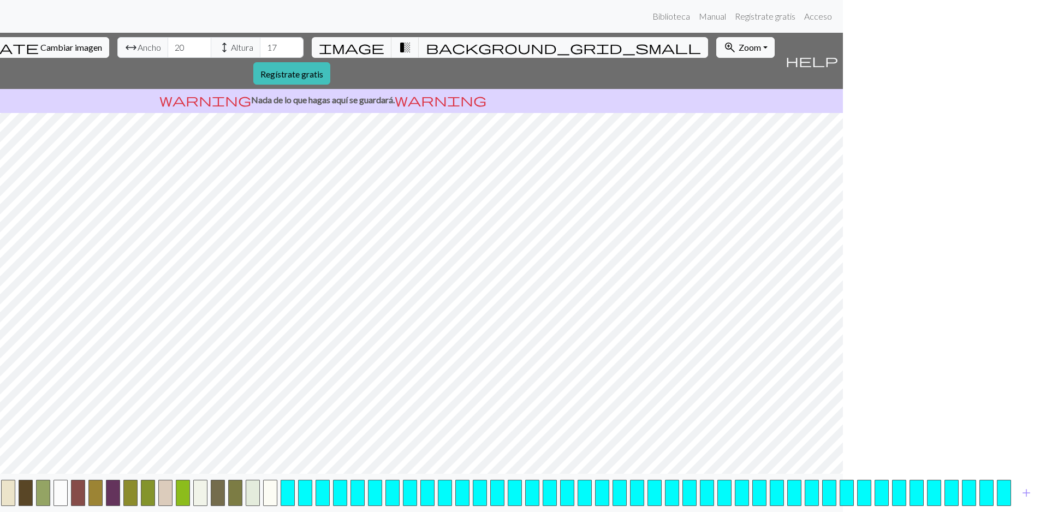
scroll to position [8, 197]
click at [306, 493] on button "button" at bounding box center [305, 493] width 14 height 26
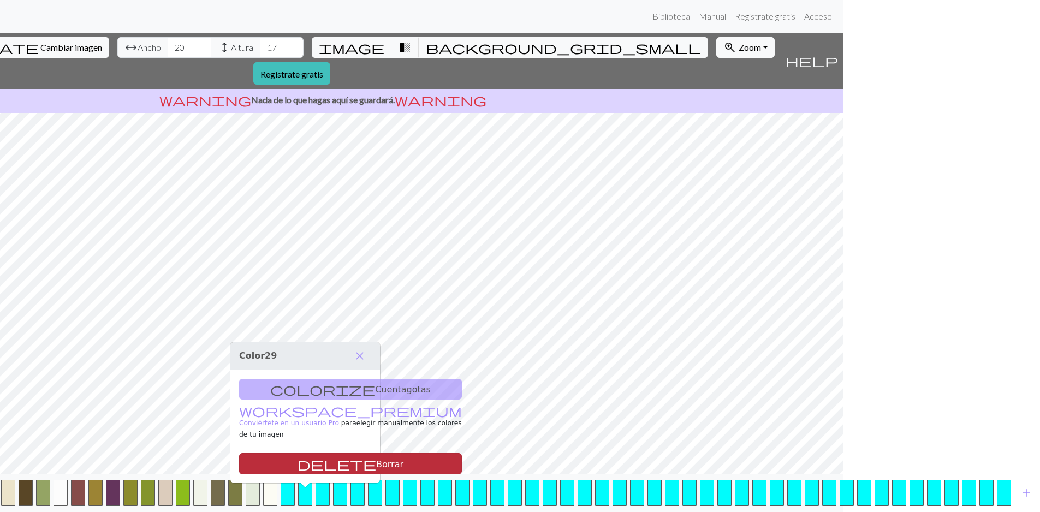
click at [328, 459] on button "delete Borrar" at bounding box center [350, 463] width 223 height 21
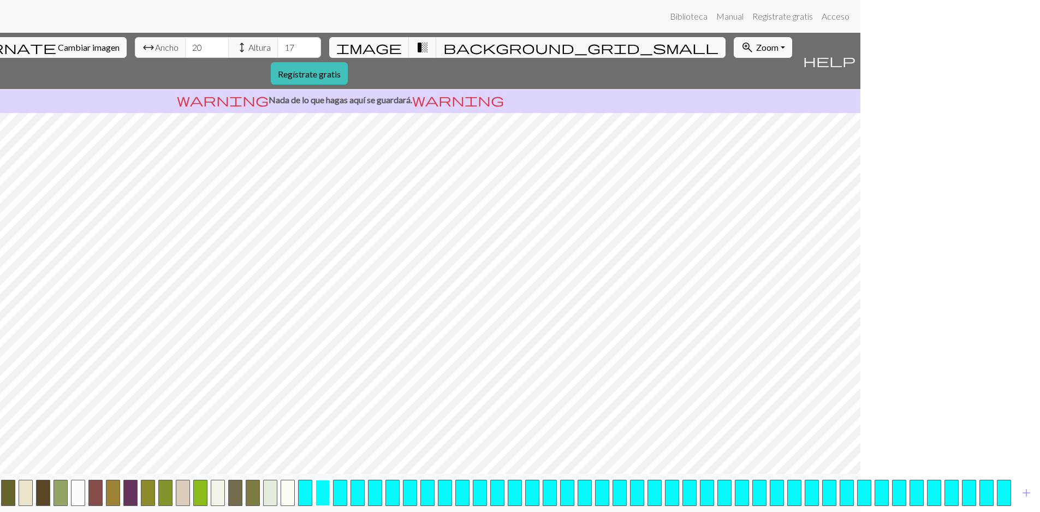
click at [327, 484] on button "button" at bounding box center [323, 493] width 14 height 26
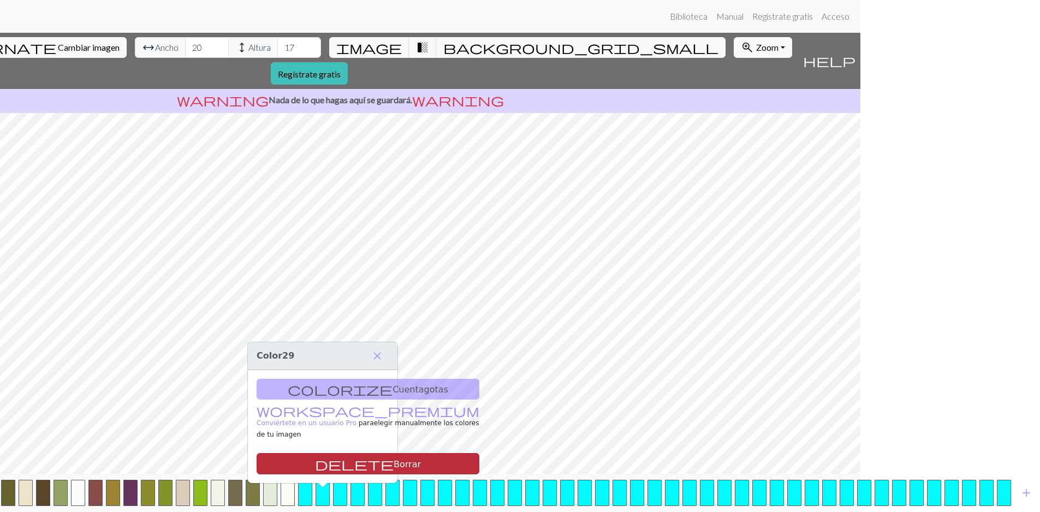
click at [351, 453] on button "delete Borrar" at bounding box center [368, 463] width 223 height 21
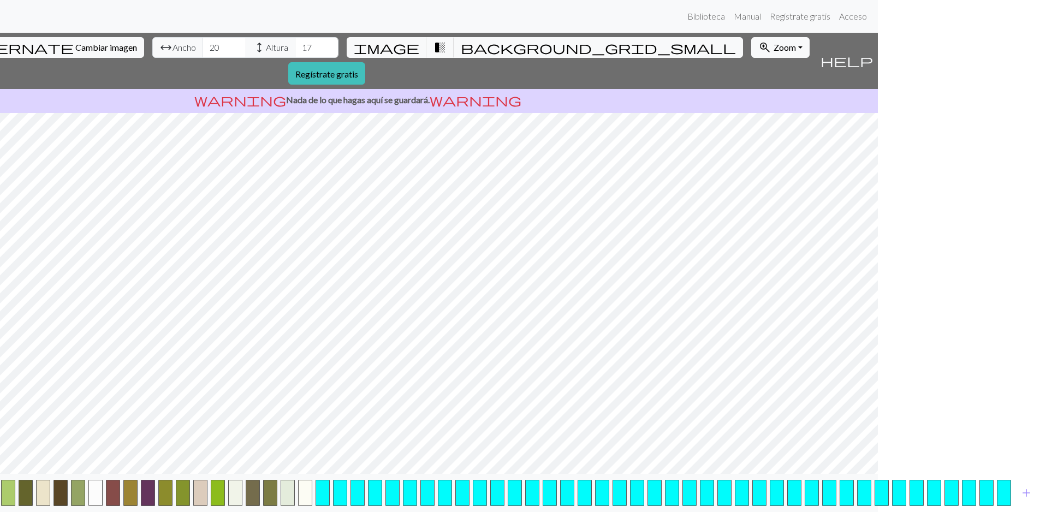
scroll to position [8, 162]
click at [335, 486] on button "button" at bounding box center [340, 493] width 14 height 26
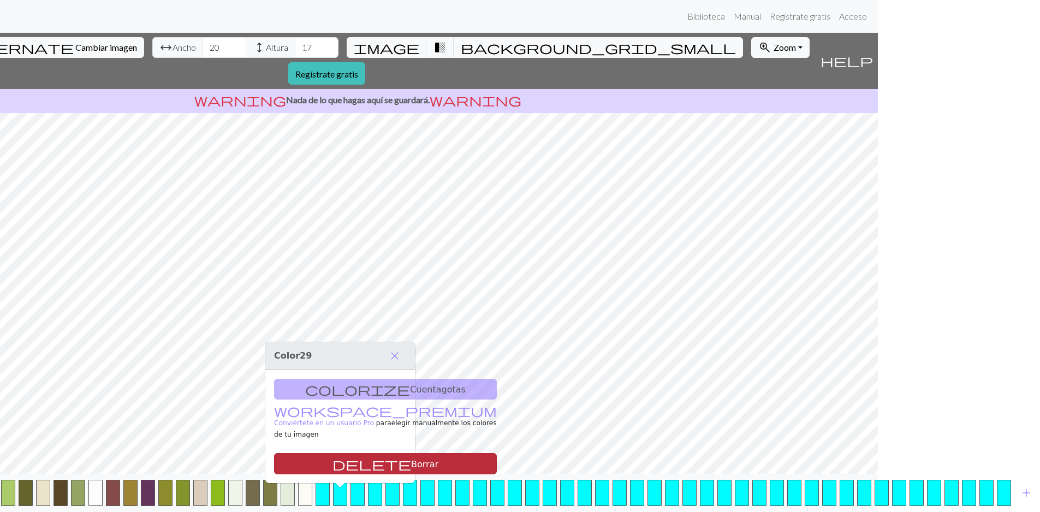
click at [366, 456] on button "delete Borrar" at bounding box center [385, 463] width 223 height 21
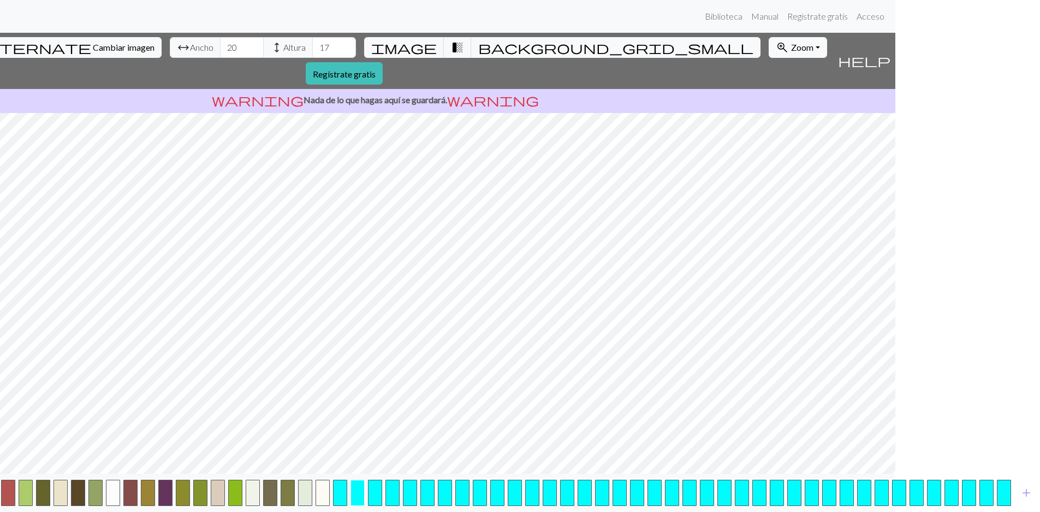
click at [362, 482] on button "button" at bounding box center [358, 493] width 14 height 26
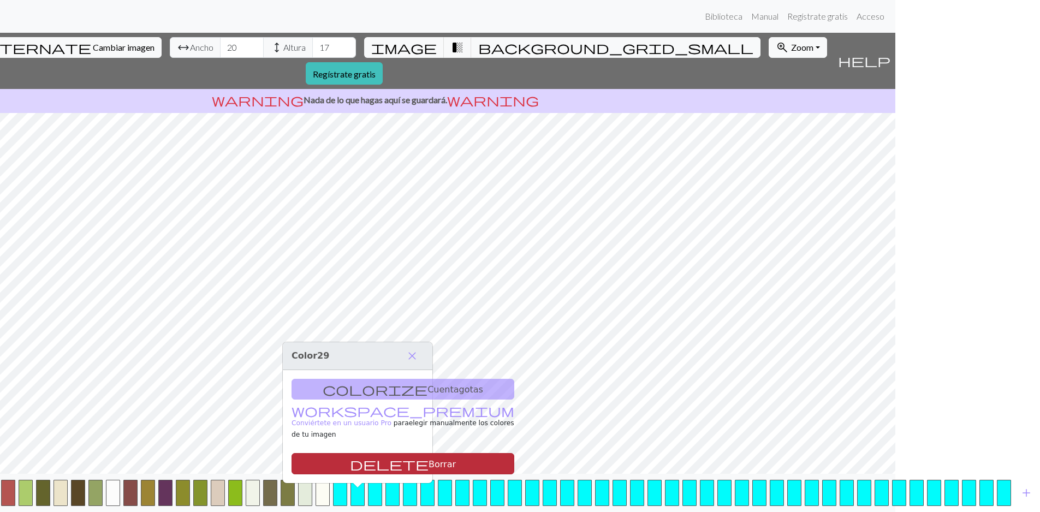
click at [378, 462] on button "delete Borrar" at bounding box center [403, 463] width 223 height 21
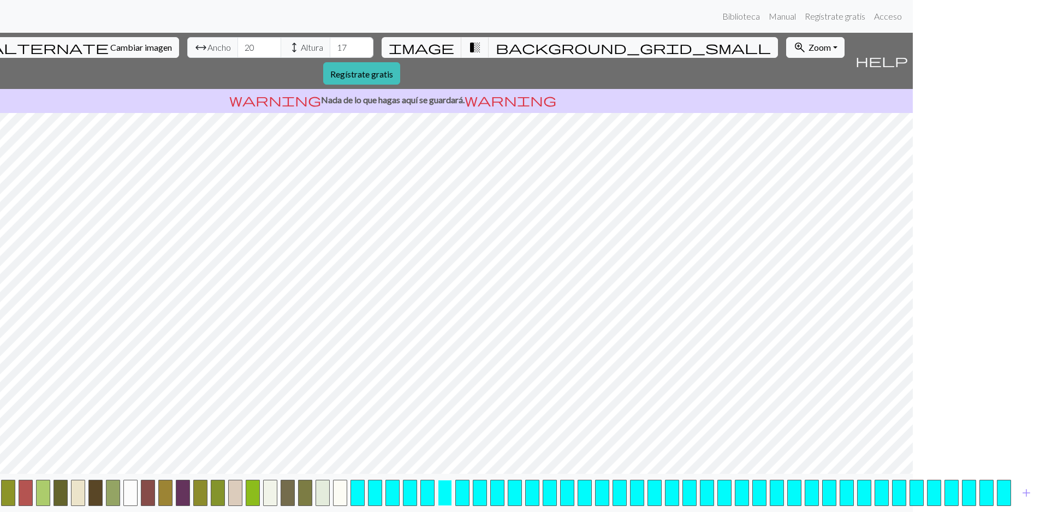
drag, startPoint x: 368, startPoint y: 495, endPoint x: 451, endPoint y: 497, distance: 83.0
click at [451, 497] on div "add" at bounding box center [393, 493] width 1040 height 38
click at [431, 499] on button "button" at bounding box center [427, 493] width 14 height 26
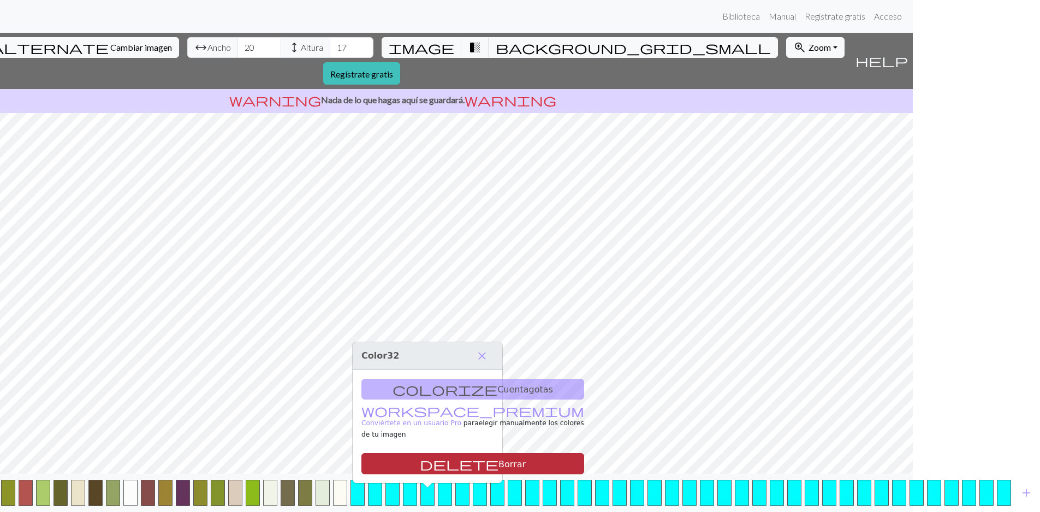
click at [498, 459] on font "Borrar" at bounding box center [511, 464] width 27 height 10
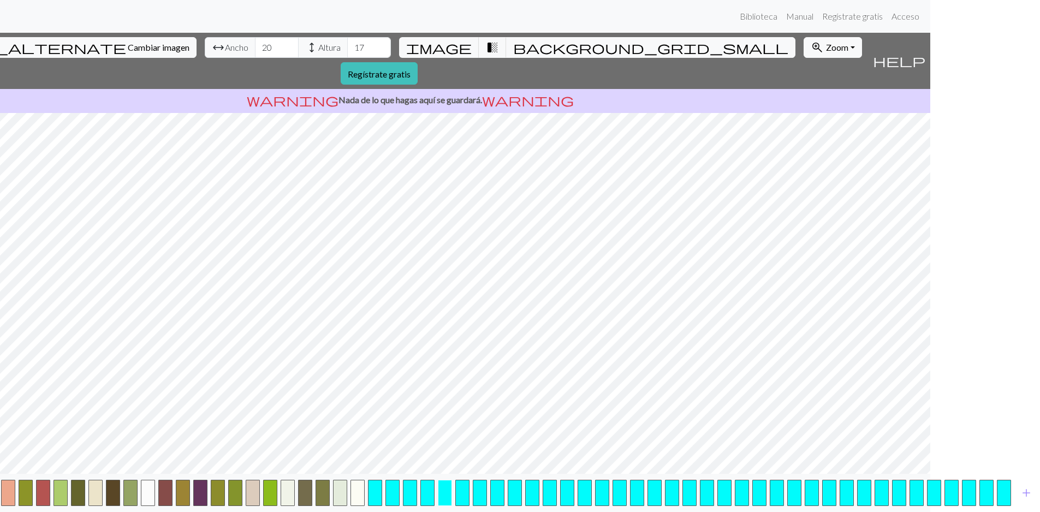
click at [440, 493] on button "button" at bounding box center [445, 493] width 14 height 26
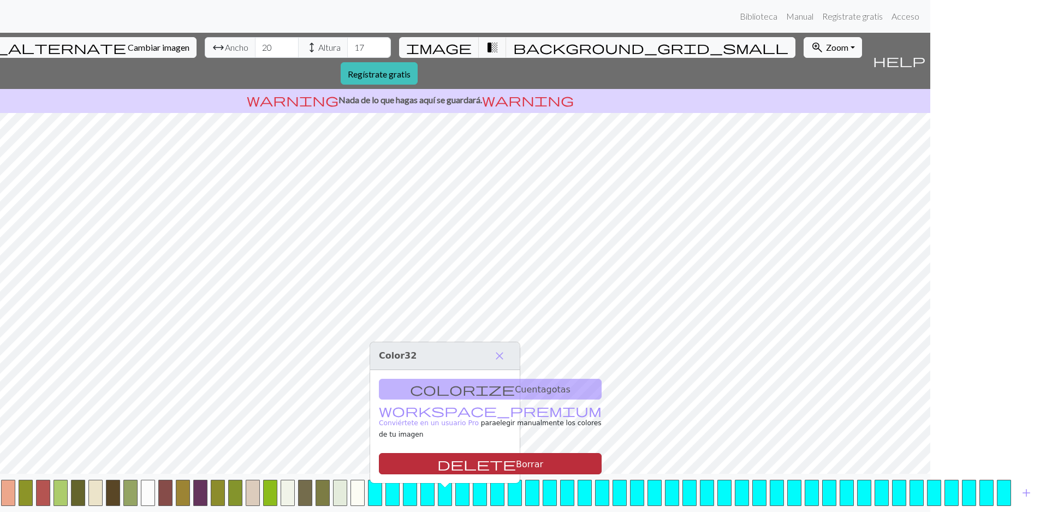
click at [516, 459] on font "Borrar" at bounding box center [529, 464] width 27 height 10
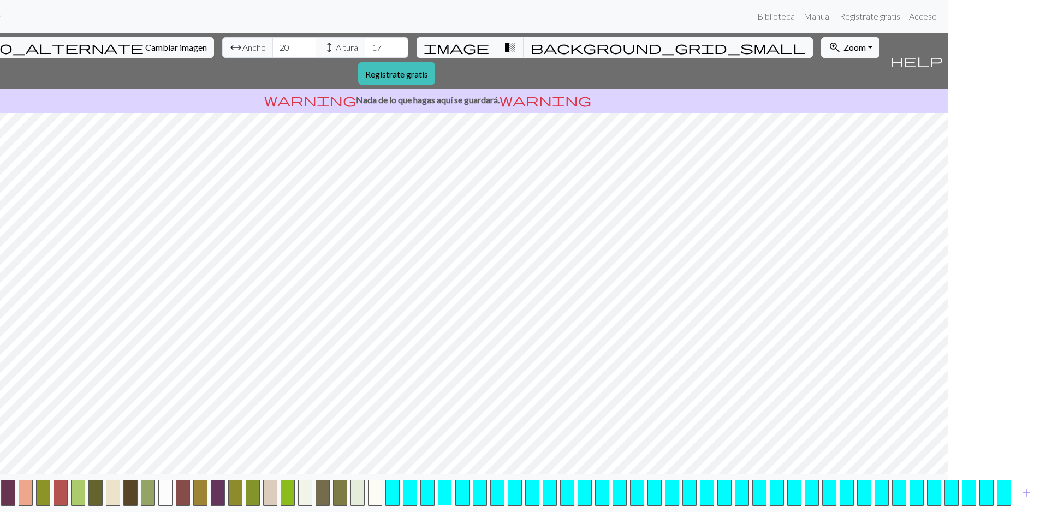
click at [443, 482] on button "button" at bounding box center [445, 493] width 14 height 26
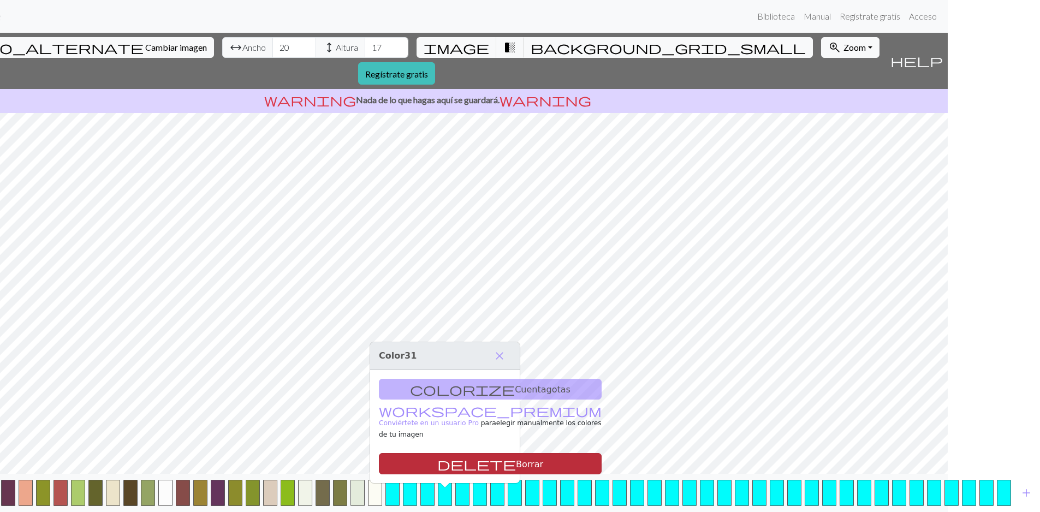
click at [516, 459] on font "Borrar" at bounding box center [529, 464] width 27 height 10
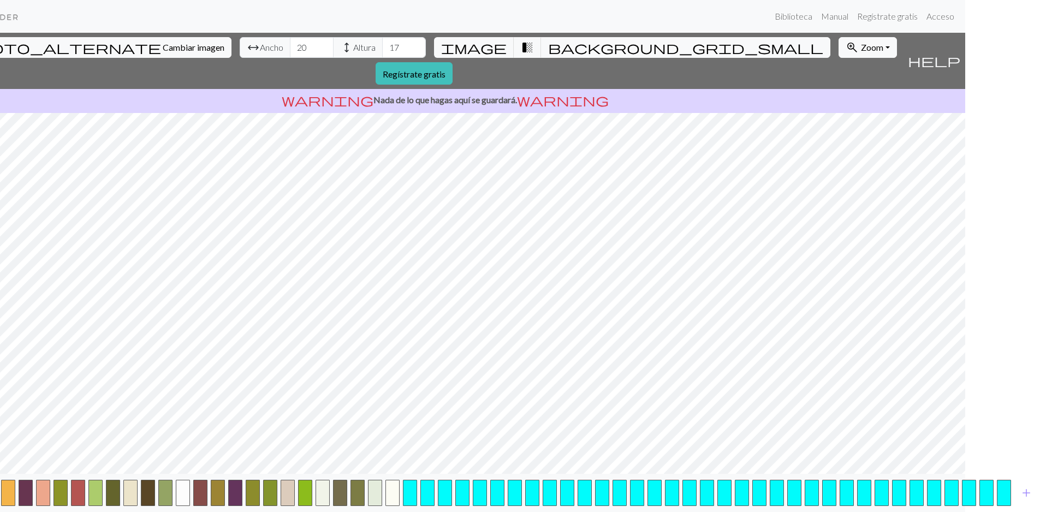
scroll to position [8, 75]
click at [441, 485] on button "button" at bounding box center [445, 493] width 14 height 26
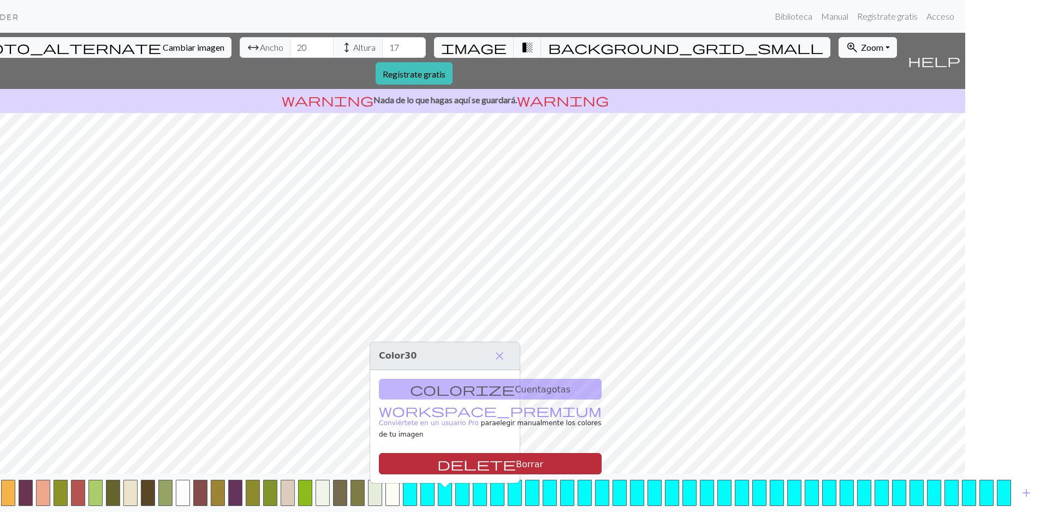
click at [516, 459] on font "Borrar" at bounding box center [529, 464] width 27 height 10
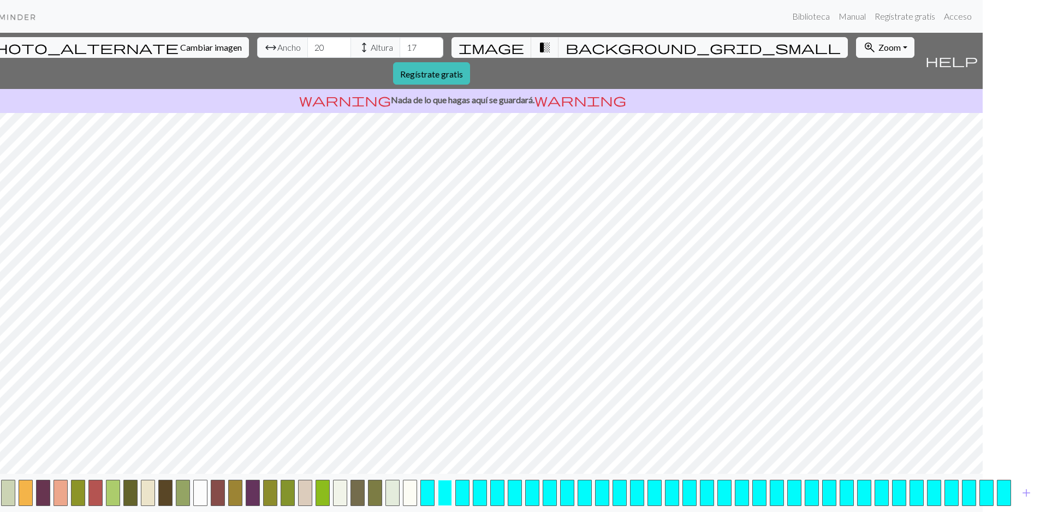
scroll to position [8, 57]
click at [443, 485] on button "button" at bounding box center [445, 493] width 14 height 26
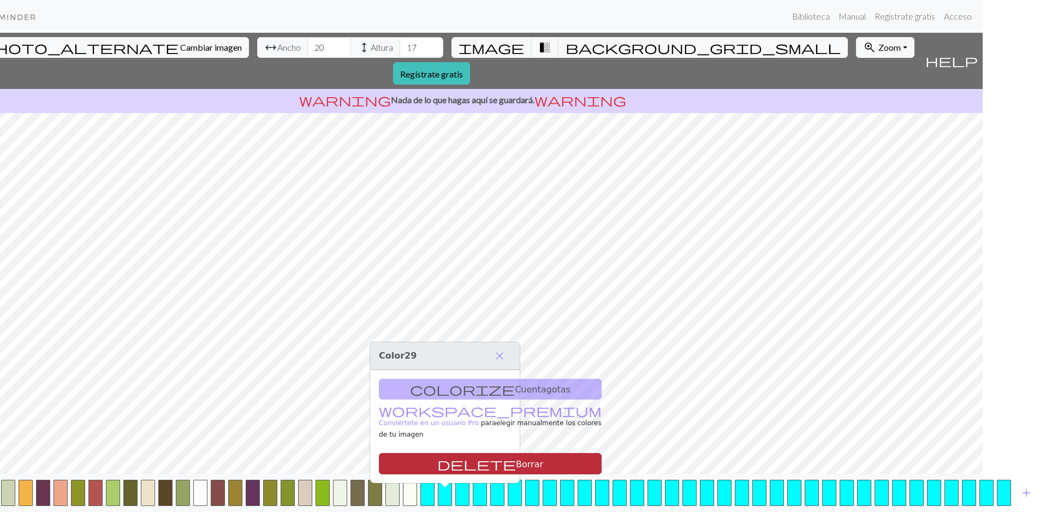
click at [516, 459] on font "Borrar" at bounding box center [529, 464] width 27 height 10
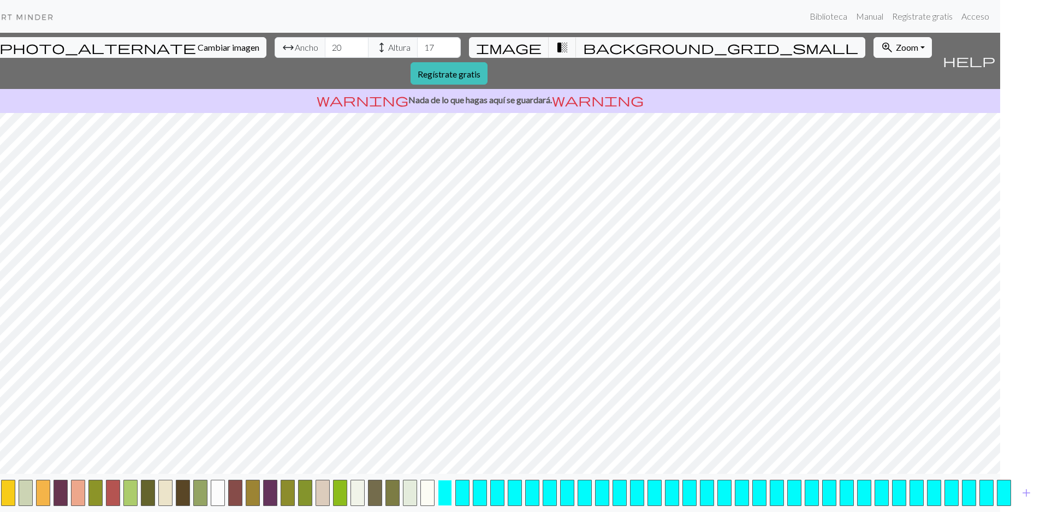
click at [443, 485] on button "button" at bounding box center [445, 493] width 14 height 26
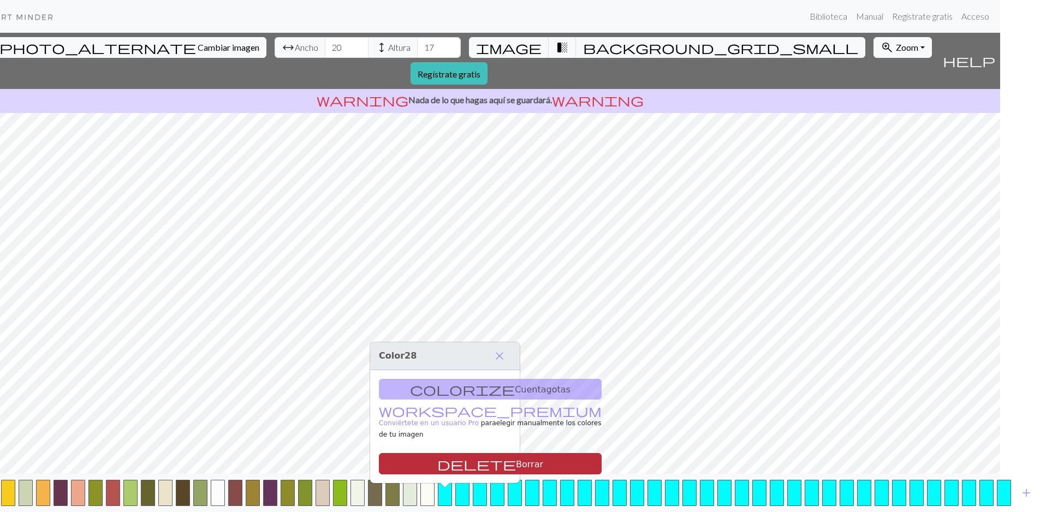
click at [467, 453] on button "delete Borrar" at bounding box center [490, 463] width 223 height 21
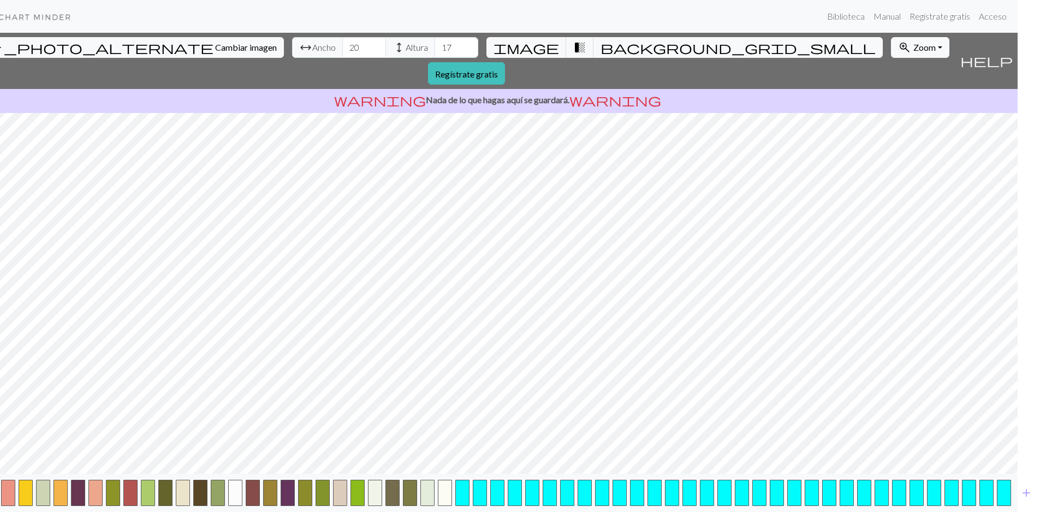
click at [489, 487] on div "add" at bounding box center [498, 493] width 1040 height 38
click at [500, 494] on button "button" at bounding box center [497, 493] width 14 height 26
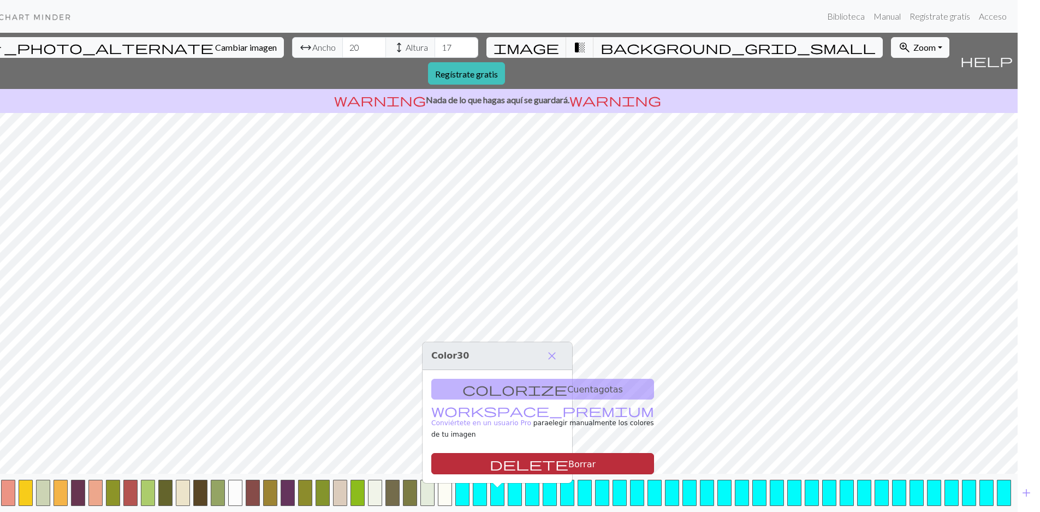
click at [525, 458] on button "delete Borrar" at bounding box center [542, 463] width 223 height 21
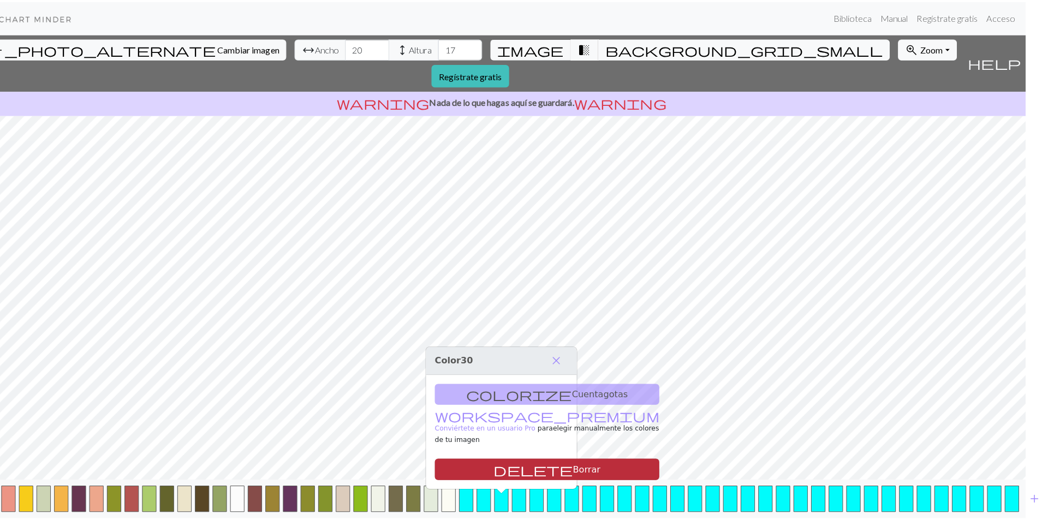
scroll to position [0, 0]
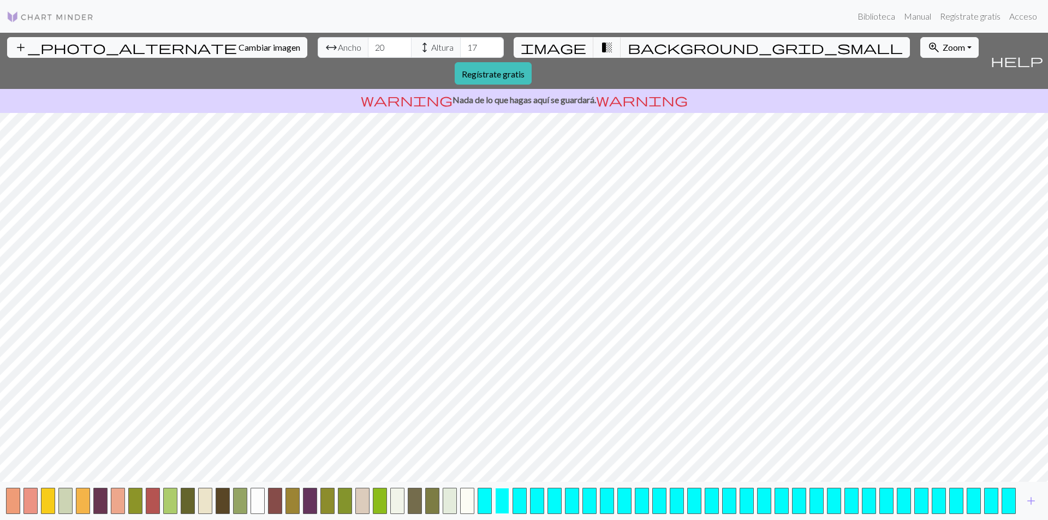
click at [502, 494] on button "button" at bounding box center [502, 501] width 14 height 26
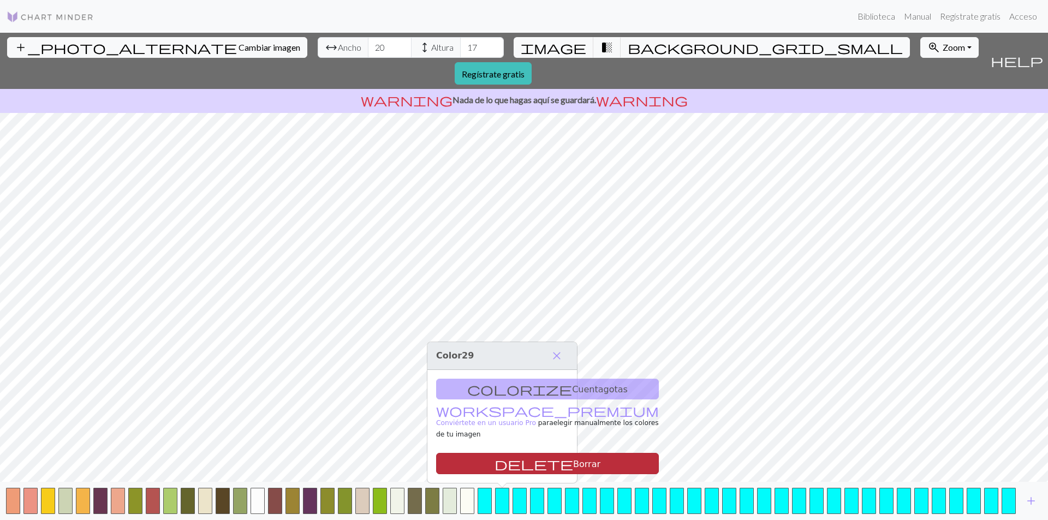
click at [573, 460] on font "Borrar" at bounding box center [586, 464] width 27 height 10
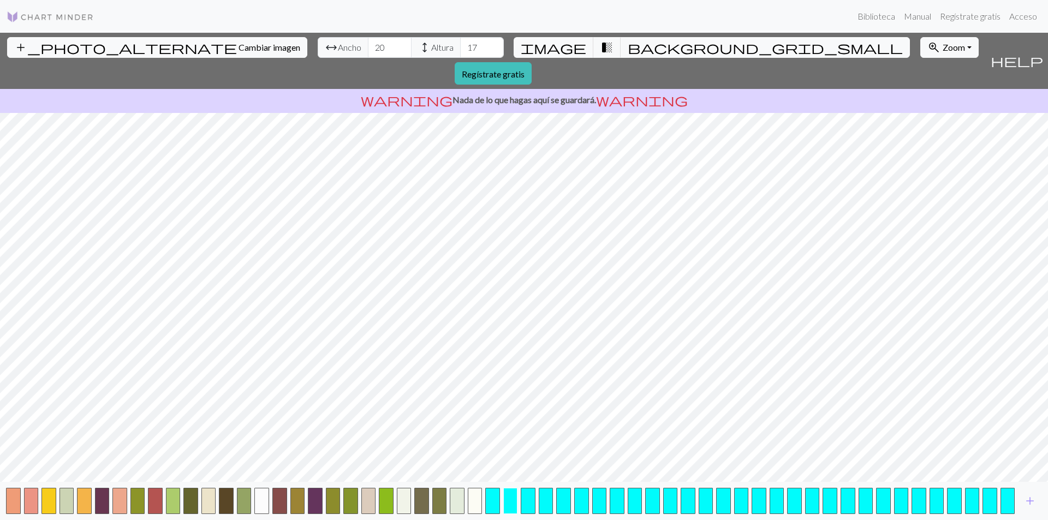
click at [505, 499] on button "button" at bounding box center [510, 501] width 15 height 26
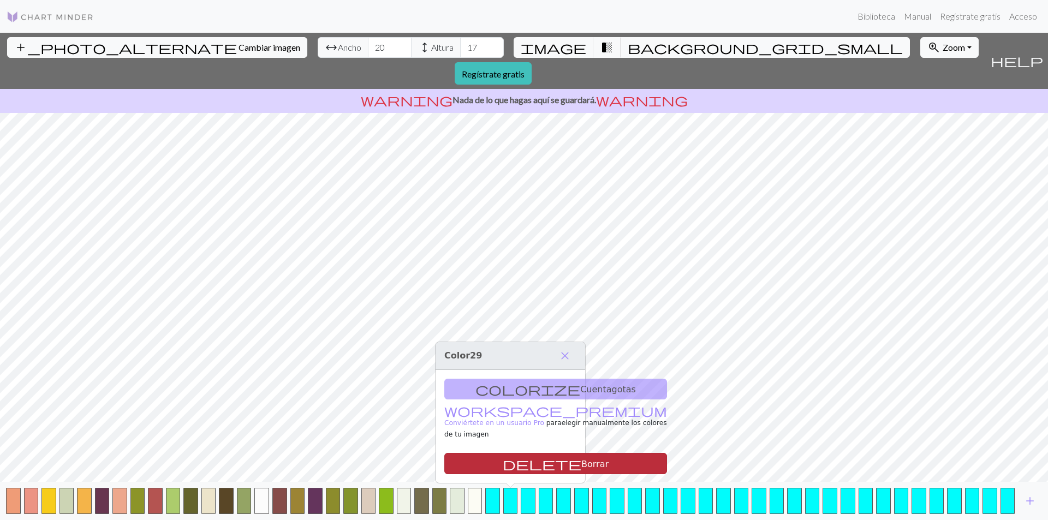
click at [581, 466] on font "Borrar" at bounding box center [594, 464] width 27 height 10
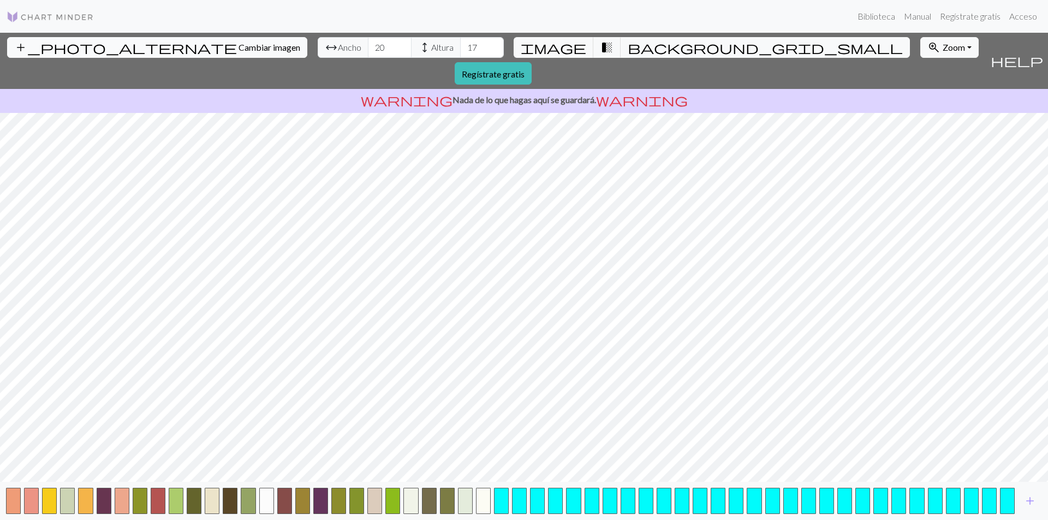
click at [239, 45] on font "Cambiar imagen" at bounding box center [270, 47] width 62 height 10
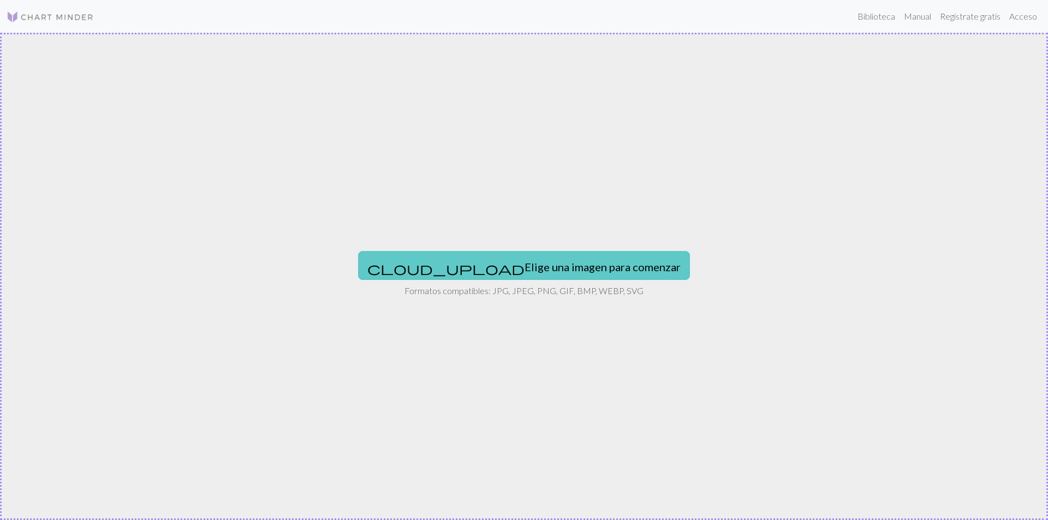
click at [560, 269] on font "Elige una imagen para comenzar" at bounding box center [603, 266] width 156 height 13
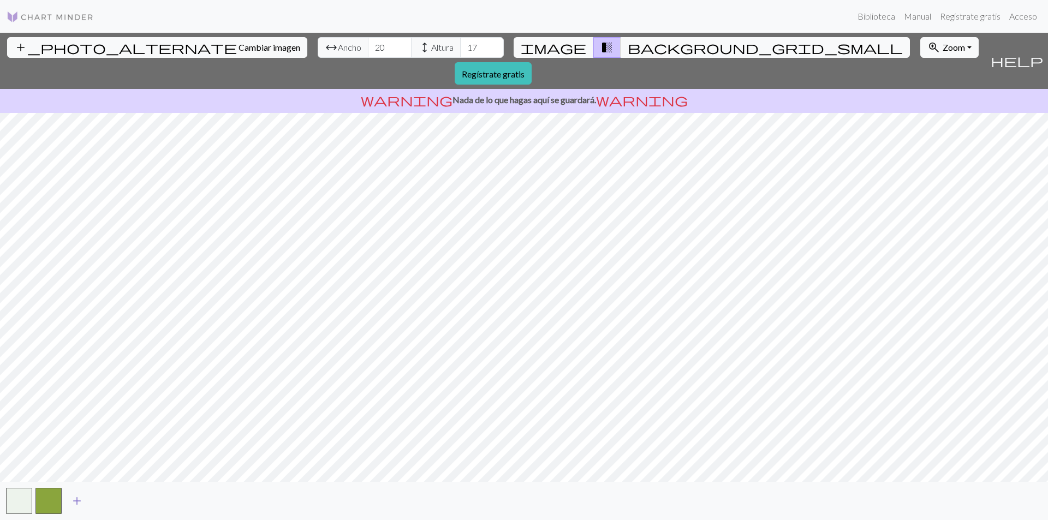
click at [76, 504] on span "add" at bounding box center [76, 501] width 13 height 15
click at [102, 500] on span "add" at bounding box center [106, 501] width 13 height 15
click at [139, 502] on span "add" at bounding box center [135, 501] width 13 height 15
click at [169, 502] on span "add" at bounding box center [165, 501] width 13 height 15
click at [198, 502] on span "add" at bounding box center [194, 501] width 13 height 15
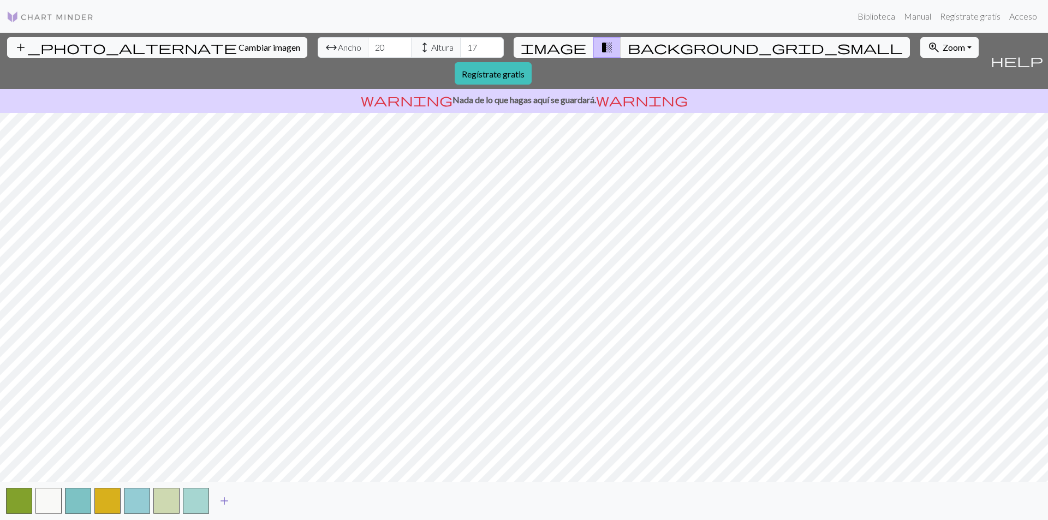
click at [225, 503] on span "add" at bounding box center [224, 501] width 13 height 15
click at [260, 501] on button "add" at bounding box center [253, 501] width 27 height 21
click at [283, 497] on span "add" at bounding box center [283, 501] width 13 height 15
click at [309, 498] on span "add" at bounding box center [312, 501] width 13 height 15
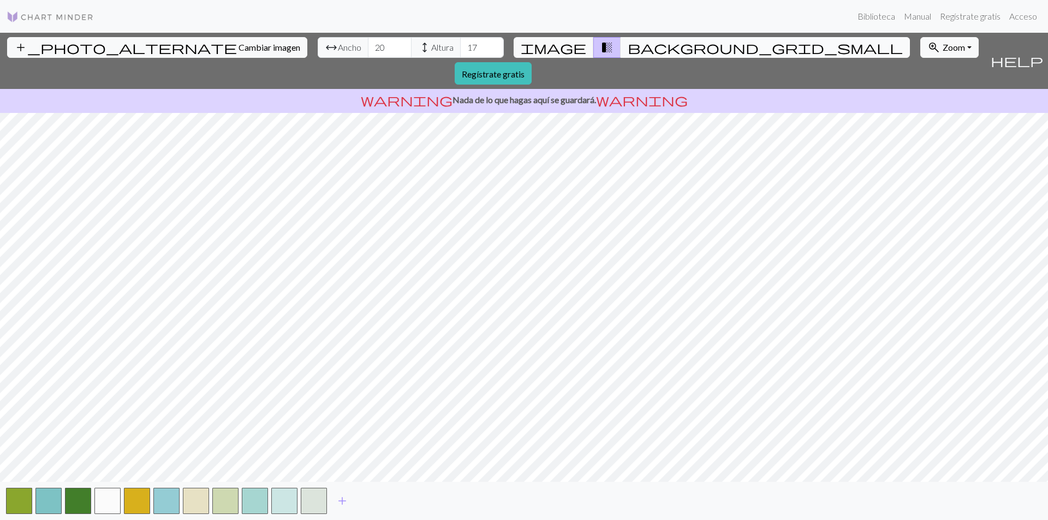
click at [628, 45] on span "background_grid_small" at bounding box center [765, 47] width 275 height 15
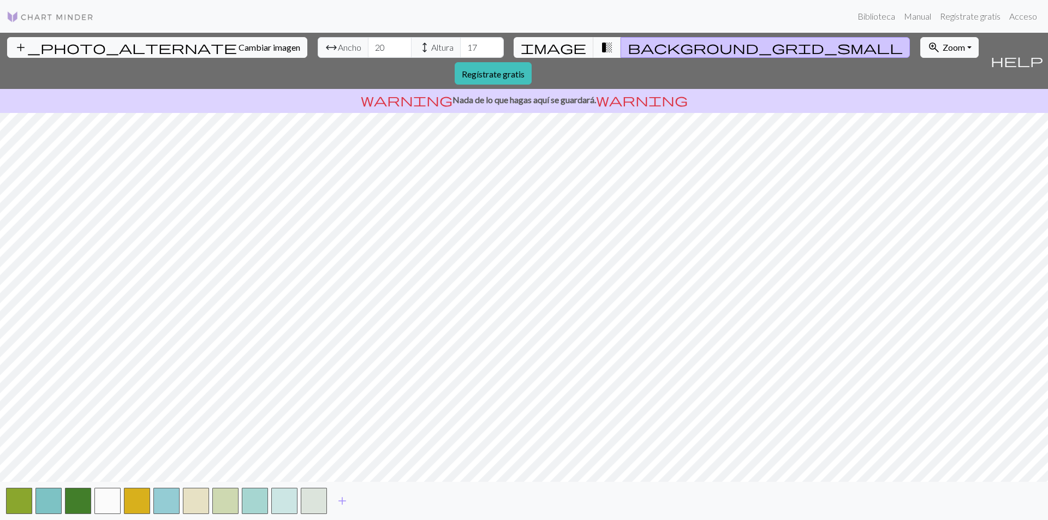
click at [601, 48] on span "transition_fade" at bounding box center [607, 47] width 13 height 15
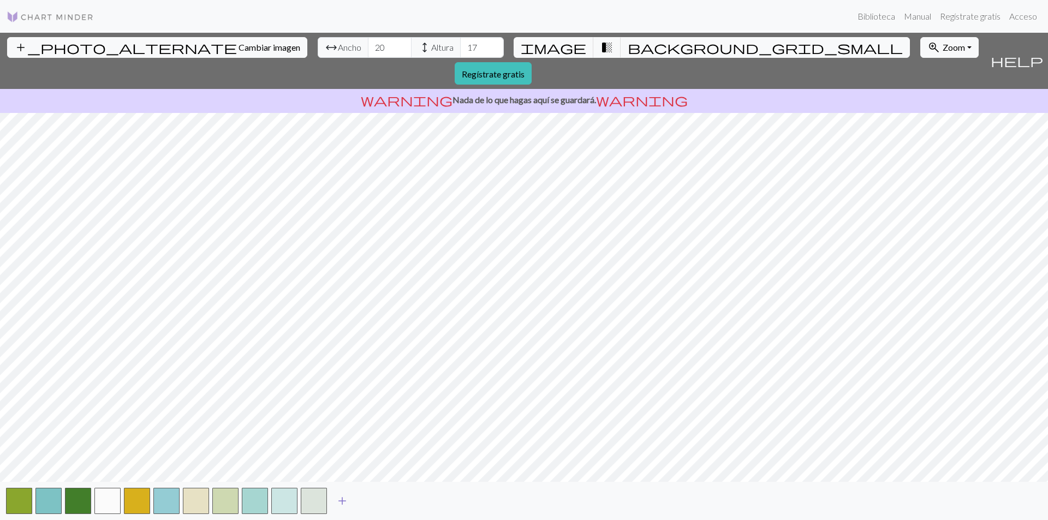
click at [336, 502] on span "add" at bounding box center [342, 501] width 13 height 15
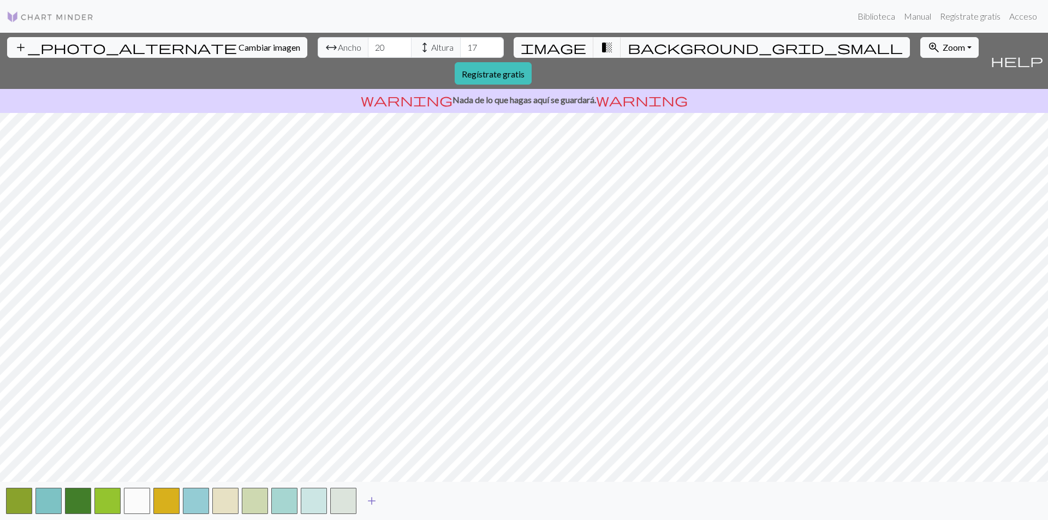
click at [369, 500] on span "add" at bounding box center [371, 501] width 13 height 15
click at [399, 501] on span "add" at bounding box center [401, 501] width 13 height 15
click at [426, 501] on span "add" at bounding box center [430, 501] width 13 height 15
click at [467, 496] on button "add" at bounding box center [460, 501] width 27 height 21
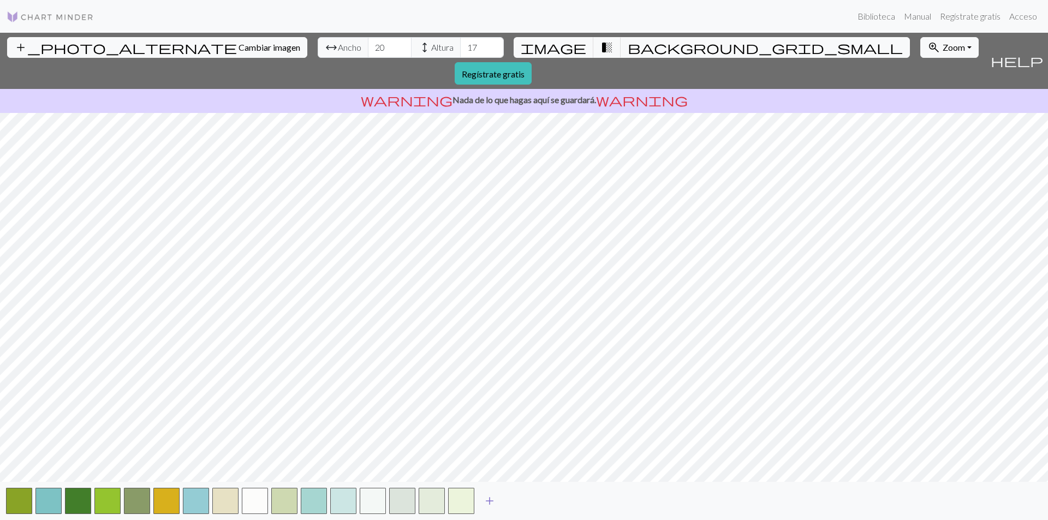
click at [490, 497] on span "add" at bounding box center [489, 501] width 13 height 15
click at [523, 500] on span "add" at bounding box center [519, 501] width 13 height 15
click at [547, 500] on span "add" at bounding box center [548, 501] width 13 height 15
click at [555, 500] on button "button" at bounding box center [550, 501] width 26 height 26
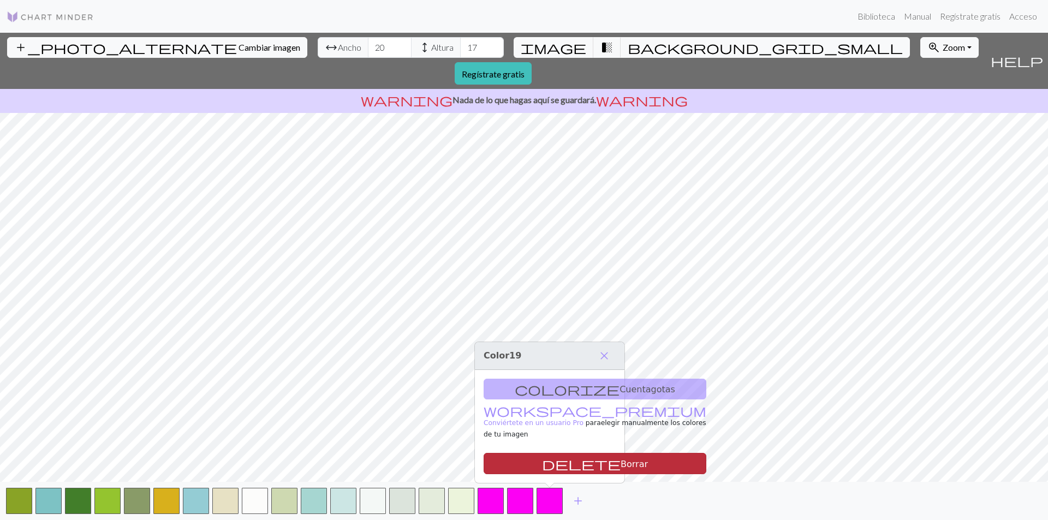
click at [621, 462] on font "Borrar" at bounding box center [634, 464] width 27 height 10
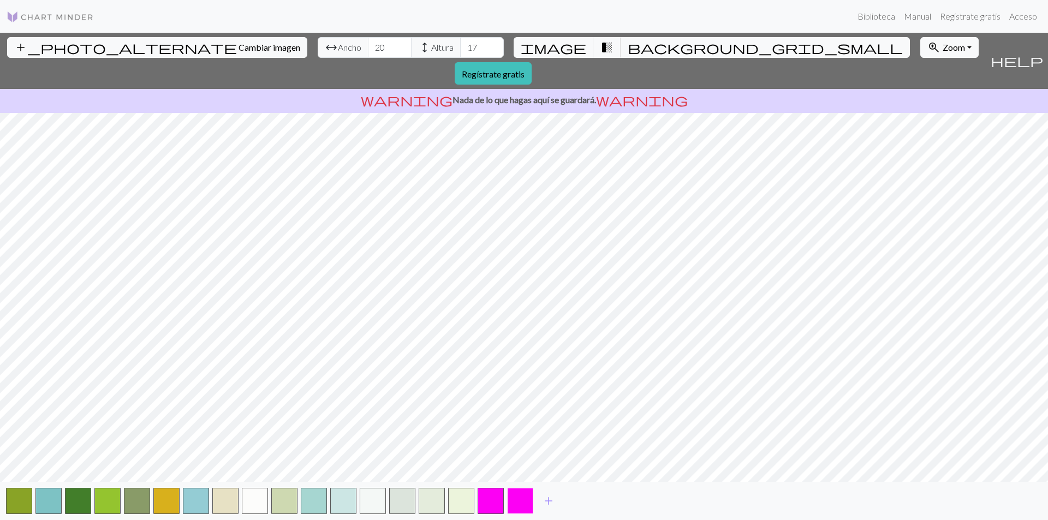
click at [525, 500] on button "button" at bounding box center [520, 501] width 26 height 26
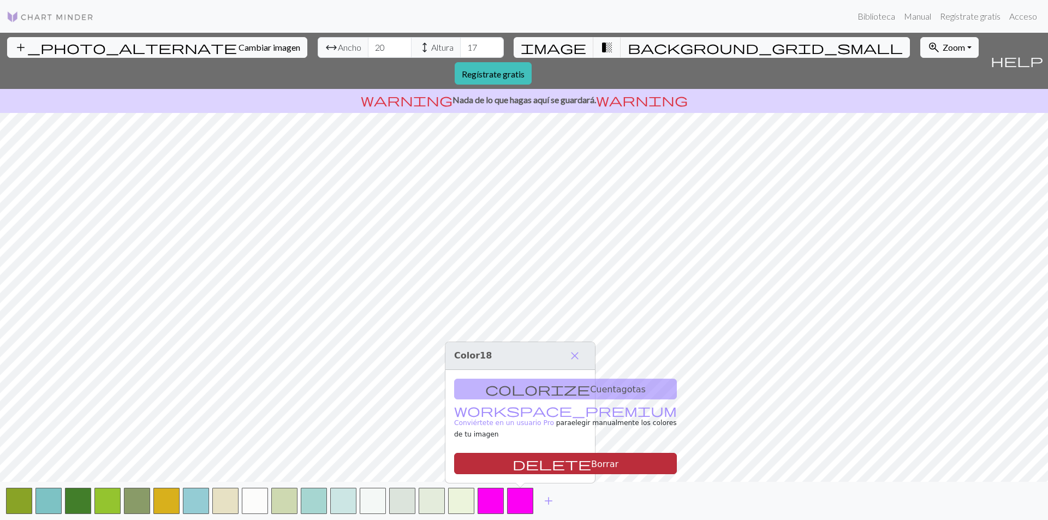
click at [542, 465] on button "delete Borrar" at bounding box center [565, 463] width 223 height 21
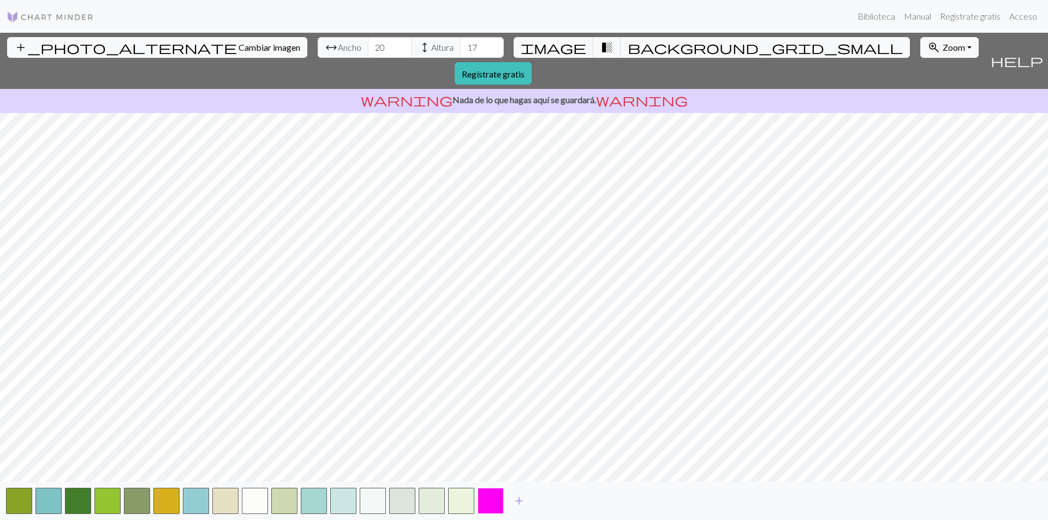
click at [493, 506] on button "button" at bounding box center [491, 501] width 26 height 26
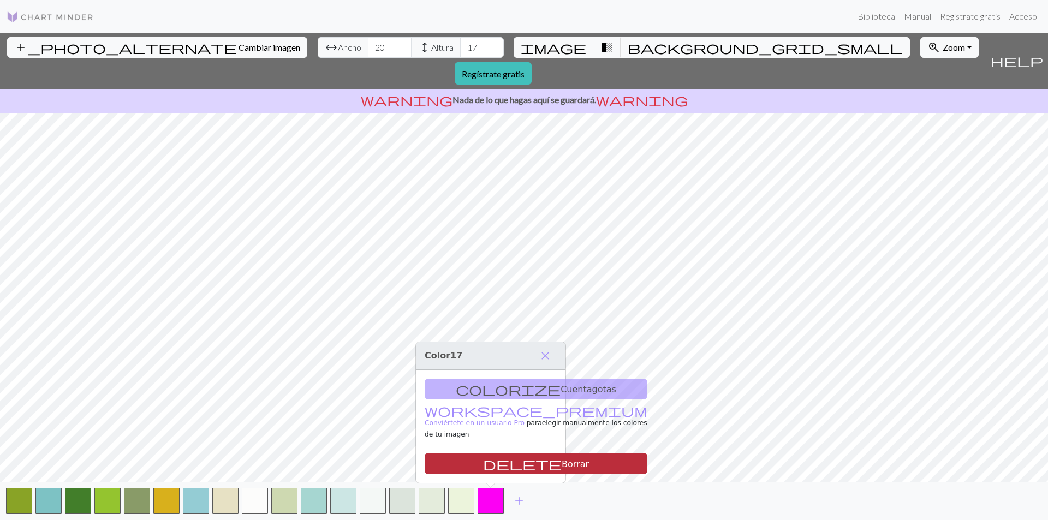
click at [521, 464] on button "delete Borrar" at bounding box center [536, 463] width 223 height 21
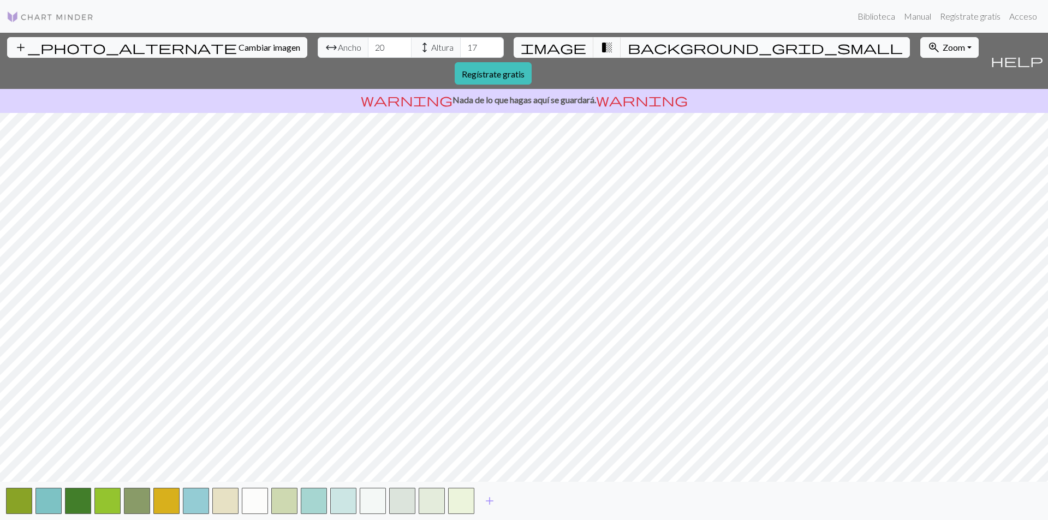
click at [628, 48] on span "background_grid_small" at bounding box center [765, 47] width 275 height 15
